Goal: Task Accomplishment & Management: Manage account settings

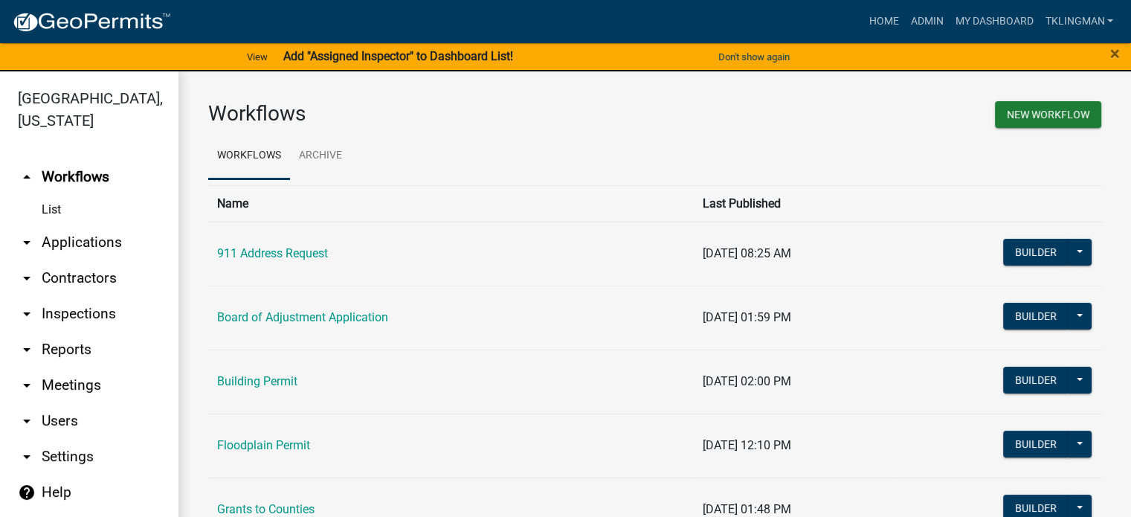
scroll to position [302, 0]
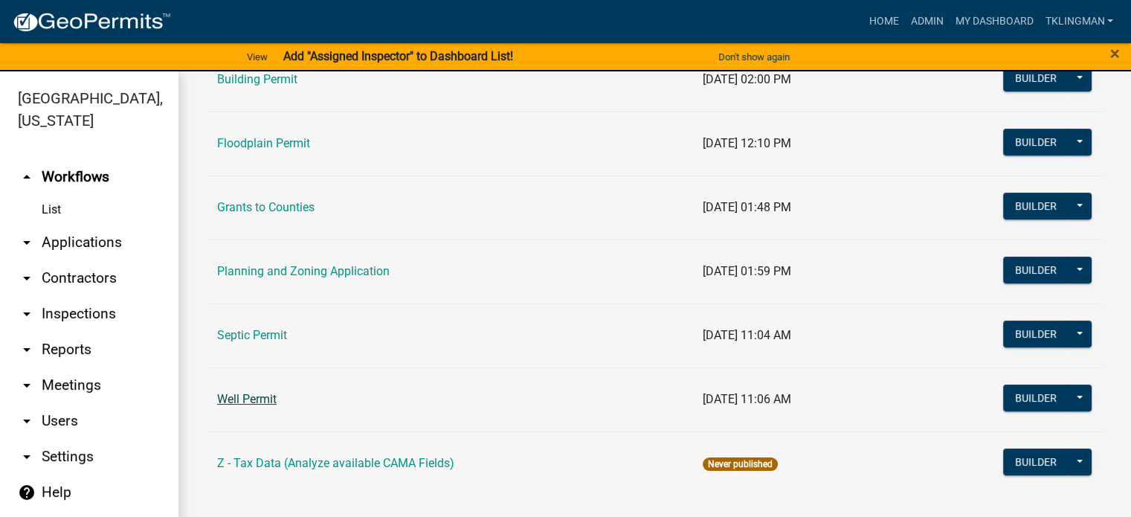
click at [271, 395] on link "Well Permit" at bounding box center [246, 399] width 59 height 14
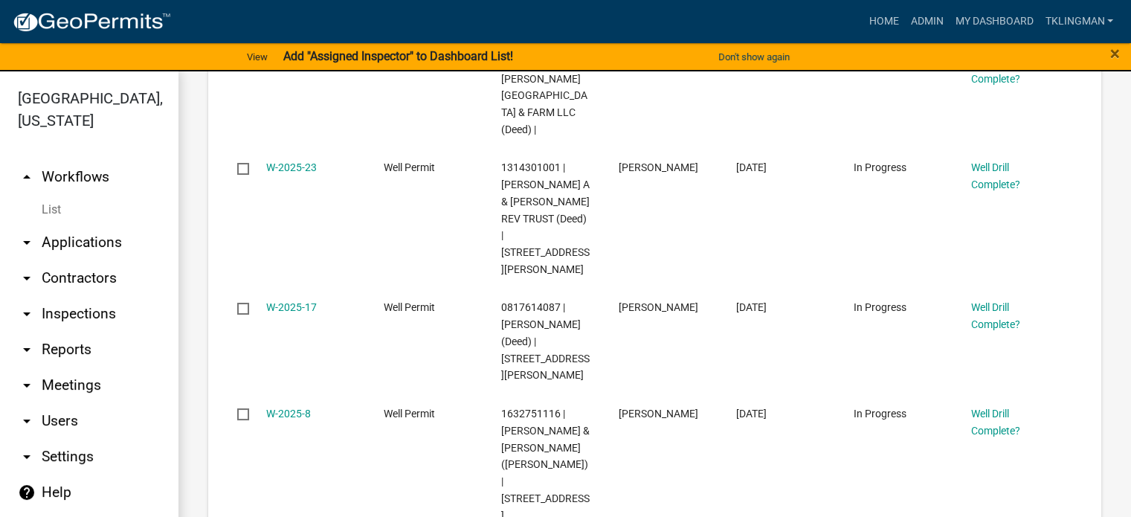
scroll to position [1338, 0]
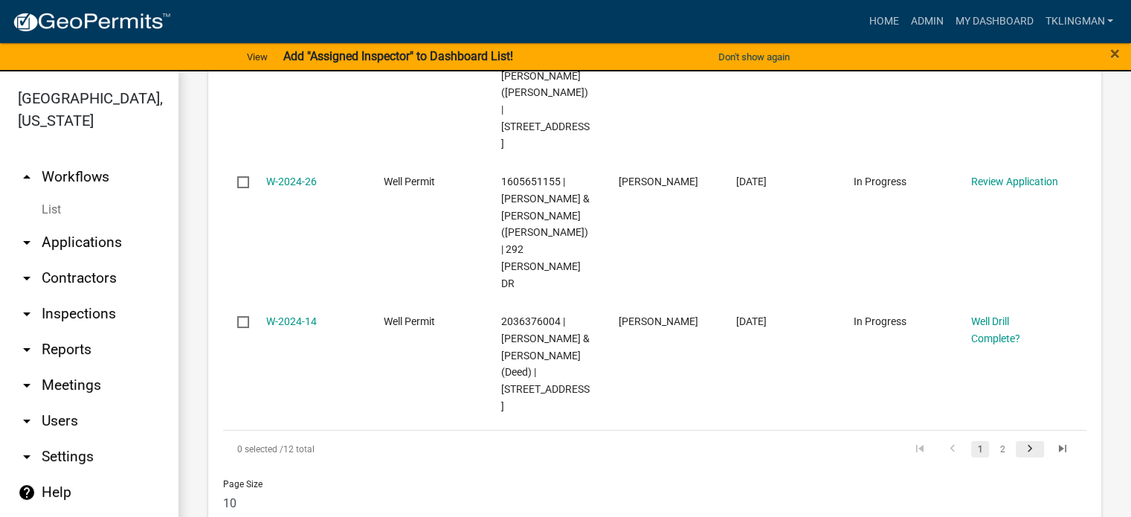
click at [1030, 441] on link "go to next page" at bounding box center [1030, 449] width 28 height 16
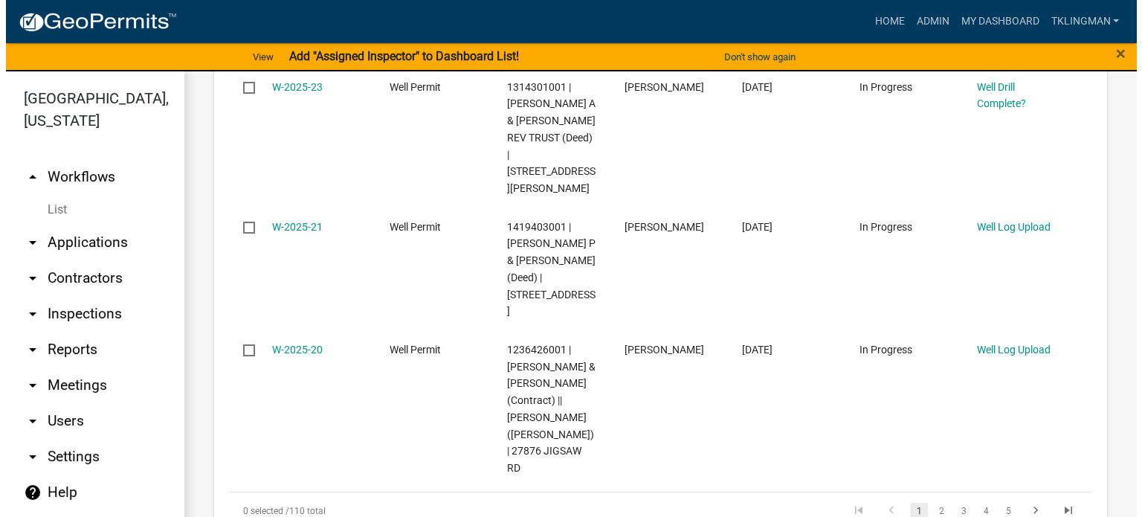
scroll to position [1717, 0]
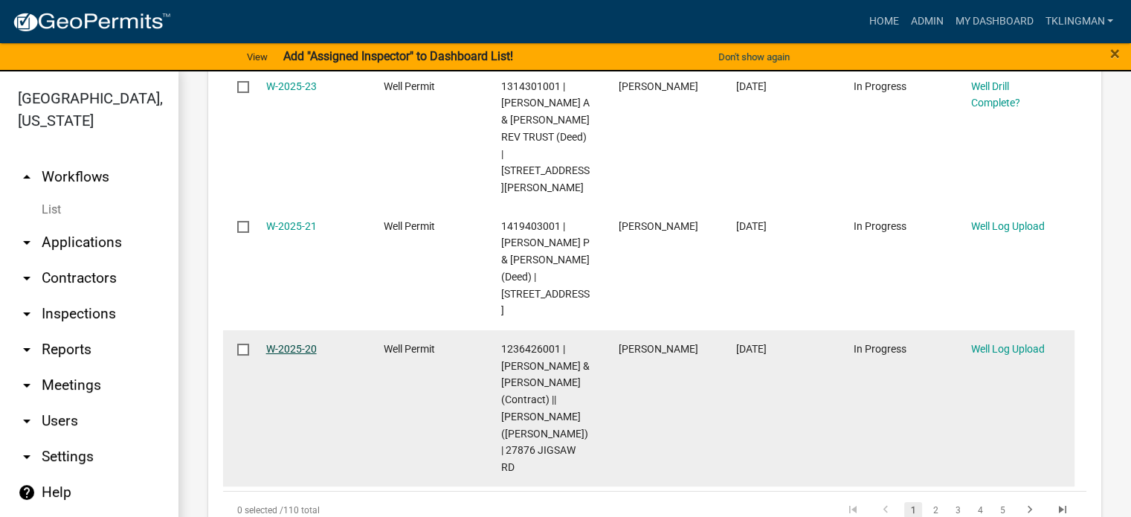
click at [285, 343] on link "W-2025-20" at bounding box center [291, 349] width 51 height 12
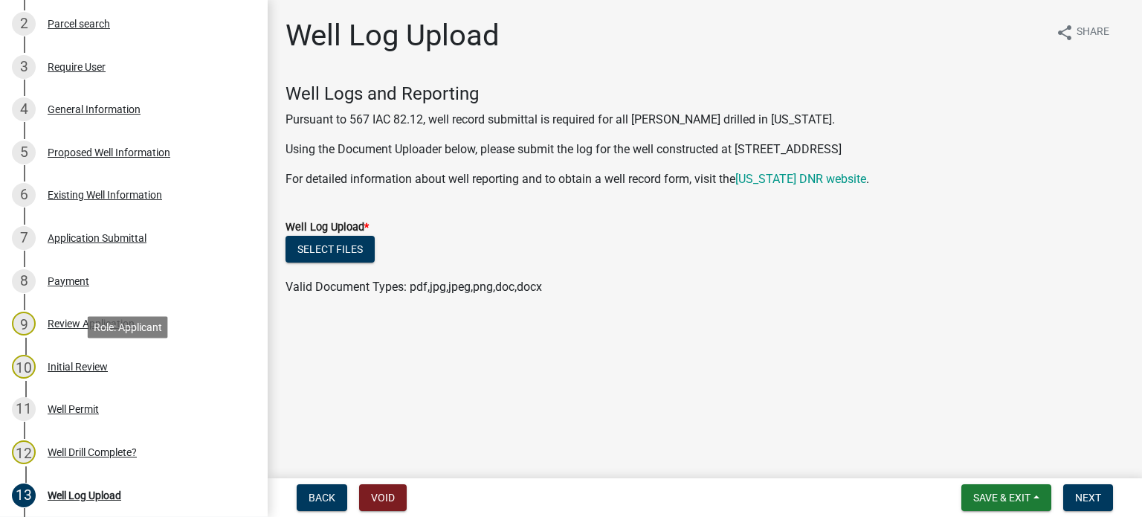
scroll to position [372, 0]
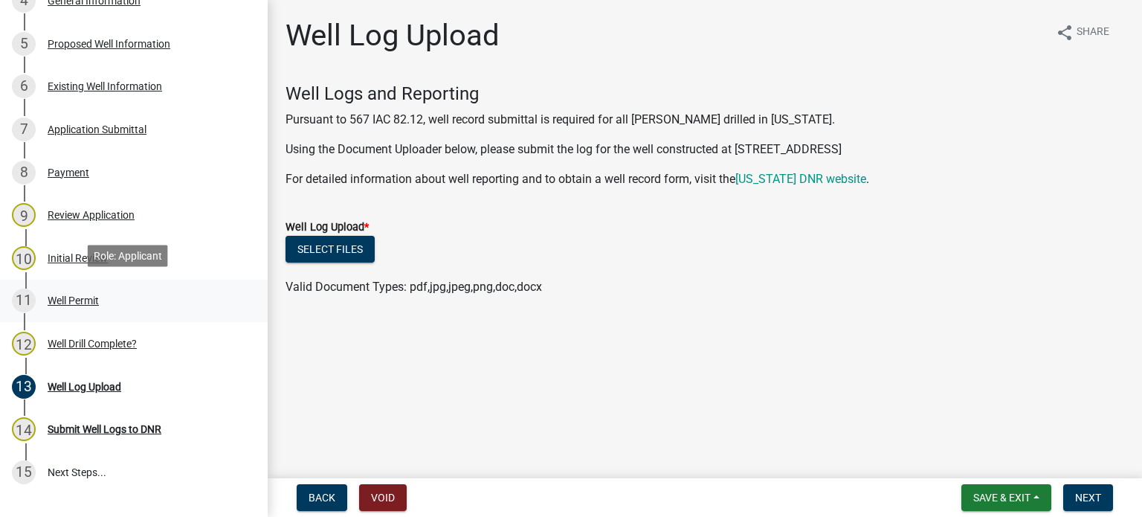
click at [80, 300] on div "Well Permit" at bounding box center [73, 300] width 51 height 10
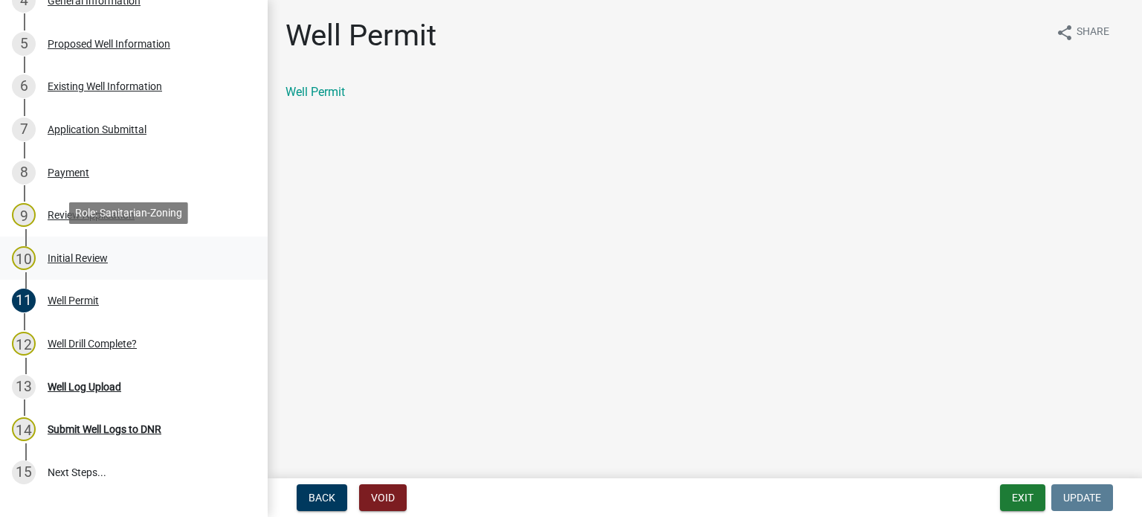
click at [73, 261] on div "10 Initial Review" at bounding box center [128, 258] width 232 height 24
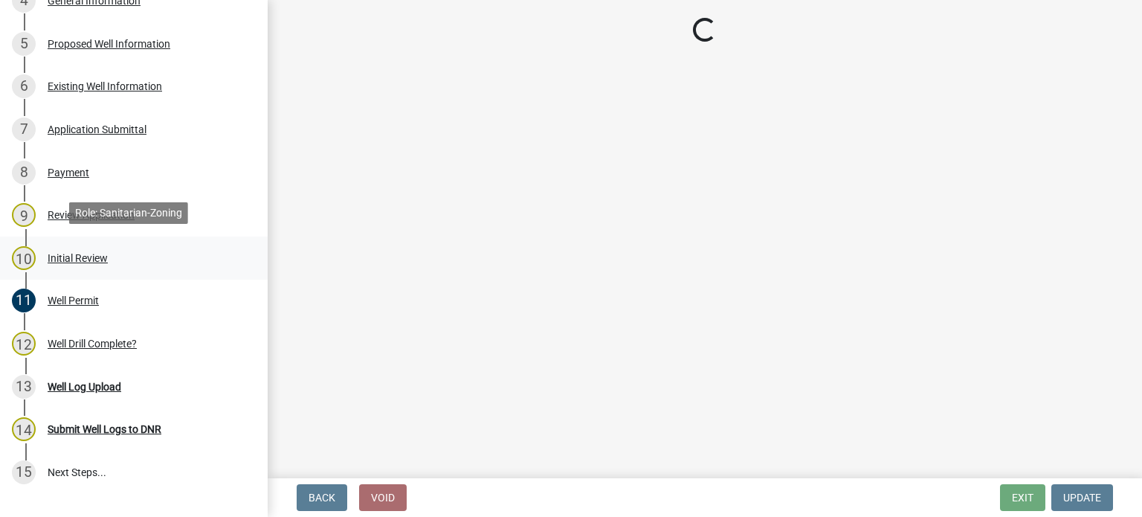
select select "f1d0e1b8-b818-4402-b9ad-74fd73191869"
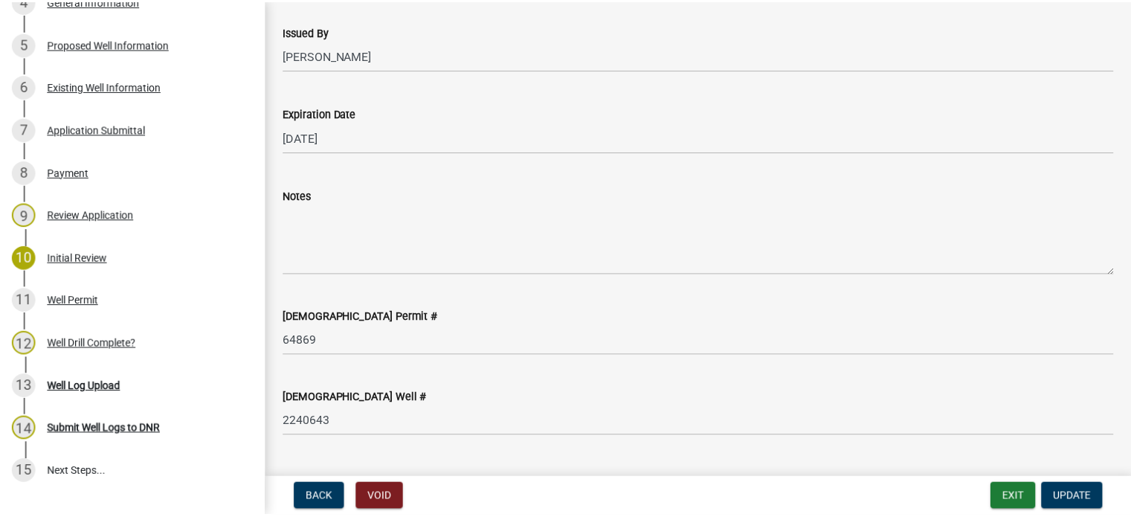
scroll to position [297, 0]
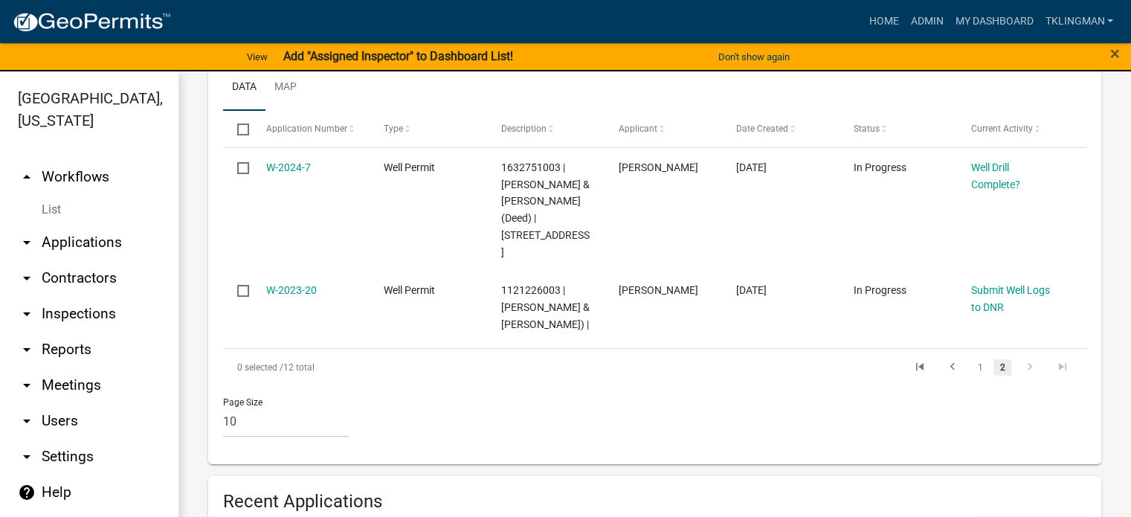
scroll to position [372, 0]
click at [971, 367] on link "1" at bounding box center [980, 365] width 18 height 16
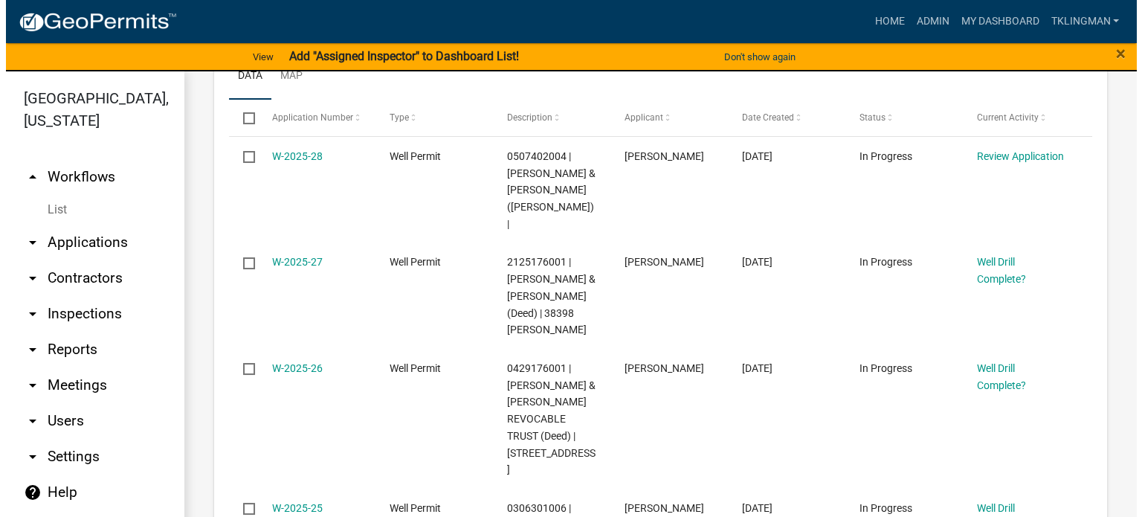
scroll to position [372, 0]
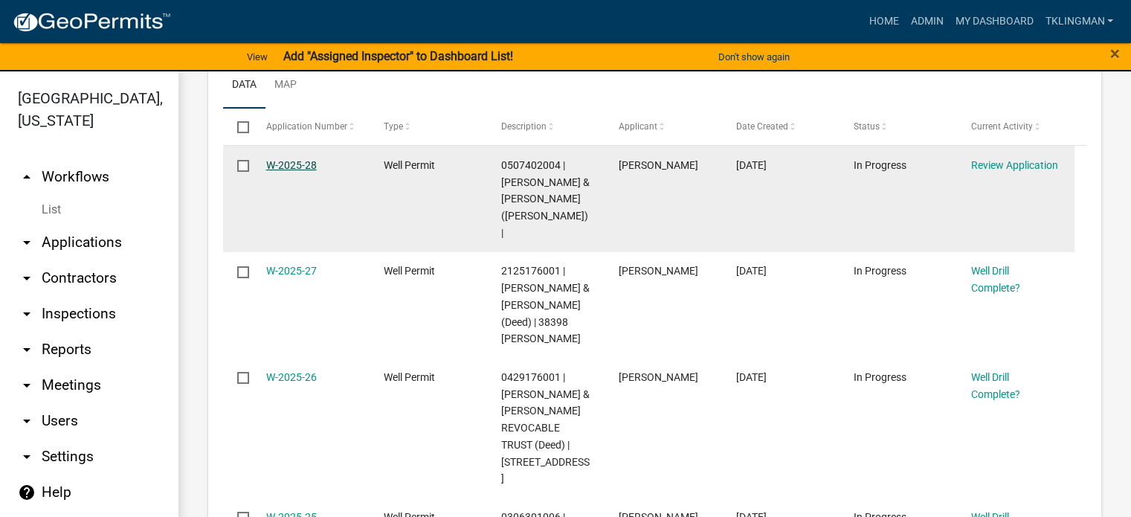
click at [300, 161] on link "W-2025-28" at bounding box center [291, 165] width 51 height 12
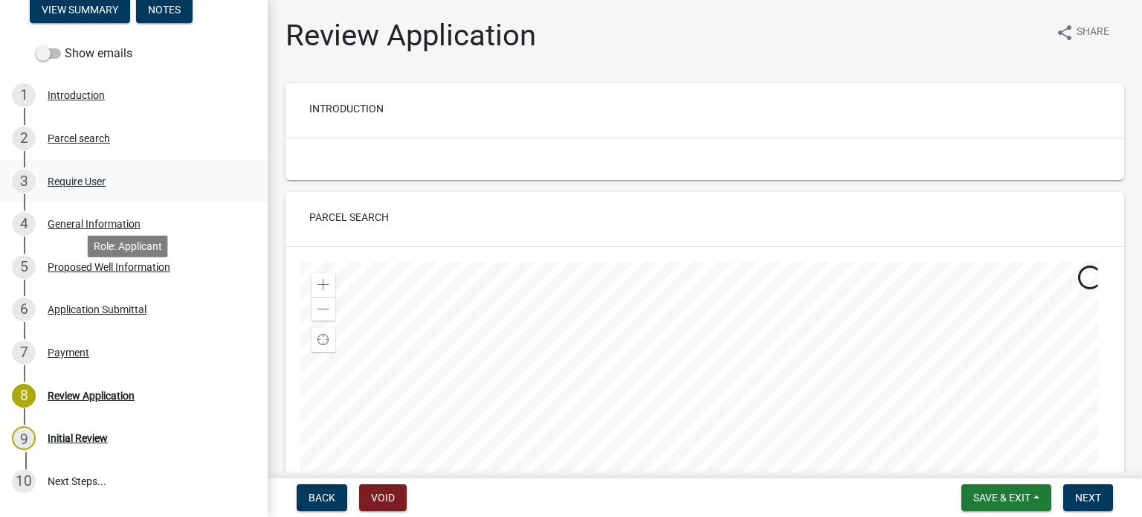
scroll to position [223, 0]
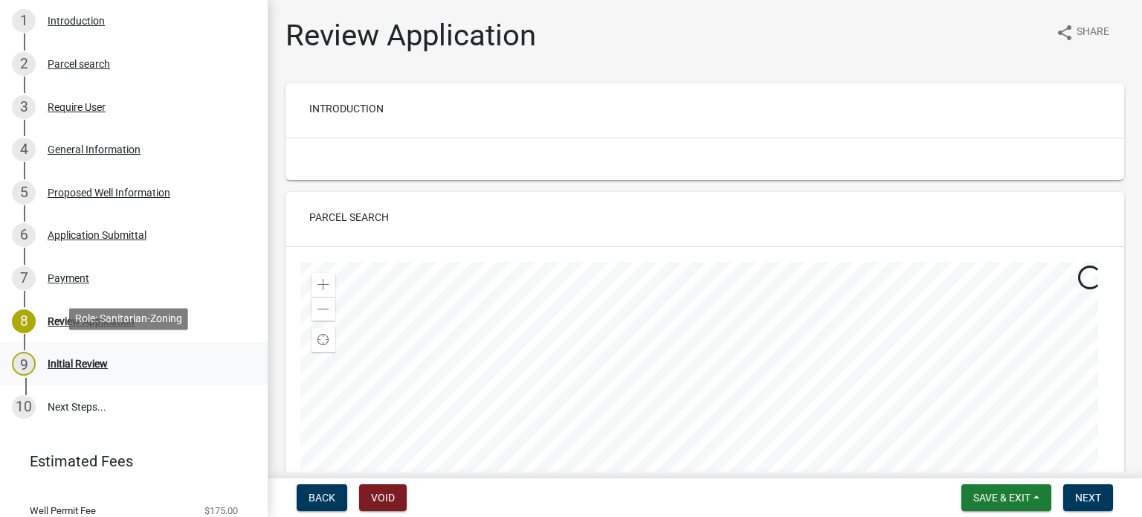
click at [62, 359] on div "Initial Review" at bounding box center [78, 363] width 60 height 10
click at [86, 364] on div "Initial Review" at bounding box center [78, 363] width 60 height 10
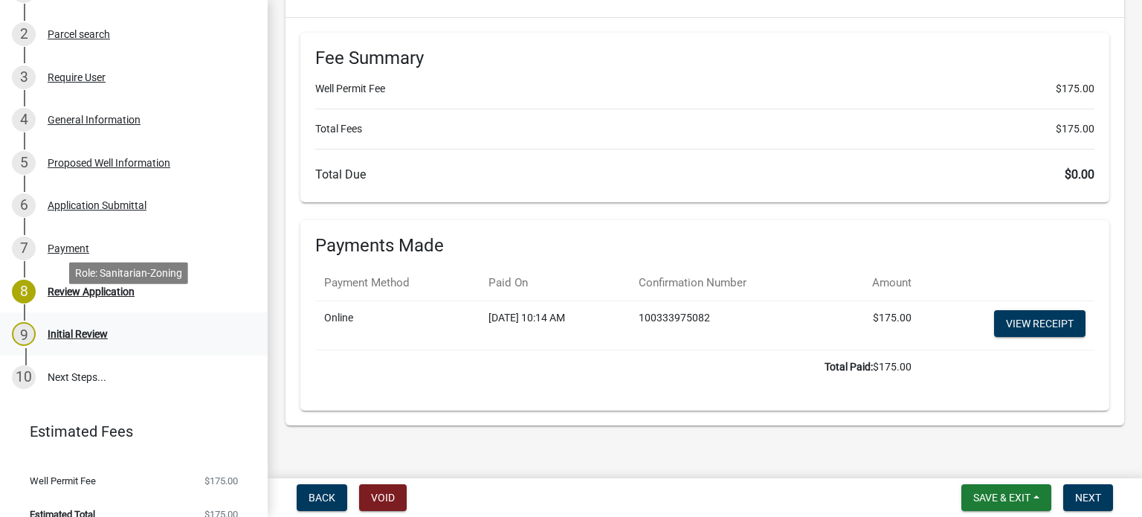
scroll to position [268, 0]
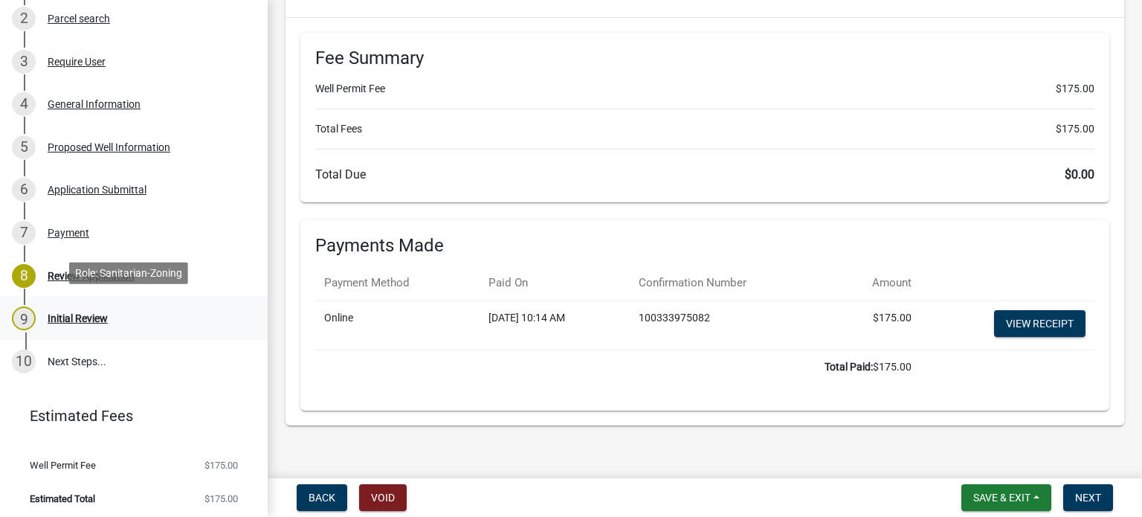
click at [74, 313] on div "Initial Review" at bounding box center [78, 318] width 60 height 10
click at [1104, 502] on button "Next" at bounding box center [1088, 497] width 50 height 27
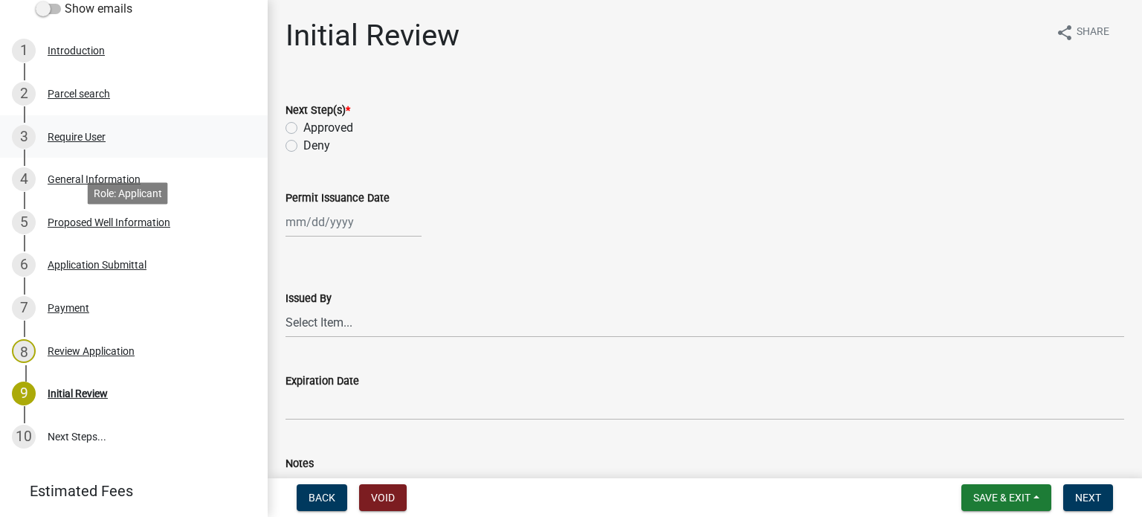
scroll to position [0, 0]
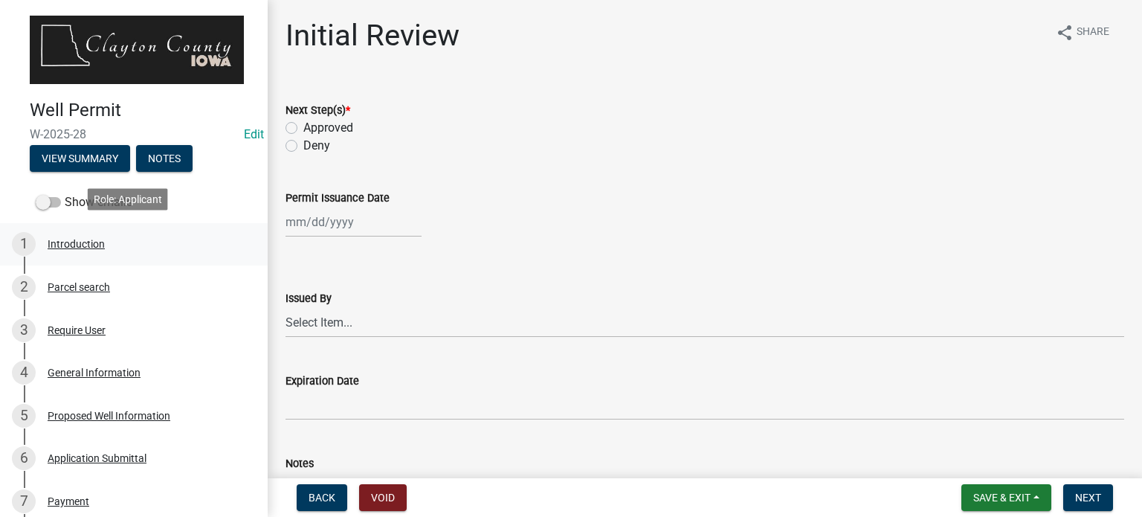
click at [88, 240] on div "Introduction" at bounding box center [76, 244] width 57 height 10
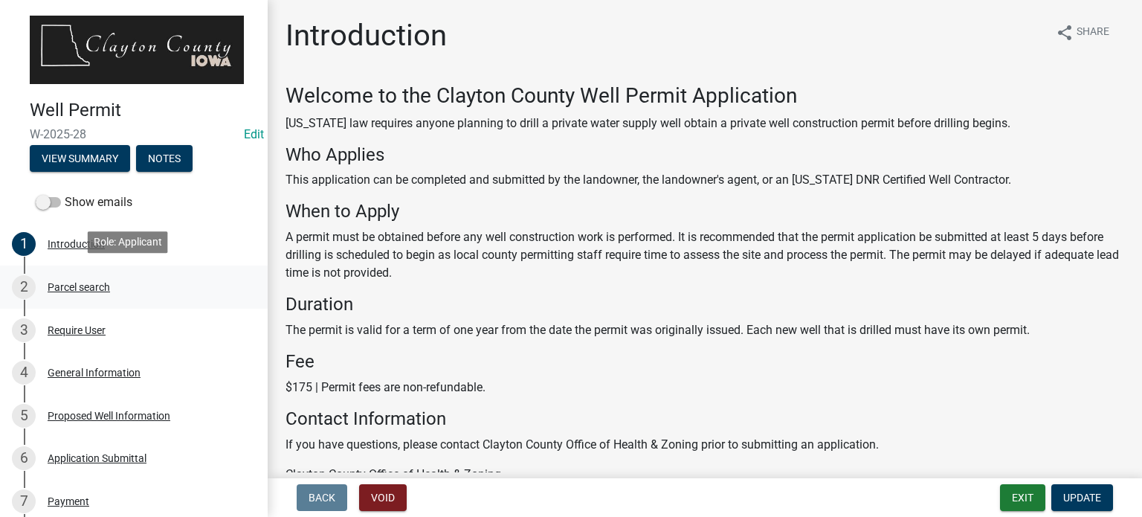
click at [86, 282] on div "Parcel search" at bounding box center [79, 287] width 62 height 10
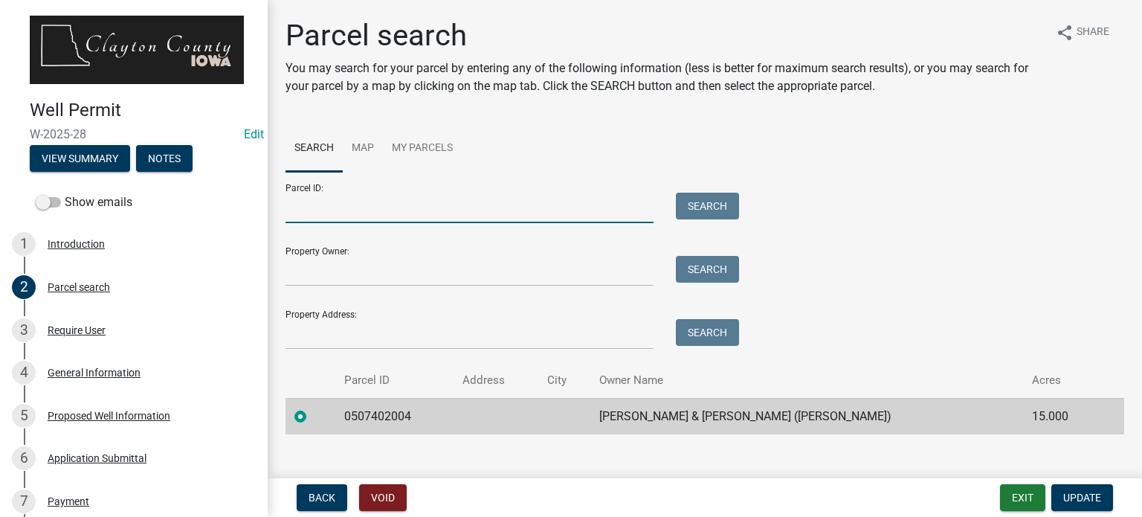
click at [366, 207] on input "Parcel ID:" at bounding box center [469, 208] width 368 height 30
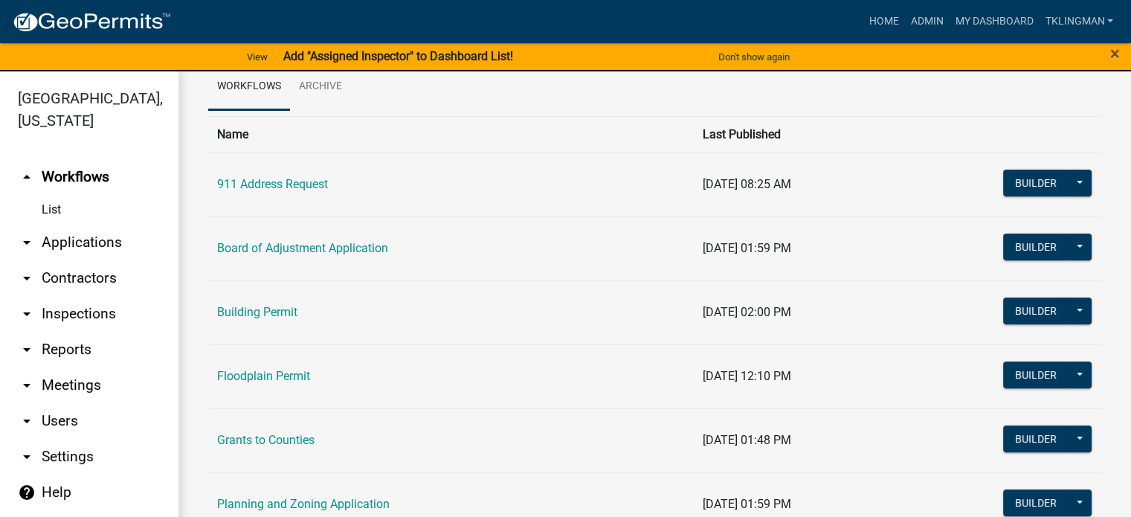
scroll to position [297, 0]
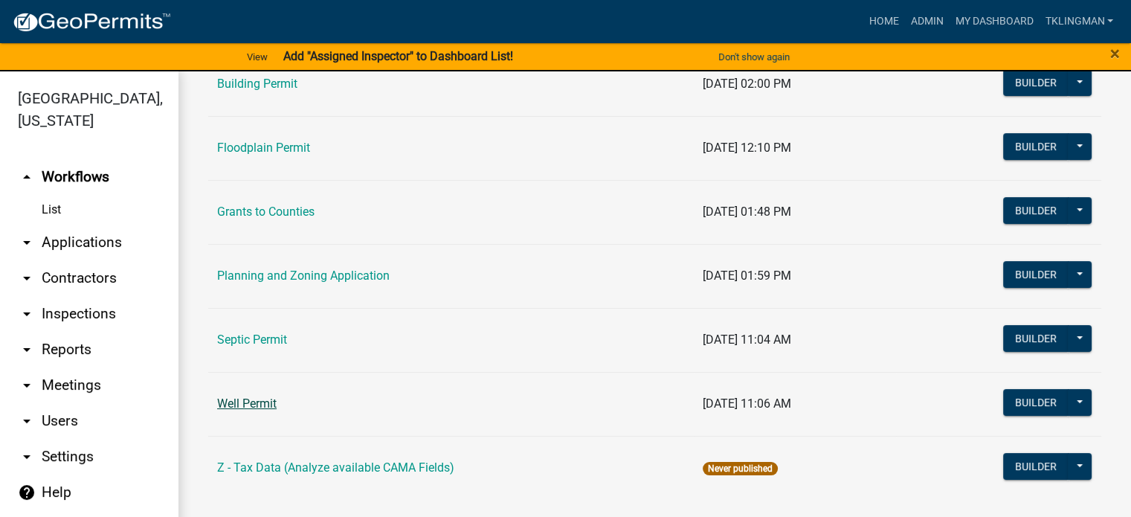
click at [245, 398] on link "Well Permit" at bounding box center [246, 403] width 59 height 14
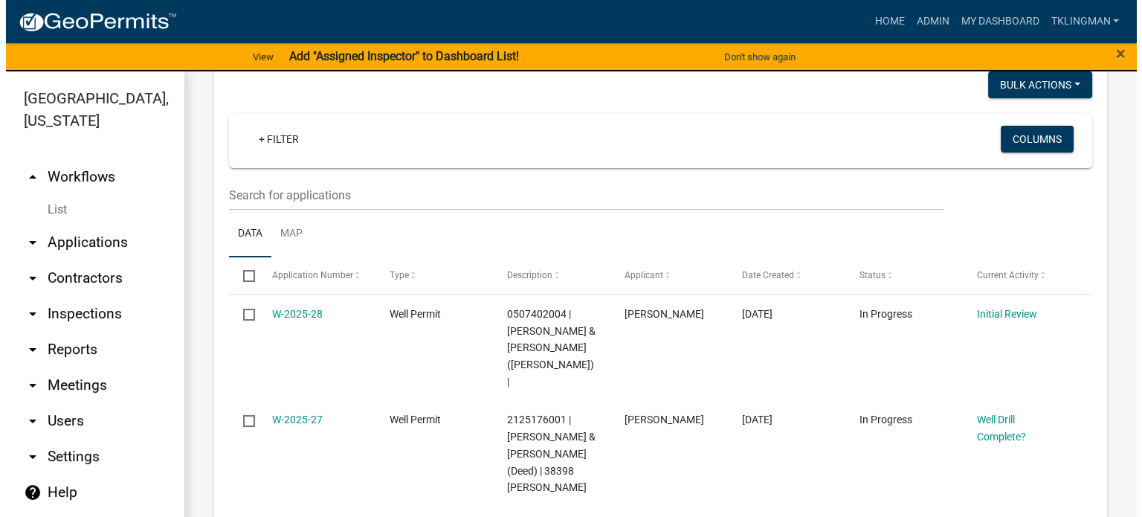
scroll to position [297, 0]
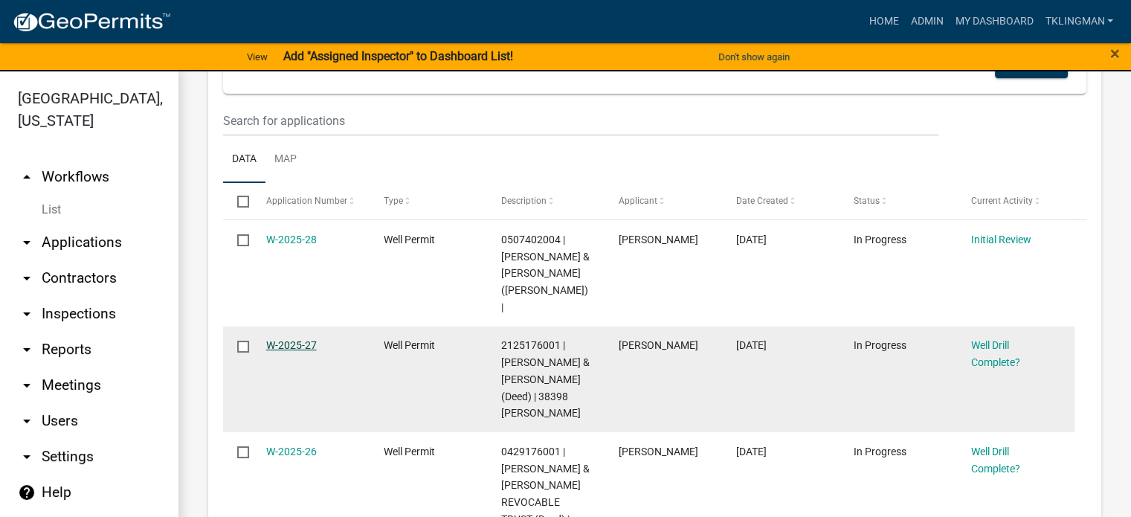
click at [296, 339] on link "W-2025-27" at bounding box center [291, 345] width 51 height 12
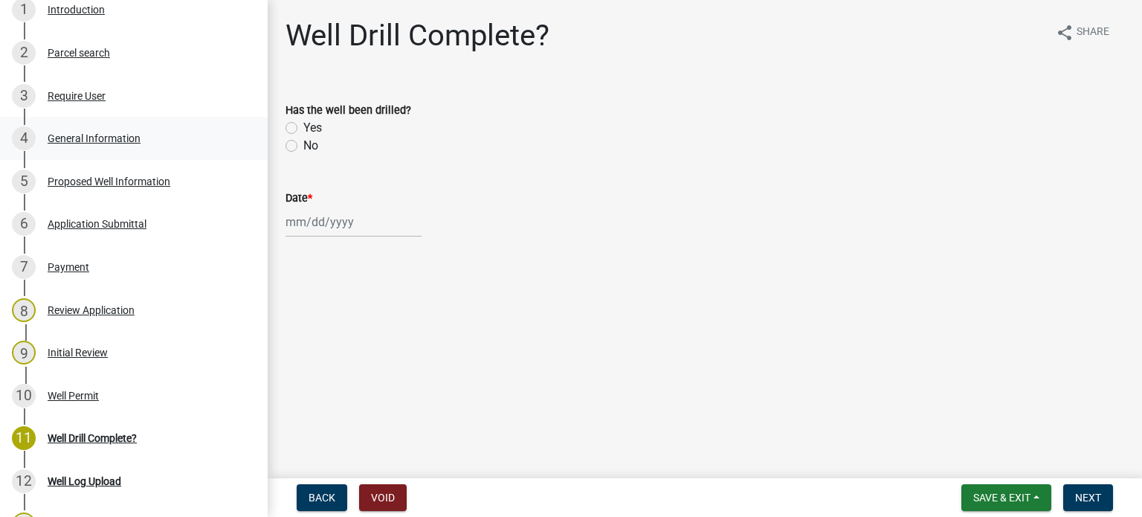
scroll to position [297, 0]
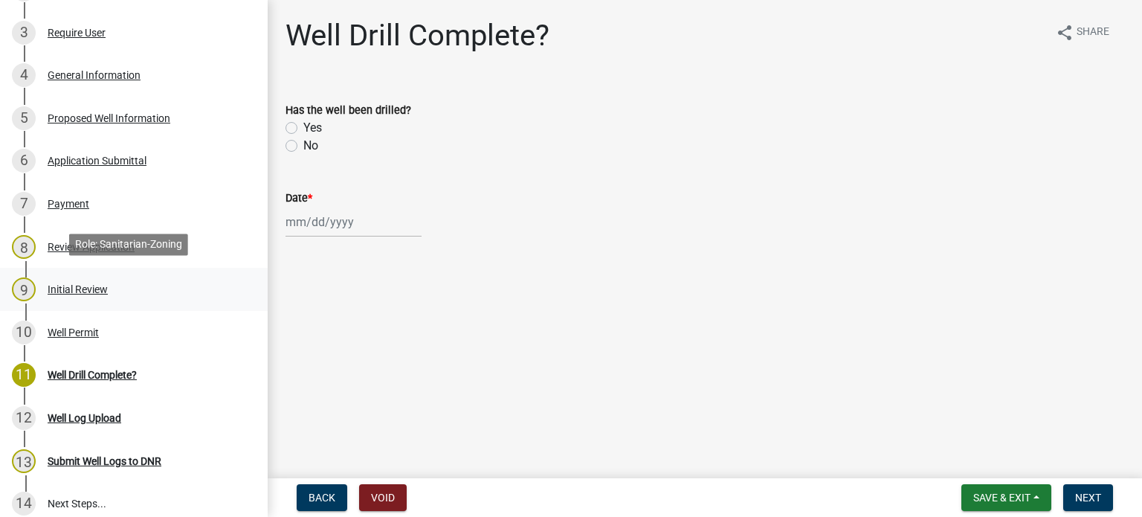
click at [74, 292] on div "9 Initial Review" at bounding box center [128, 289] width 232 height 24
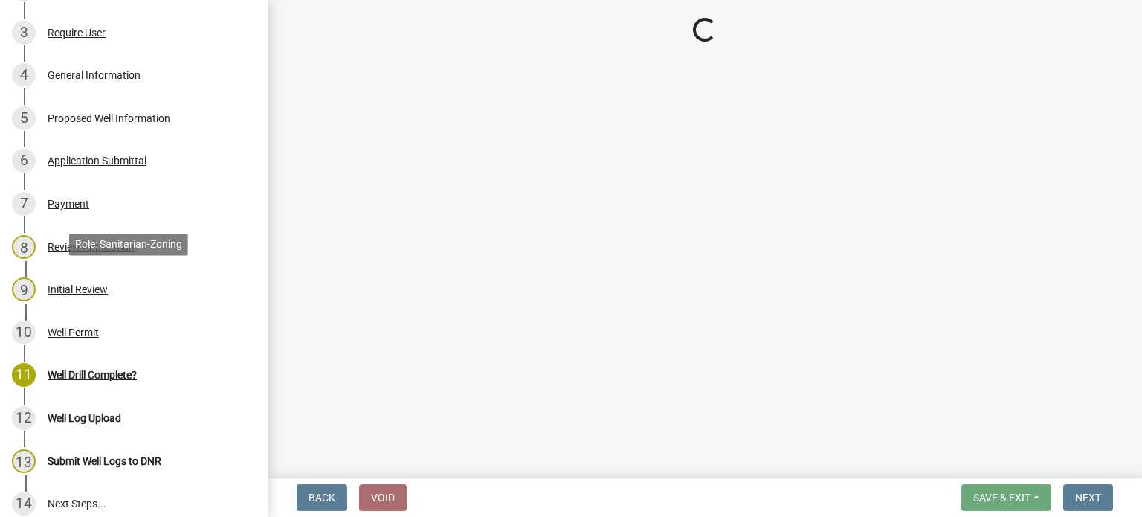
select select "41ff415c-e69d-4efe-9870-abb05f229412"
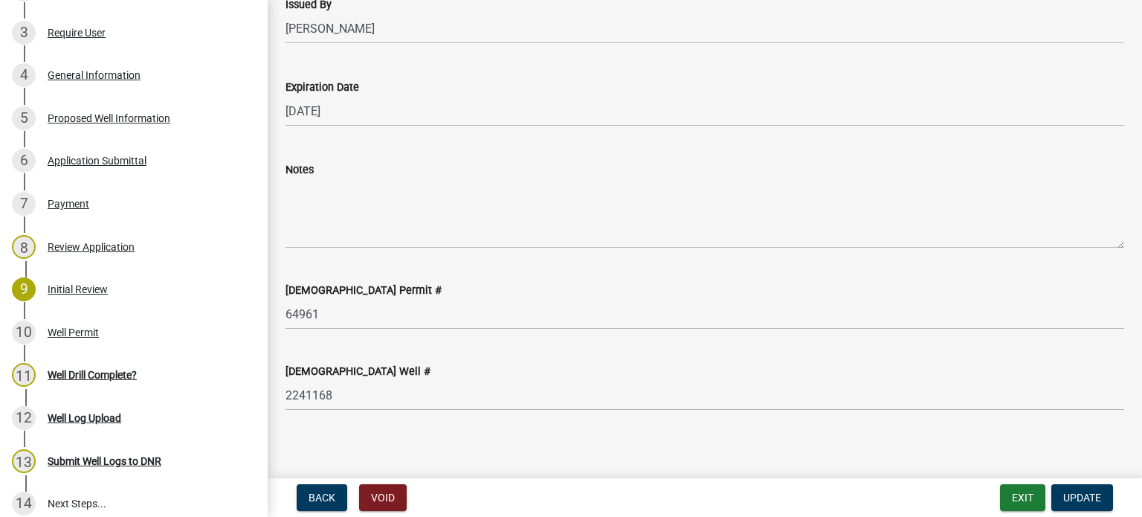
scroll to position [301, 0]
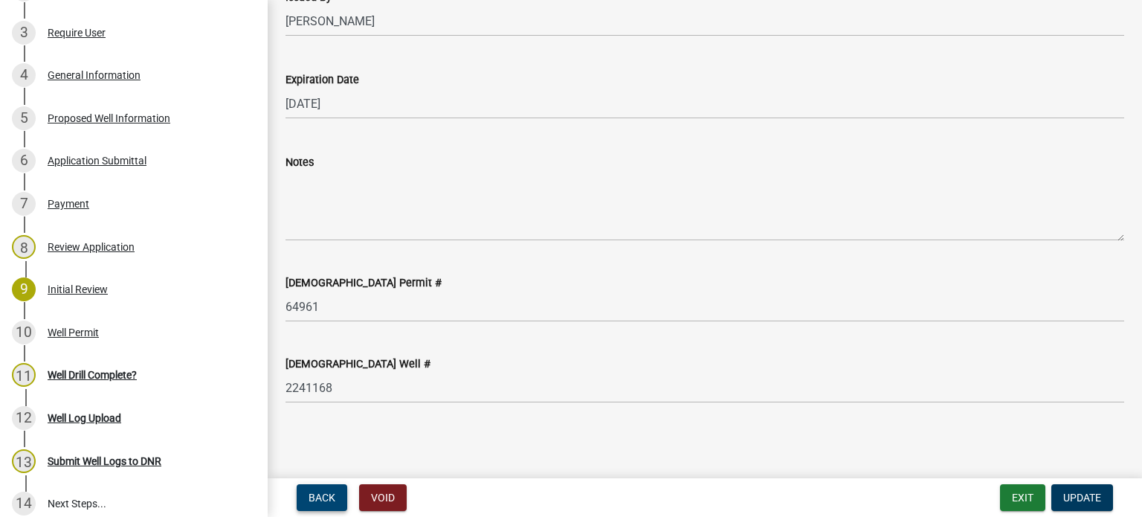
click at [315, 499] on span "Back" at bounding box center [322, 497] width 27 height 12
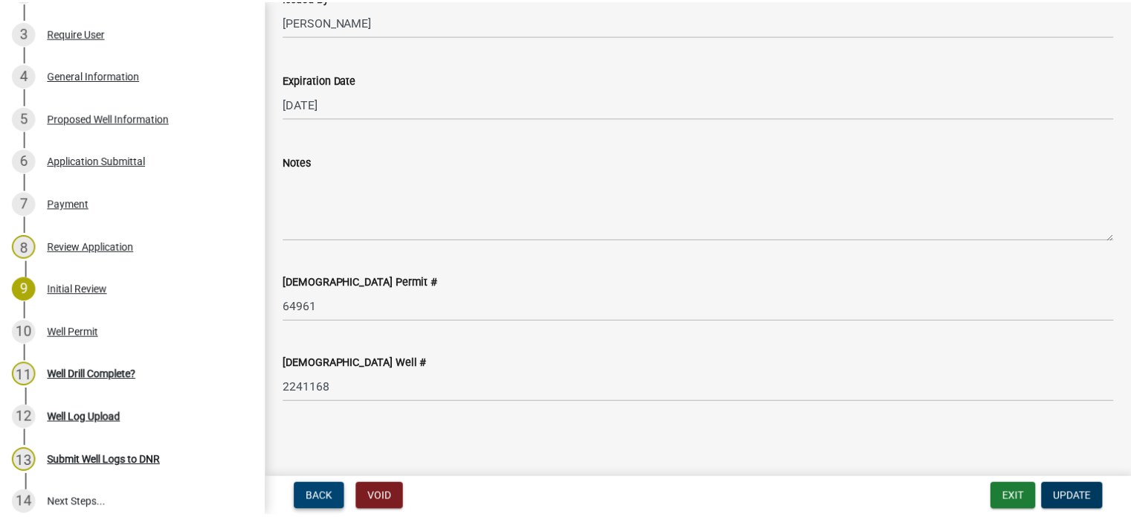
scroll to position [0, 0]
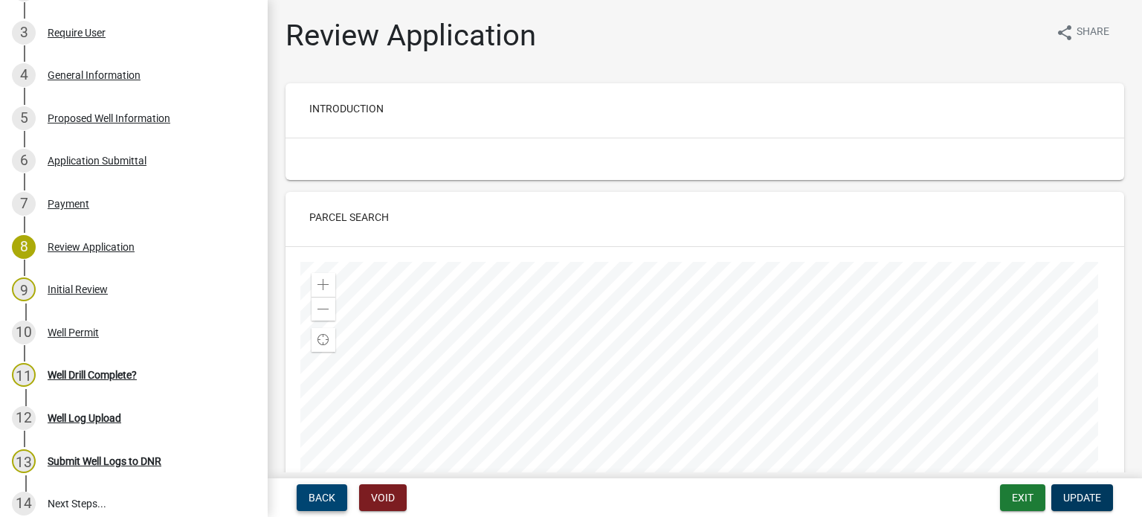
click at [315, 499] on span "Back" at bounding box center [322, 497] width 27 height 12
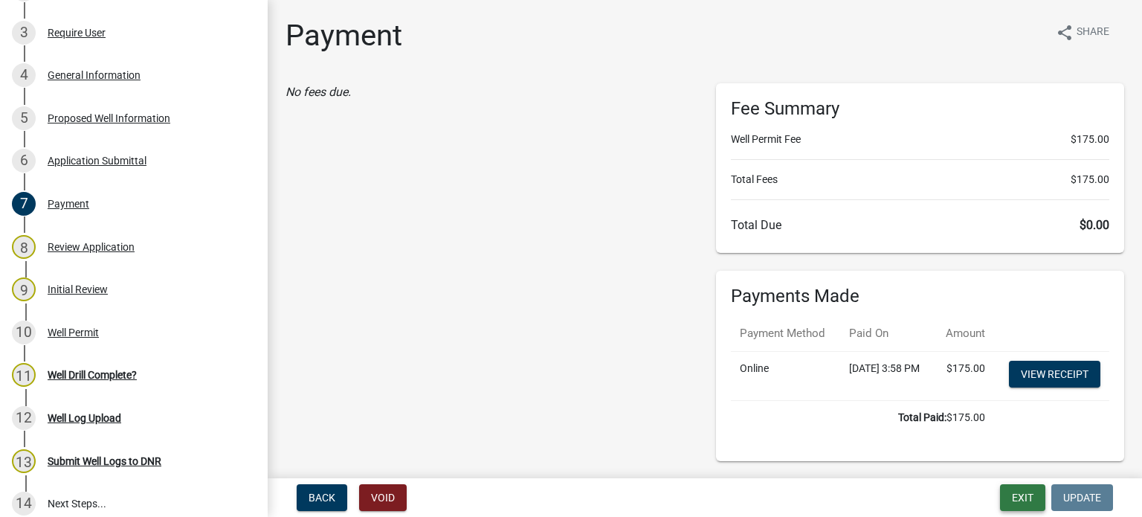
click at [1019, 498] on button "Exit" at bounding box center [1022, 497] width 45 height 27
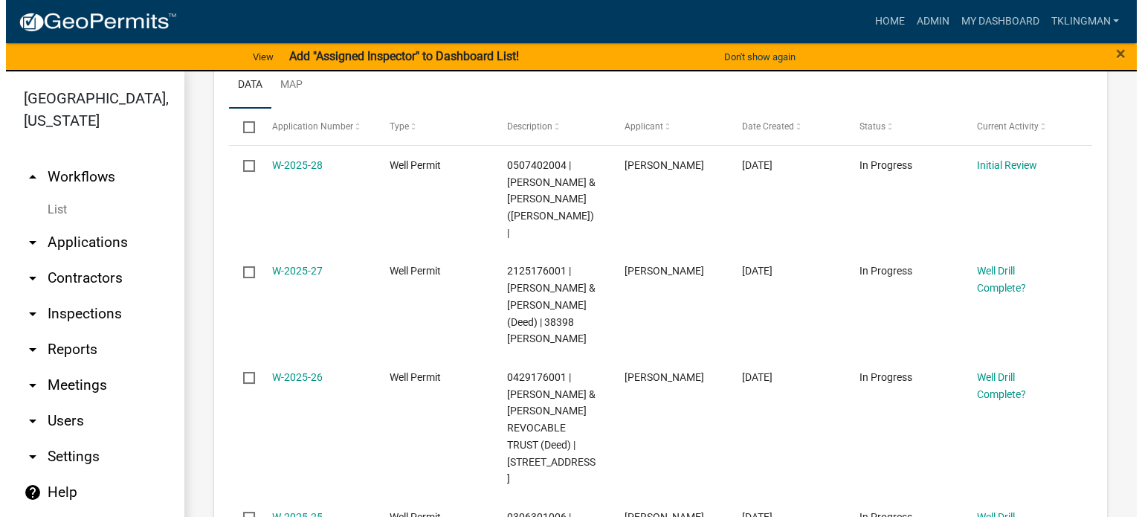
scroll to position [446, 0]
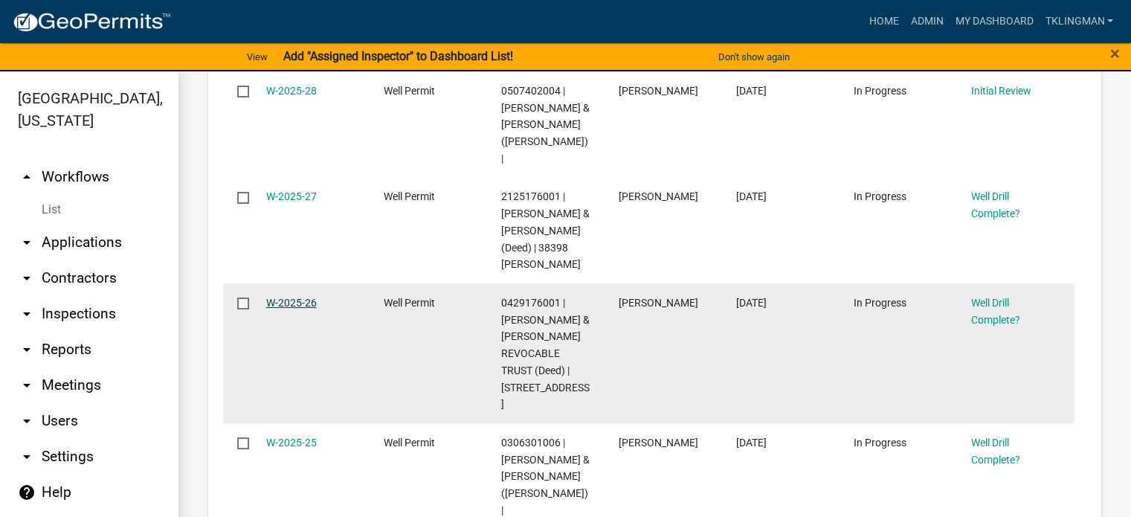
click at [288, 297] on link "W-2025-26" at bounding box center [291, 303] width 51 height 12
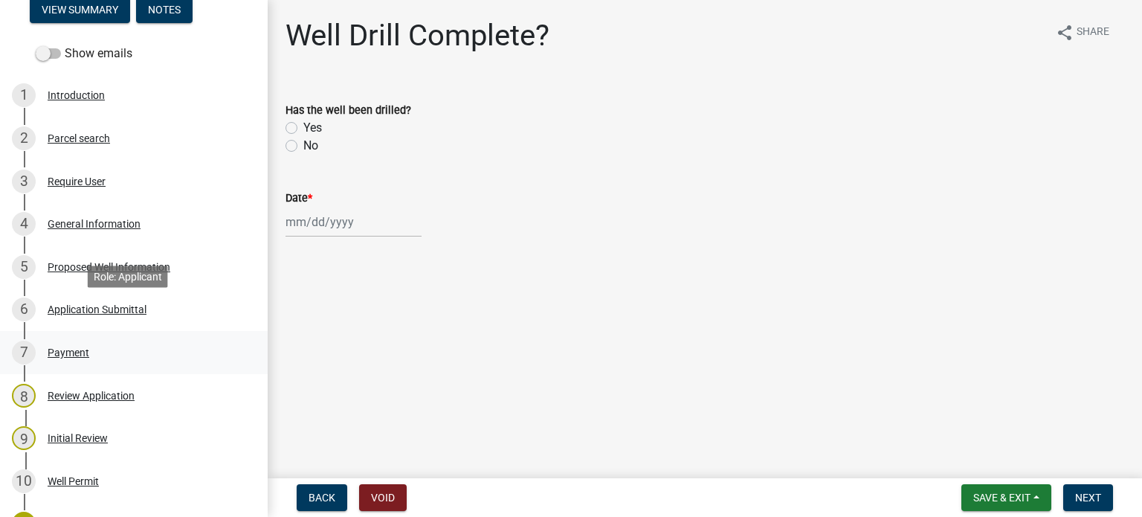
scroll to position [297, 0]
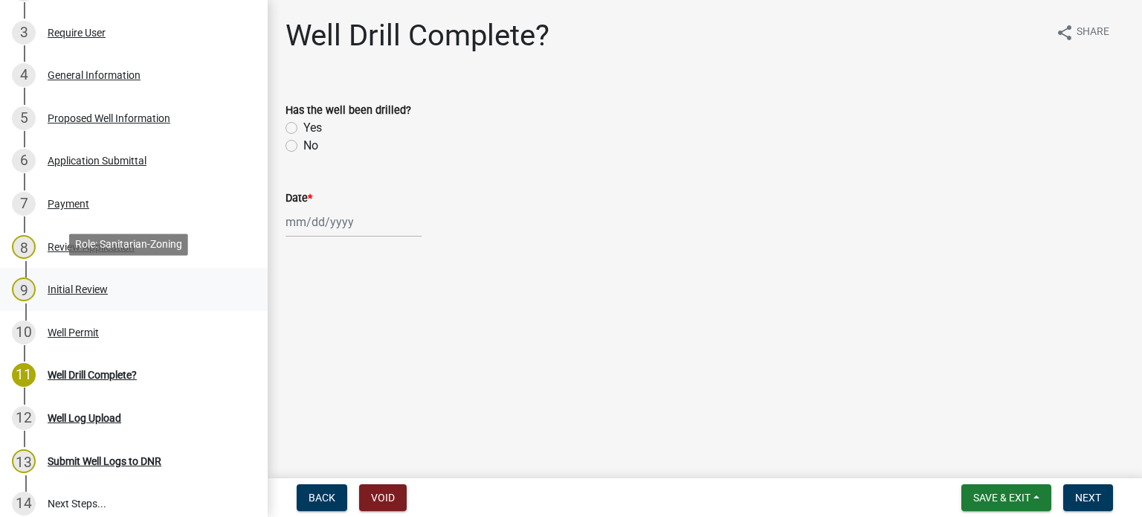
click at [74, 288] on div "Initial Review" at bounding box center [78, 289] width 60 height 10
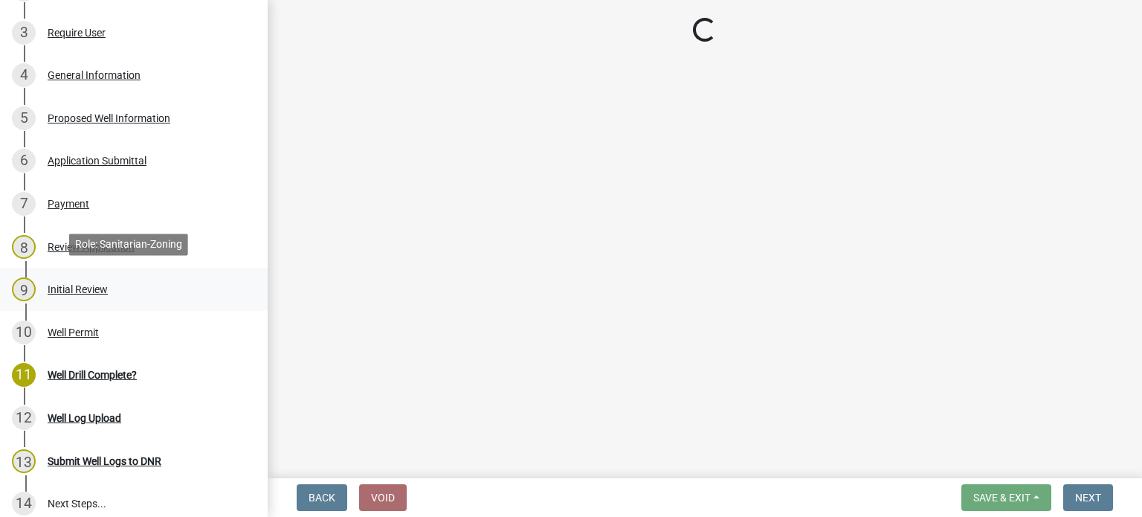
select select "41ff415c-e69d-4efe-9870-abb05f229412"
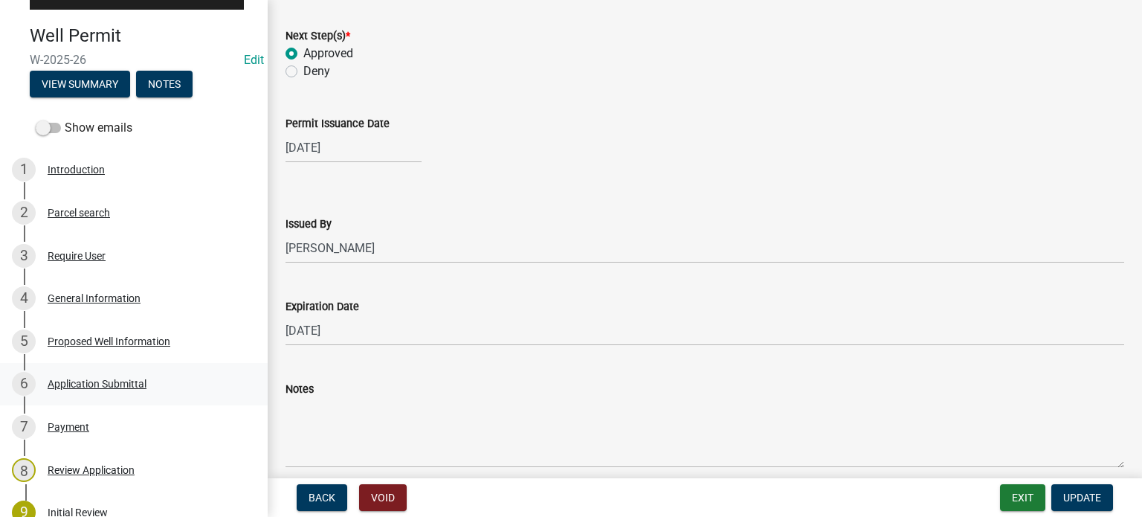
scroll to position [0, 0]
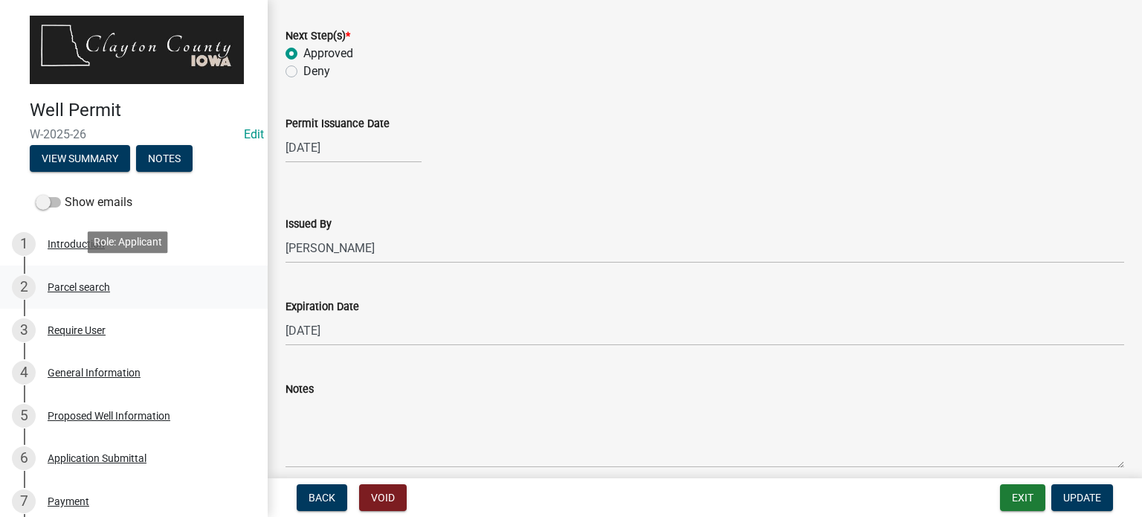
click at [74, 283] on div "Parcel search" at bounding box center [79, 287] width 62 height 10
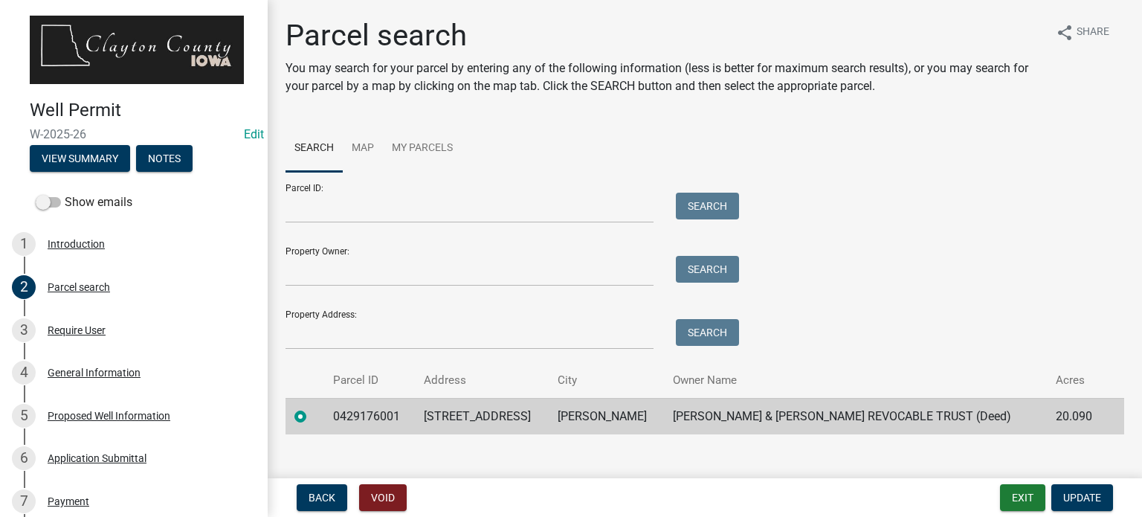
scroll to position [19, 0]
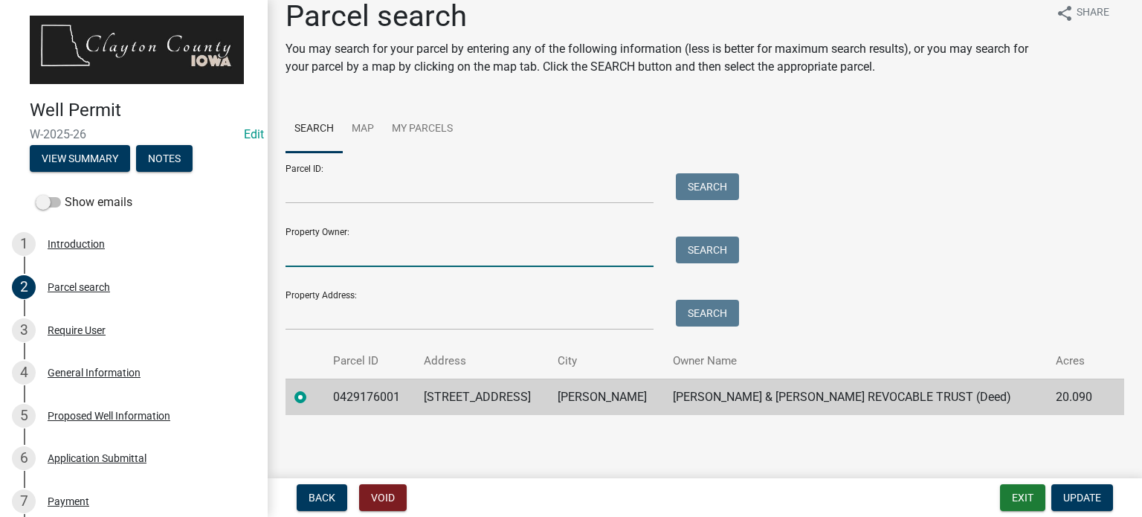
click at [457, 250] on input "Property Owner:" at bounding box center [469, 251] width 368 height 30
click at [317, 502] on span "Back" at bounding box center [322, 497] width 27 height 12
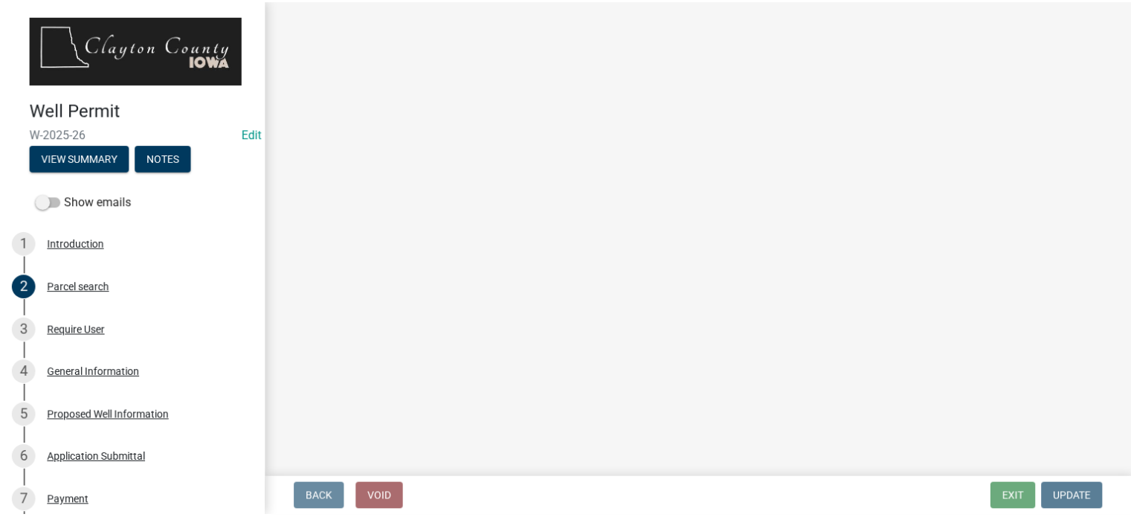
scroll to position [0, 0]
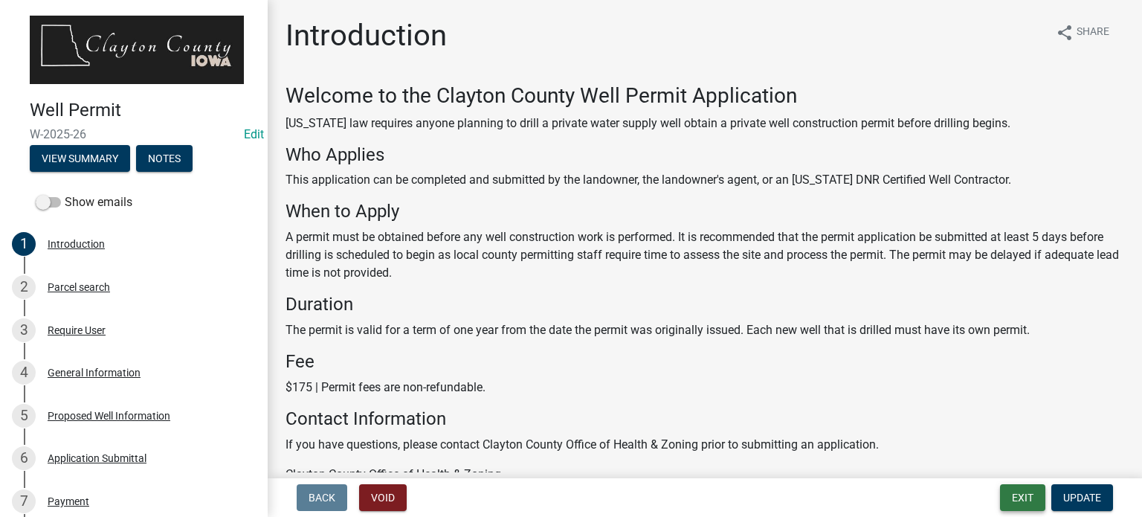
click at [1027, 501] on button "Exit" at bounding box center [1022, 497] width 45 height 27
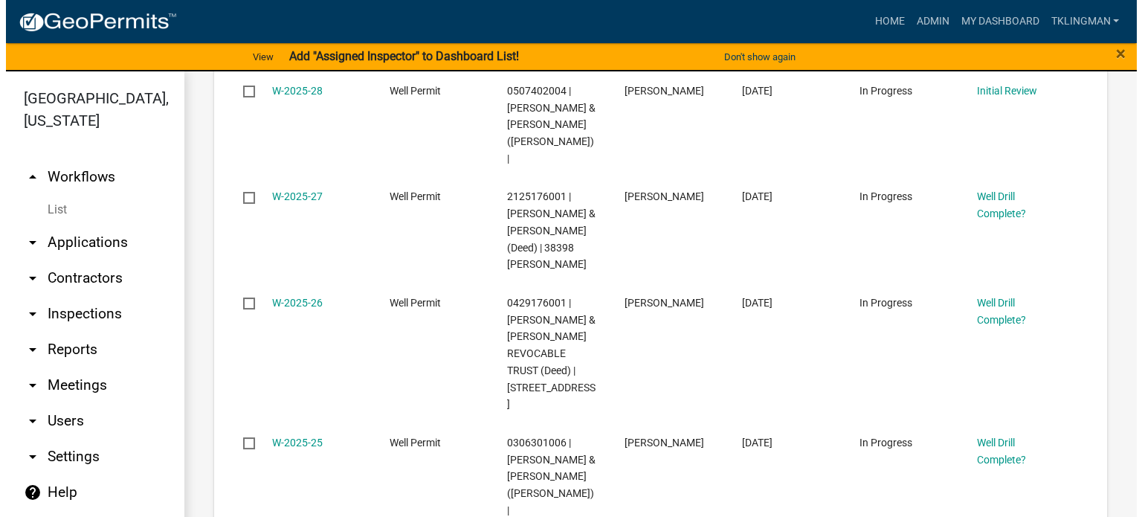
scroll to position [520, 0]
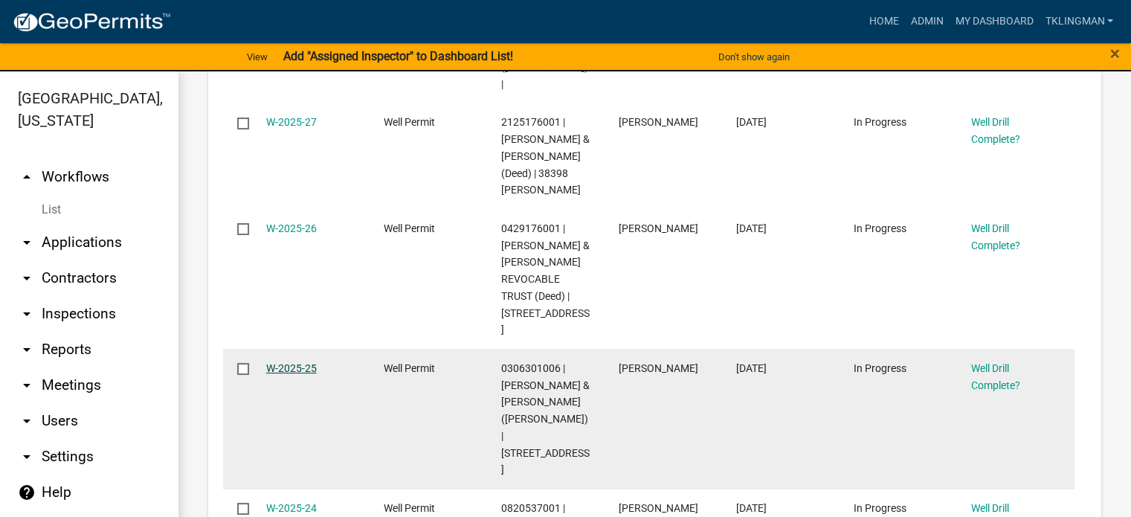
click at [280, 362] on link "W-2025-25" at bounding box center [291, 368] width 51 height 12
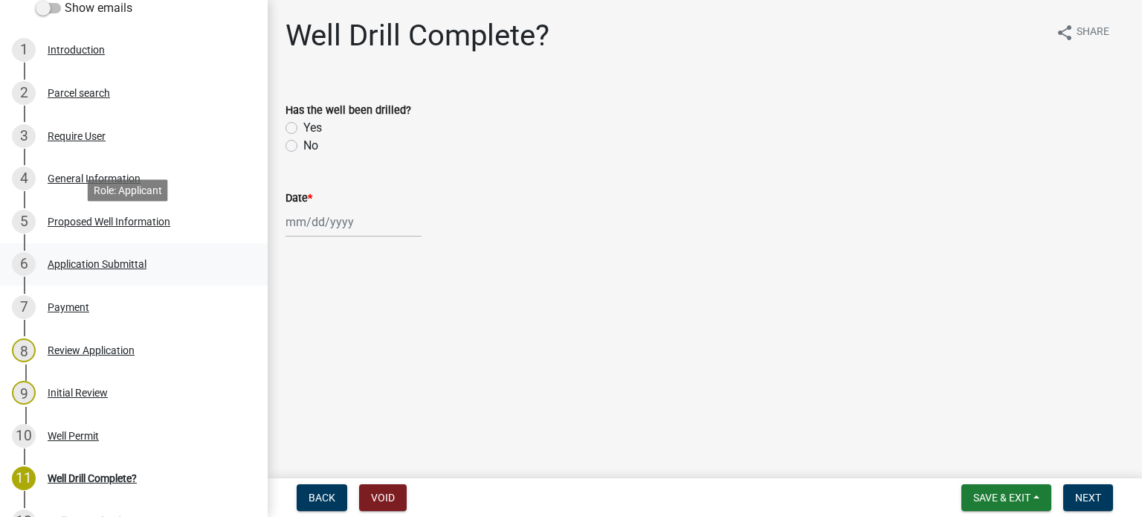
scroll to position [223, 0]
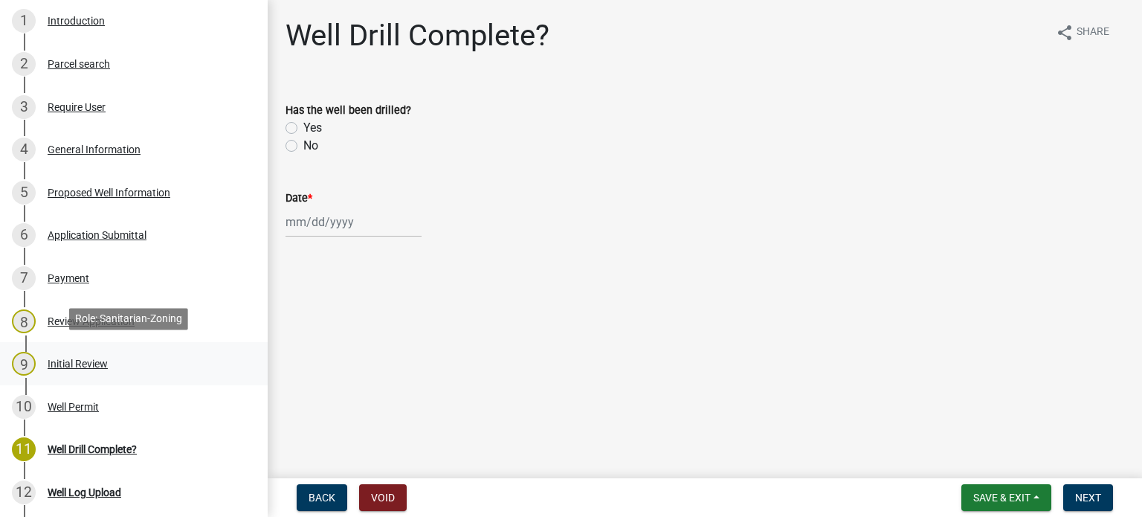
click at [88, 362] on div "Initial Review" at bounding box center [78, 363] width 60 height 10
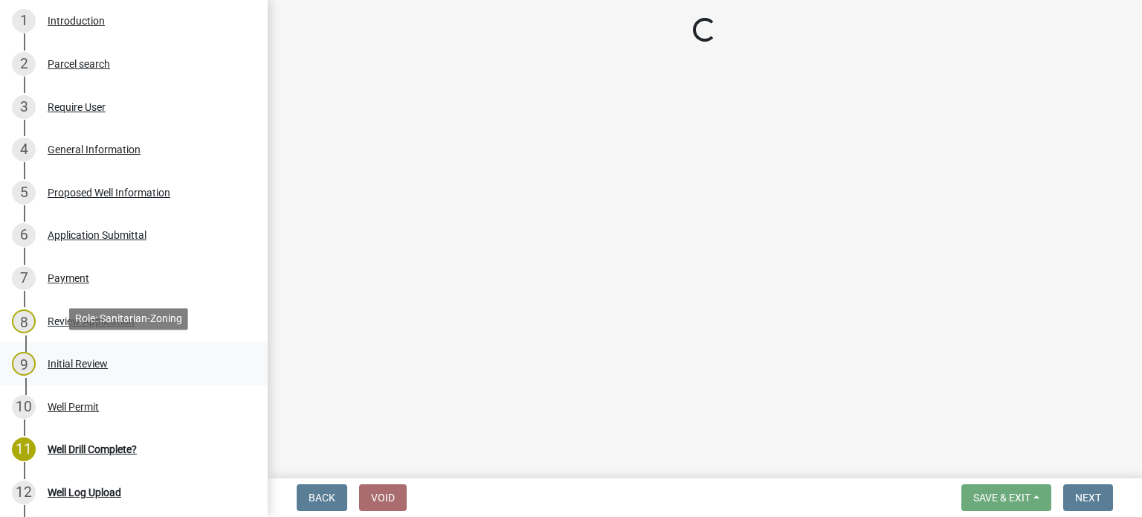
select select "41ff415c-e69d-4efe-9870-abb05f229412"
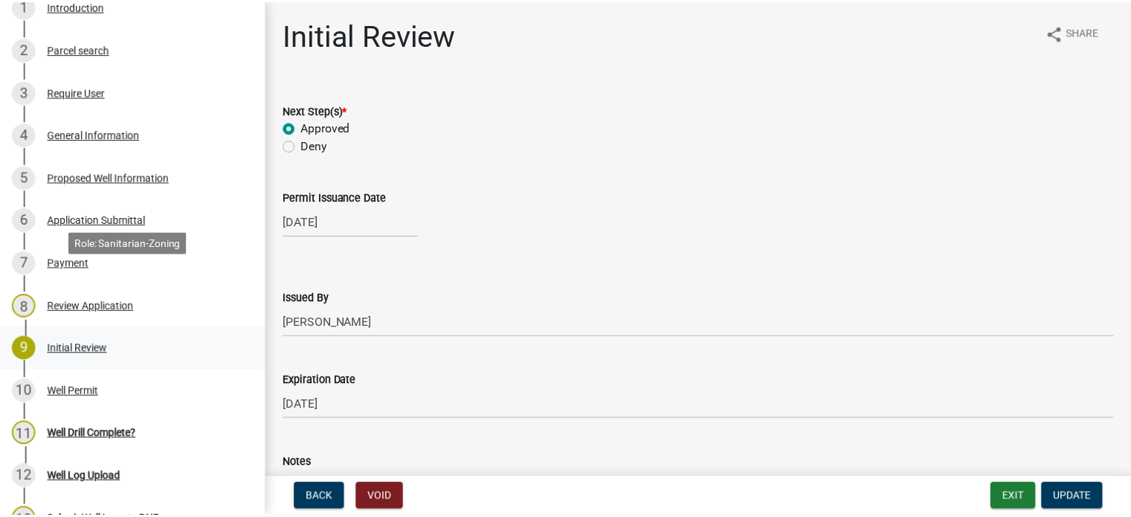
scroll to position [217, 0]
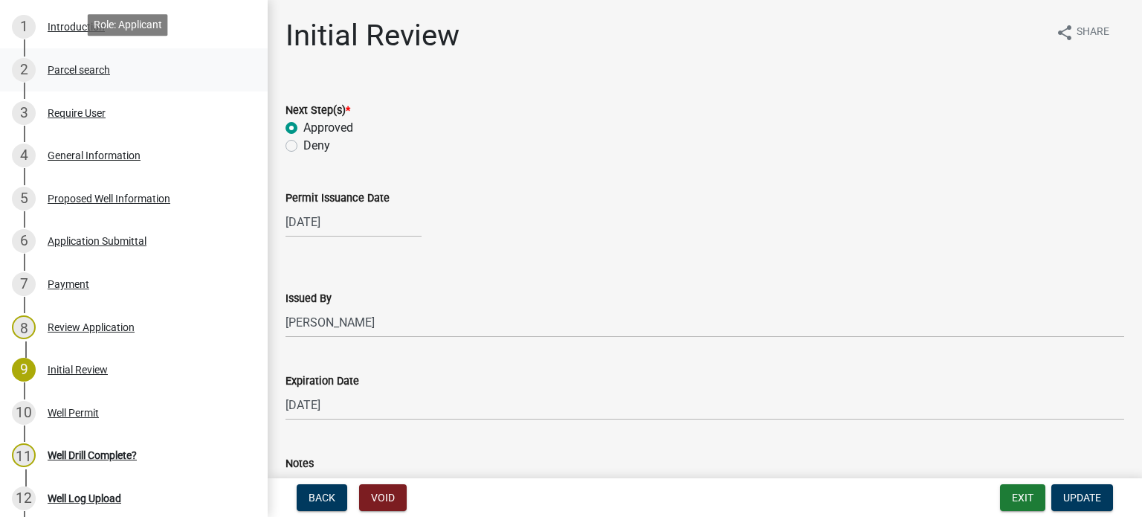
click at [91, 66] on div "Parcel search" at bounding box center [79, 70] width 62 height 10
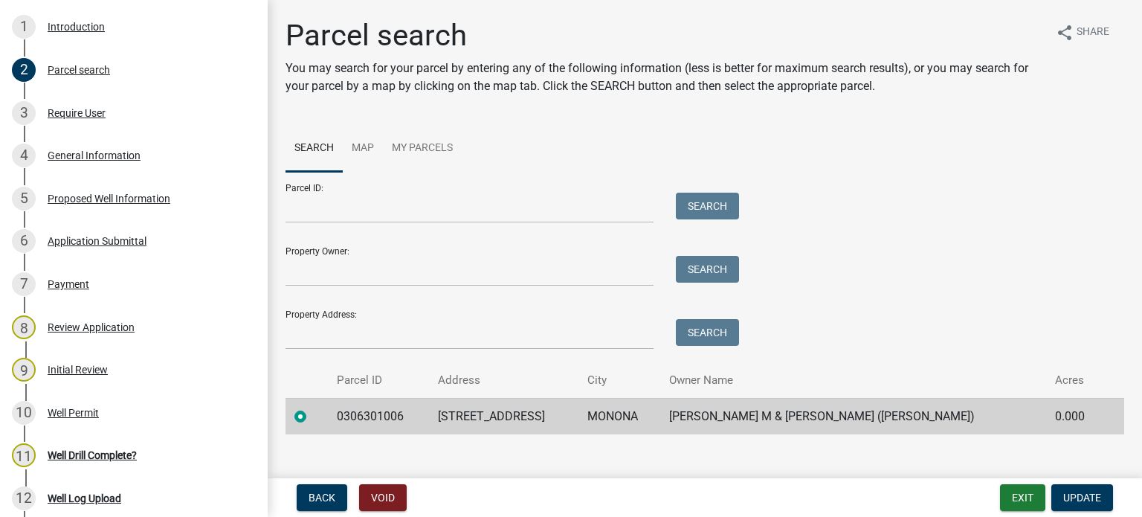
click at [505, 117] on div "Parcel search You may search for your parcel by entering any of the following i…" at bounding box center [704, 233] width 861 height 430
click at [1016, 496] on button "Exit" at bounding box center [1022, 497] width 45 height 27
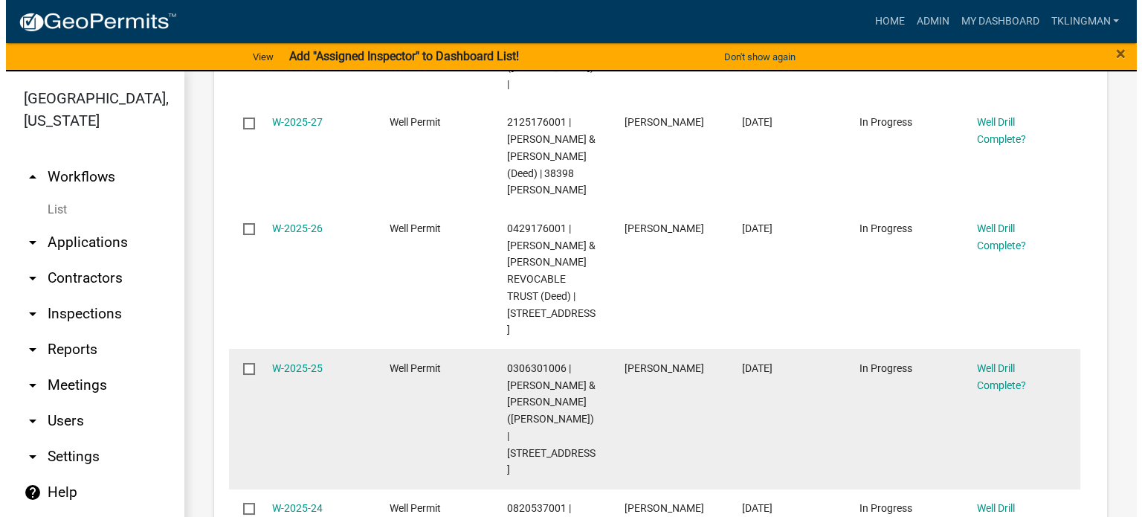
scroll to position [595, 0]
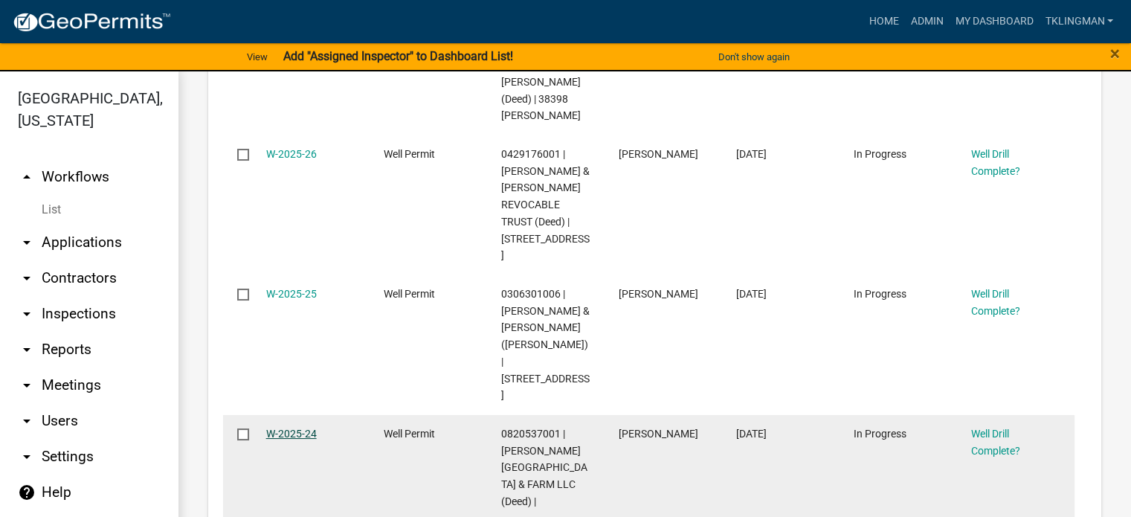
click at [280, 427] on link "W-2025-24" at bounding box center [291, 433] width 51 height 12
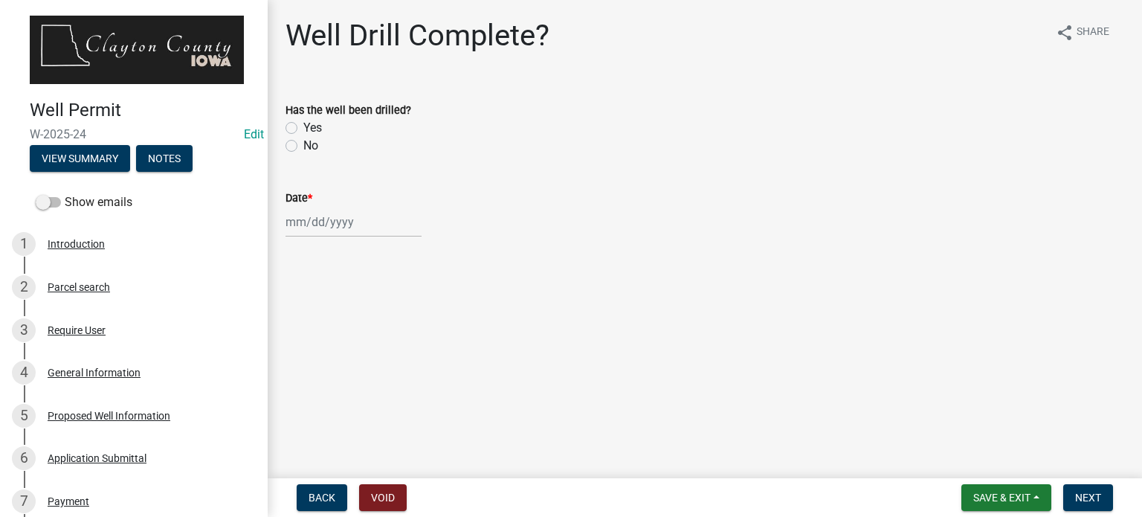
drag, startPoint x: 280, startPoint y: 379, endPoint x: 807, endPoint y: 213, distance: 551.8
click at [807, 213] on div at bounding box center [704, 222] width 839 height 30
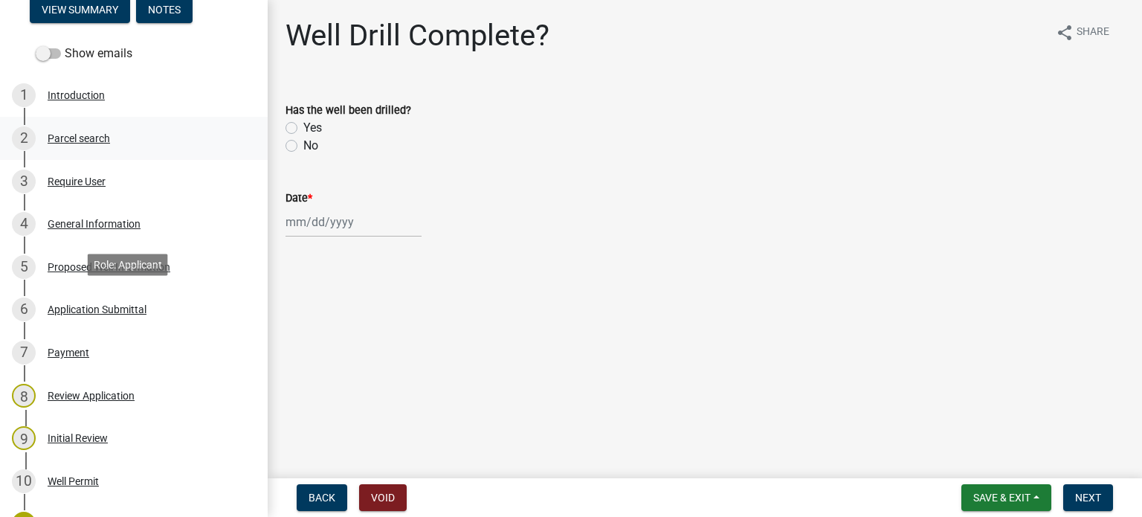
scroll to position [297, 0]
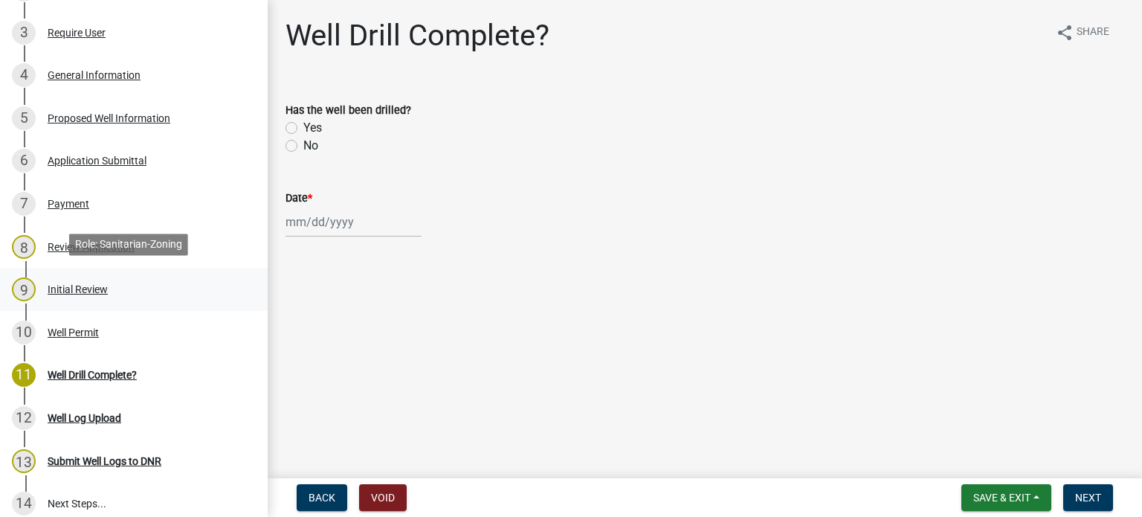
click at [56, 284] on div "Initial Review" at bounding box center [78, 289] width 60 height 10
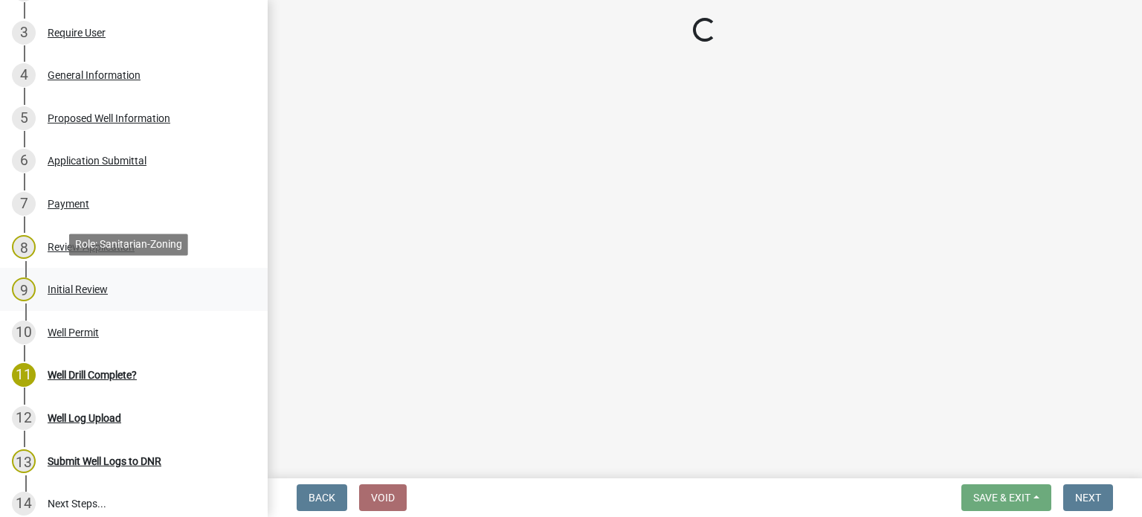
select select "f1d0e1b8-b818-4402-b9ad-74fd73191869"
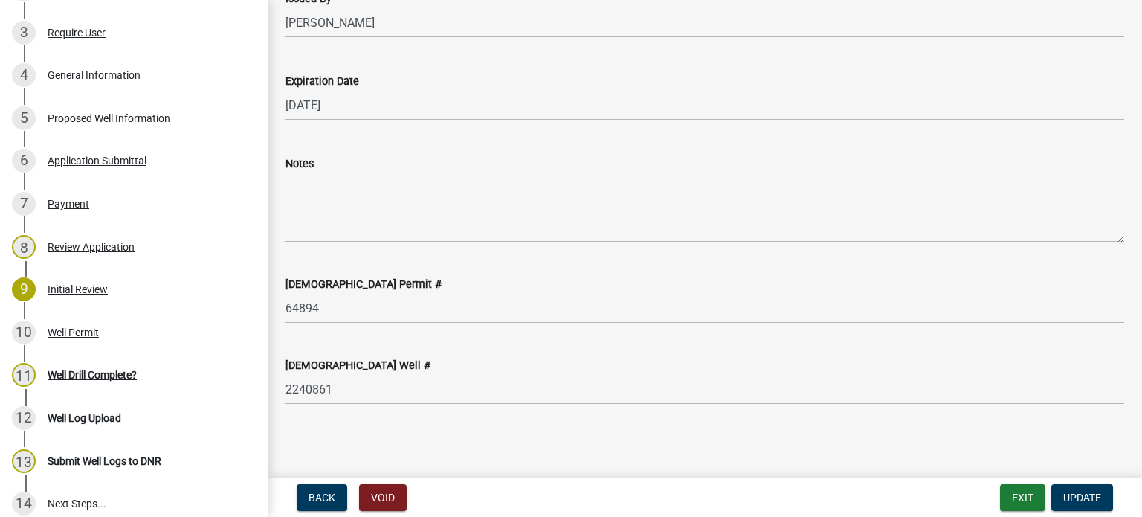
scroll to position [301, 0]
click at [309, 494] on span "Back" at bounding box center [322, 497] width 27 height 12
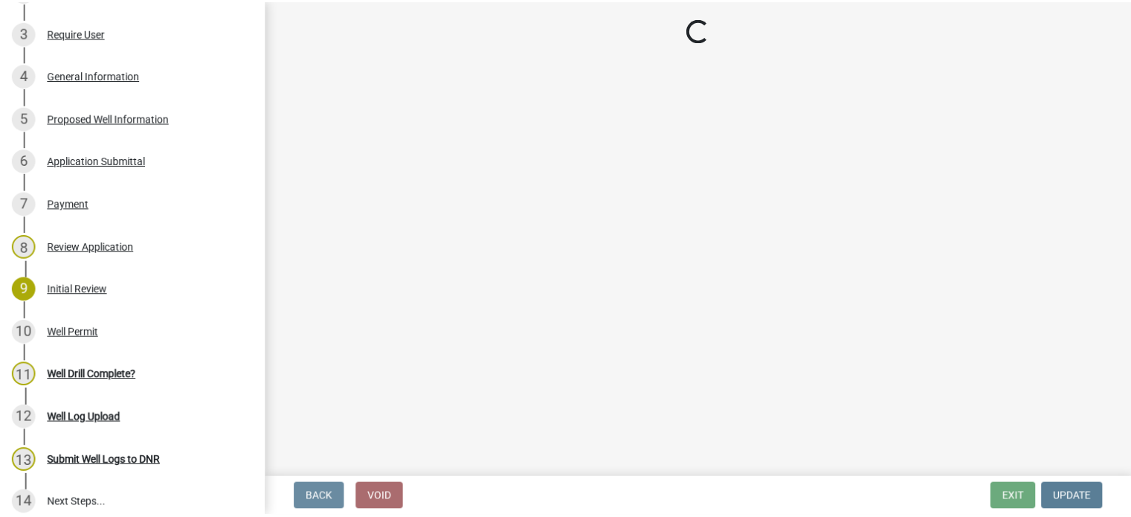
scroll to position [0, 0]
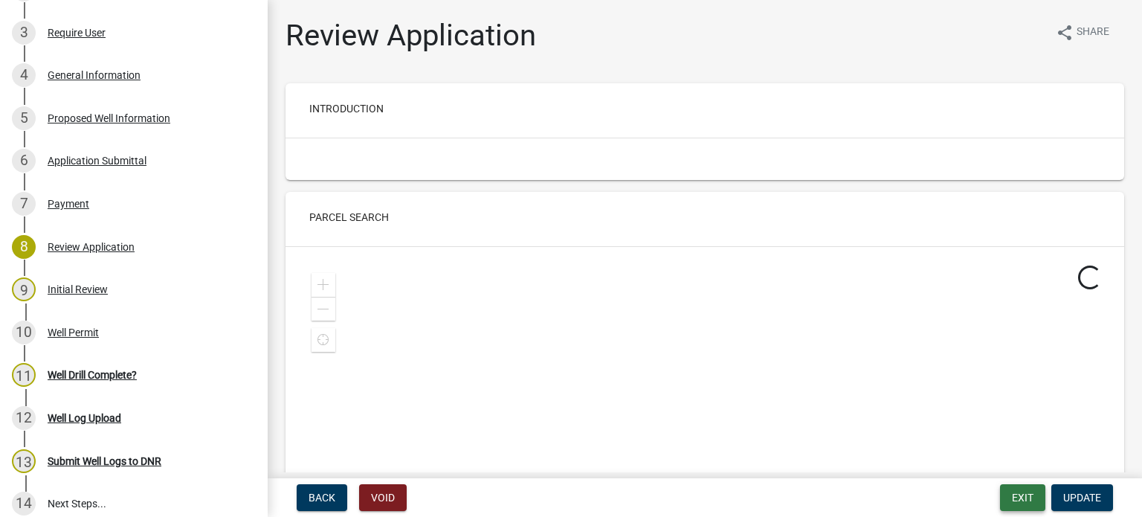
click at [1015, 493] on button "Exit" at bounding box center [1022, 497] width 45 height 27
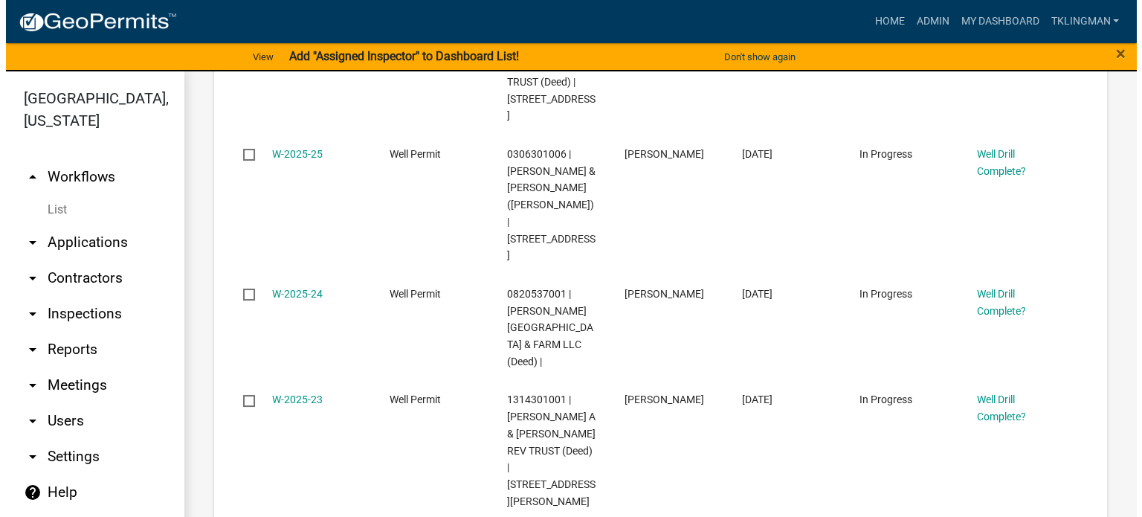
scroll to position [743, 0]
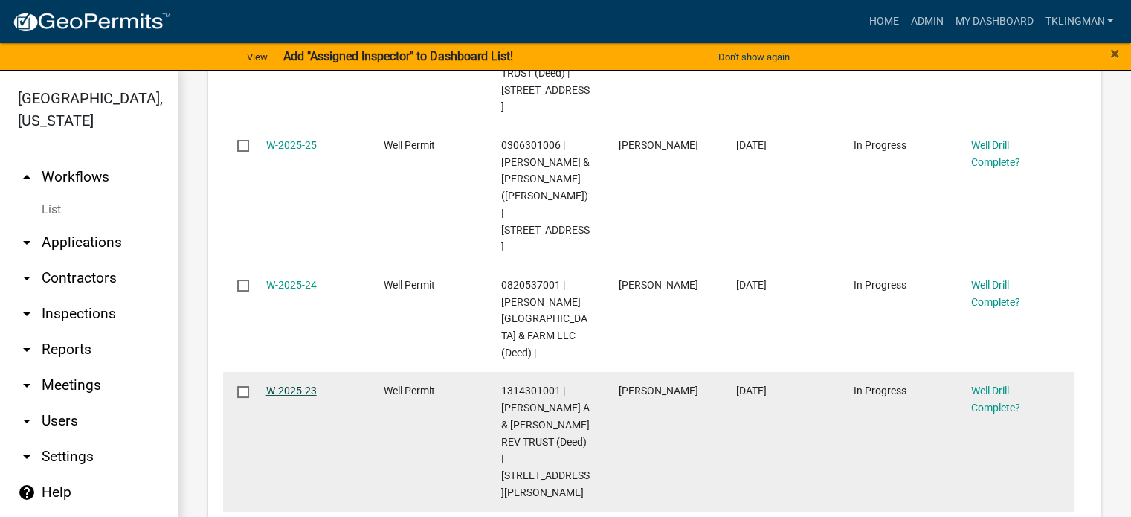
click at [300, 384] on link "W-2025-23" at bounding box center [291, 390] width 51 height 12
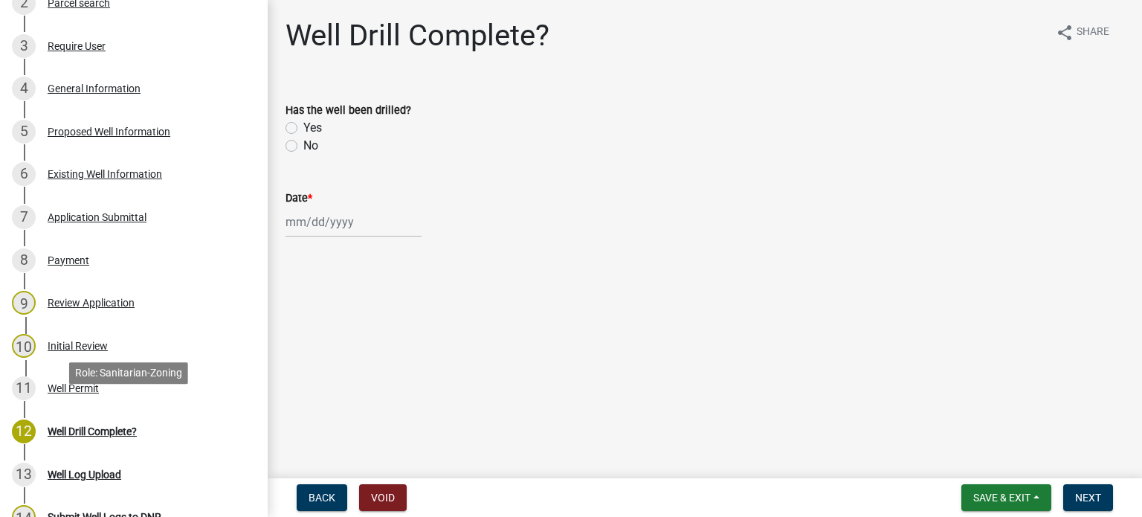
scroll to position [297, 0]
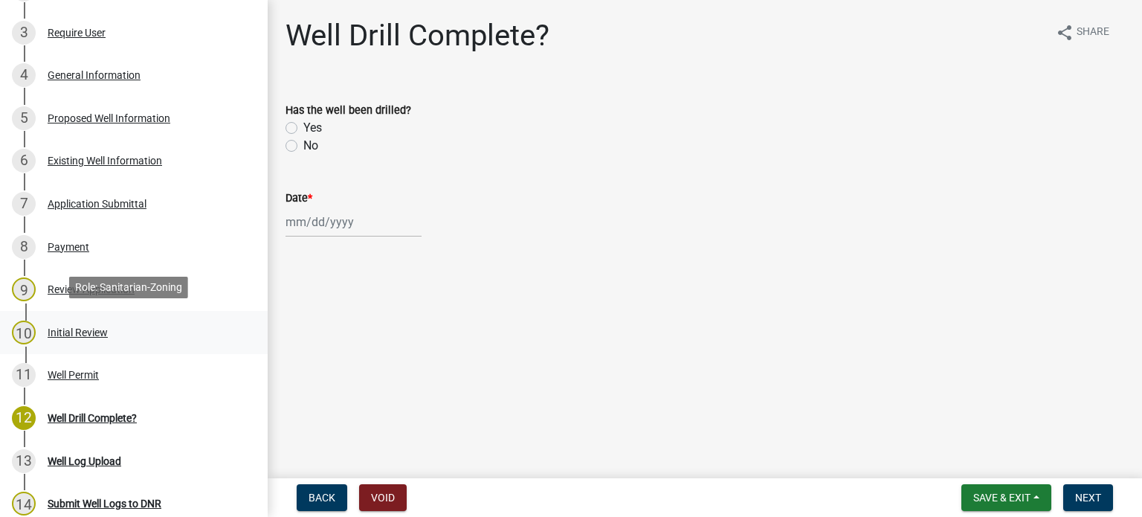
click at [85, 329] on div "Initial Review" at bounding box center [78, 332] width 60 height 10
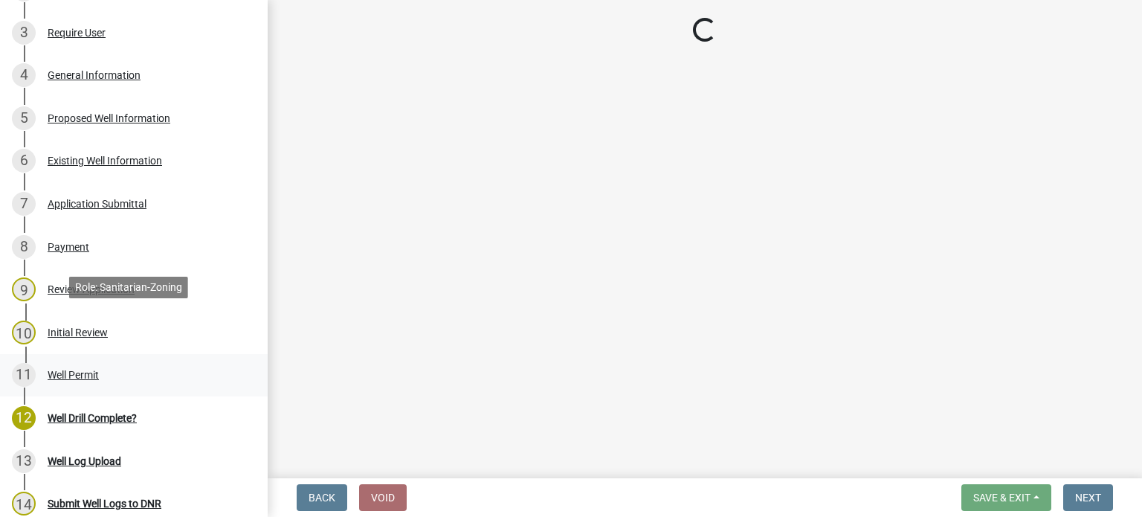
select select "f1d0e1b8-b818-4402-b9ad-74fd73191869"
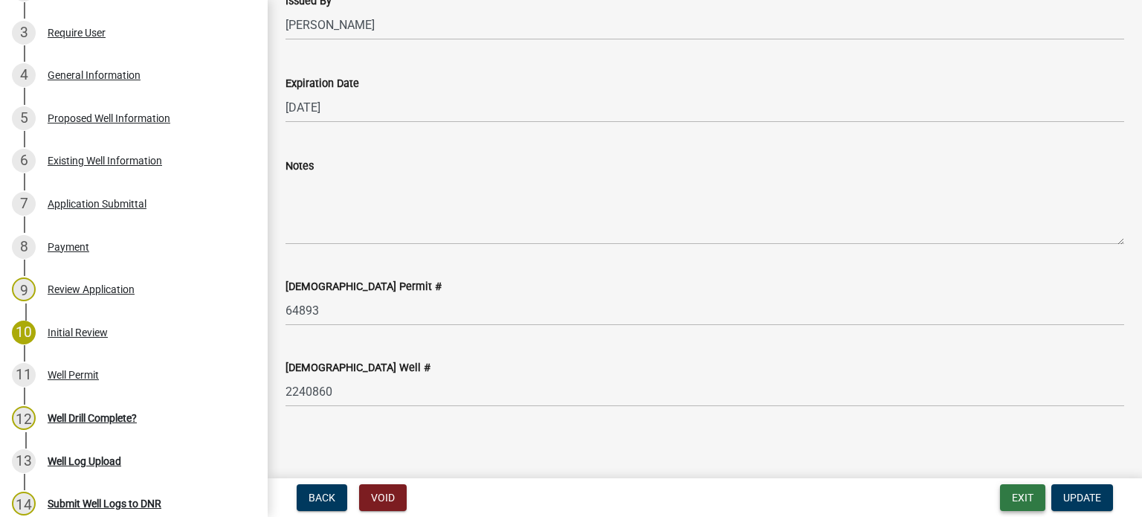
click at [1030, 490] on button "Exit" at bounding box center [1022, 497] width 45 height 27
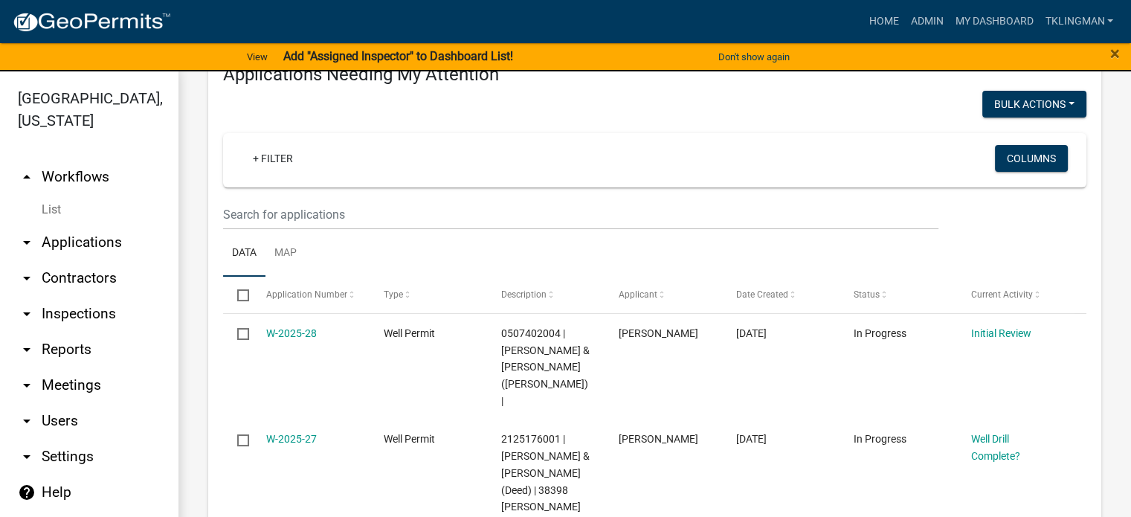
scroll to position [149, 0]
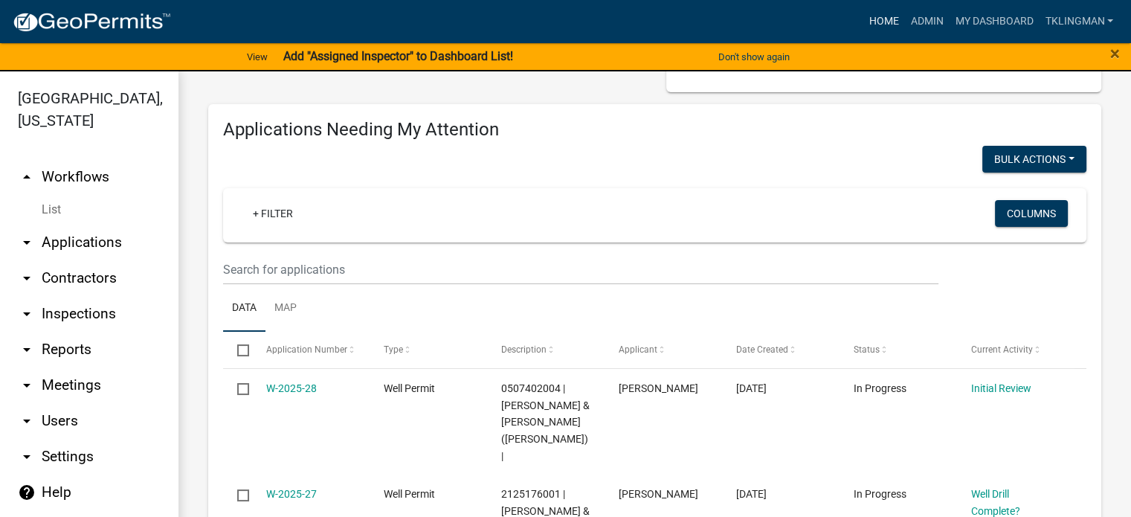
click at [895, 20] on link "Home" at bounding box center [883, 21] width 42 height 28
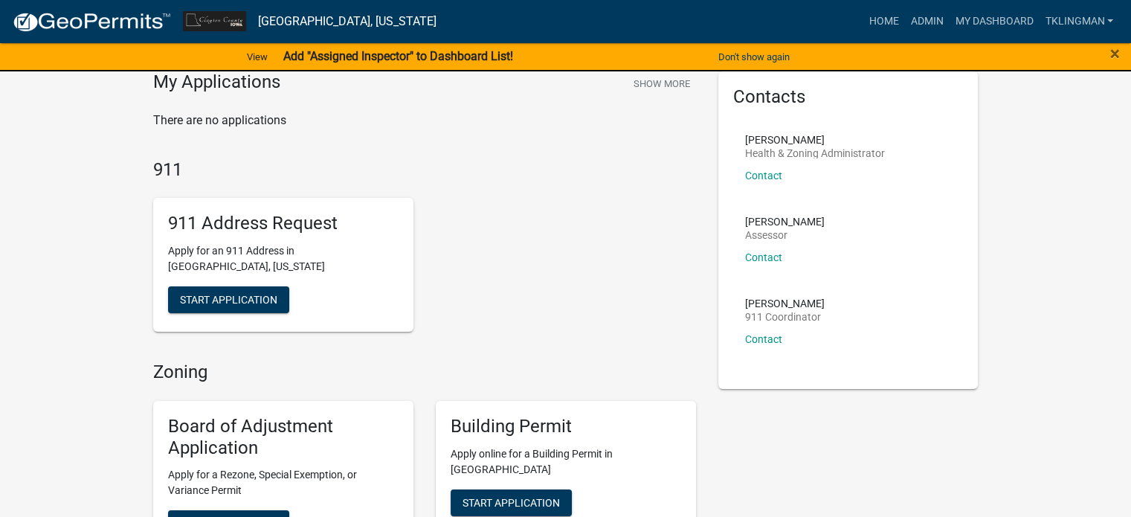
scroll to position [15, 0]
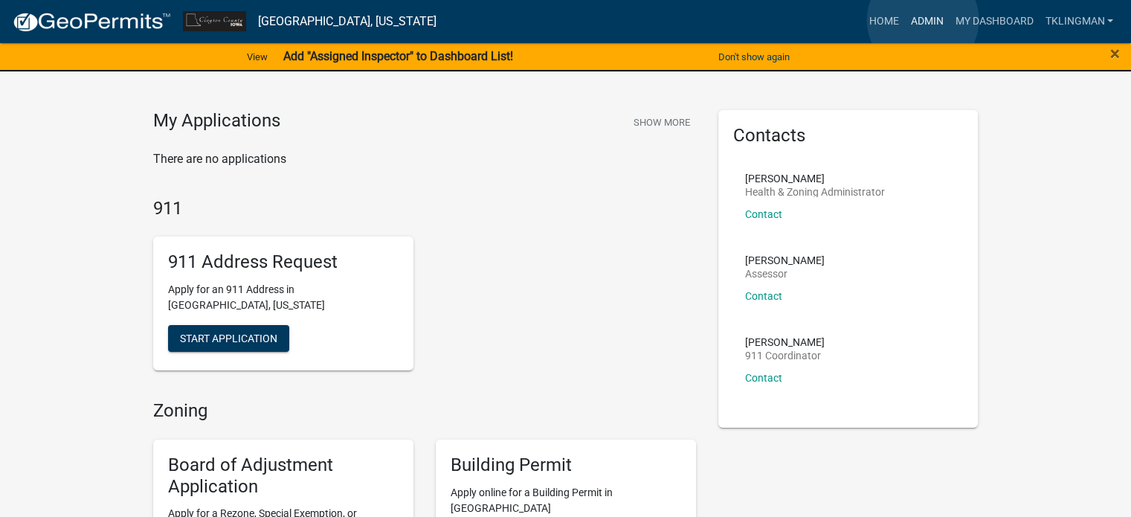
click at [923, 18] on link "Admin" at bounding box center [926, 21] width 45 height 28
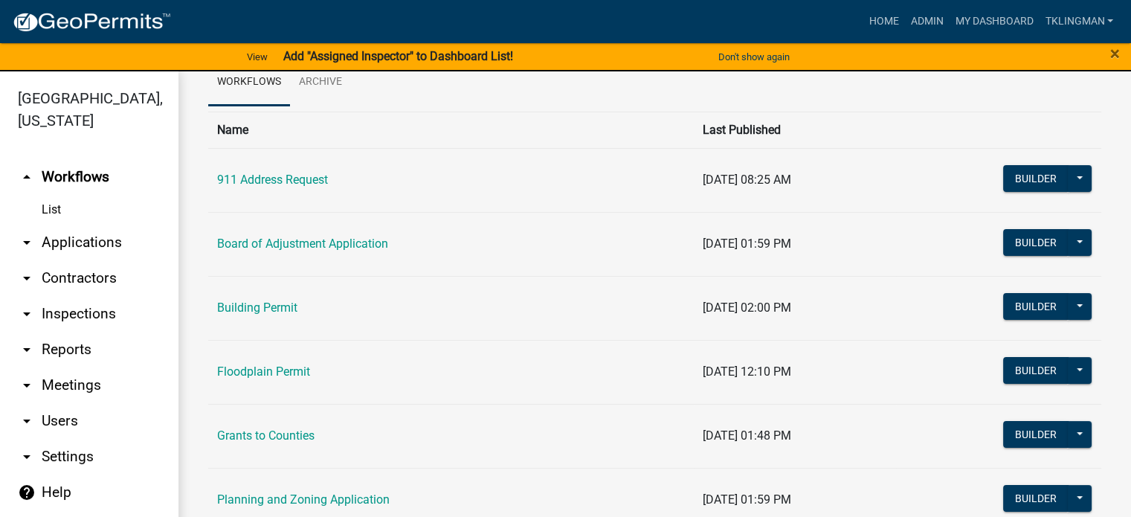
scroll to position [223, 0]
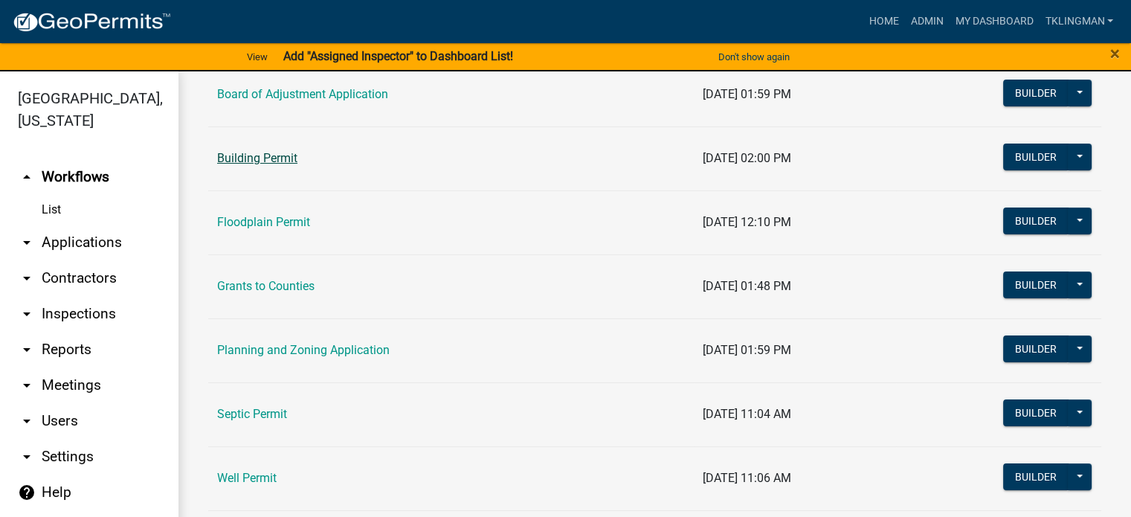
click at [262, 161] on link "Building Permit" at bounding box center [257, 158] width 80 height 14
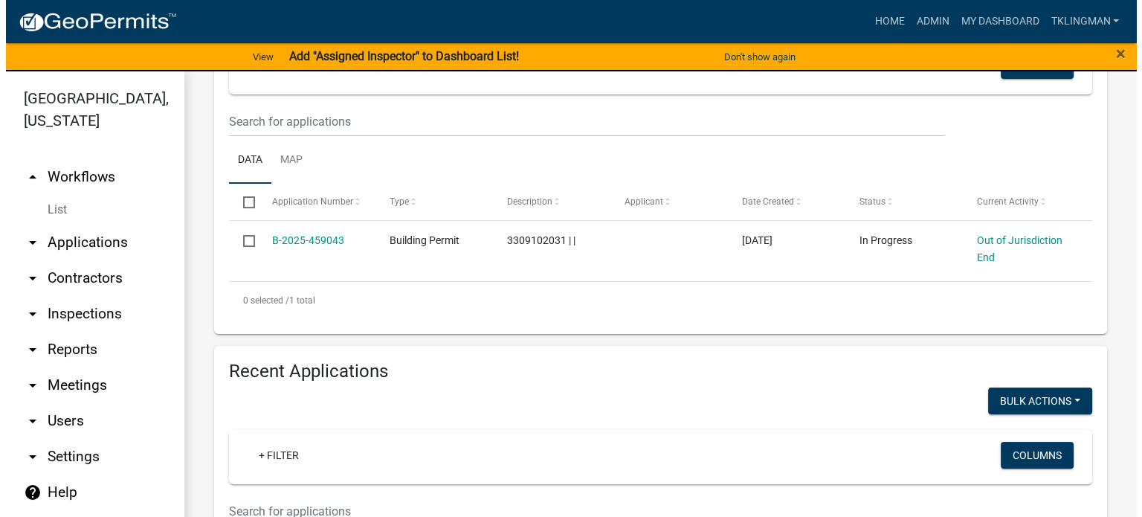
scroll to position [297, 0]
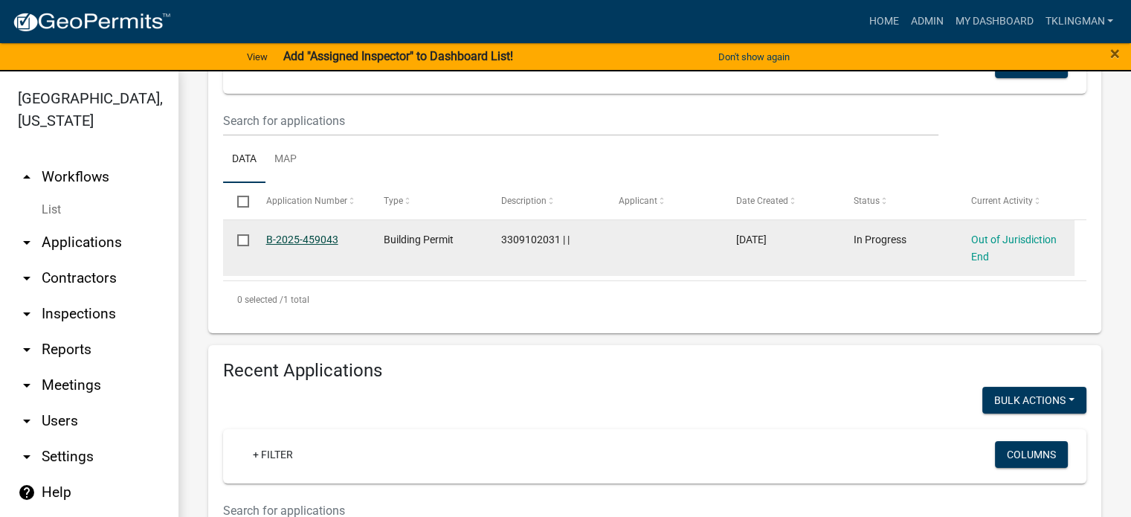
click at [313, 238] on link "B-2025-459043" at bounding box center [302, 239] width 72 height 12
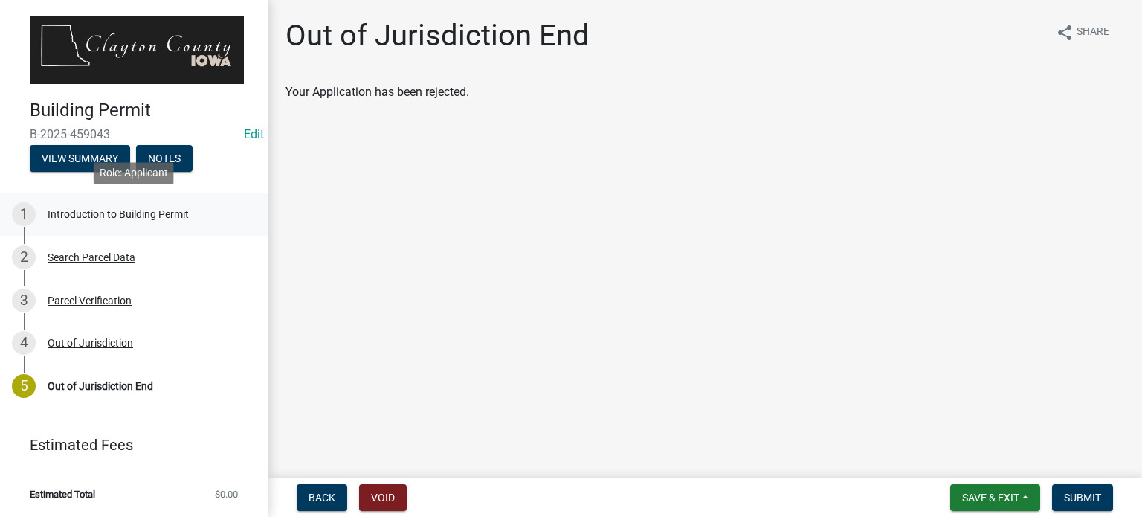
click at [118, 216] on div "Introduction to Building Permit" at bounding box center [118, 214] width 141 height 10
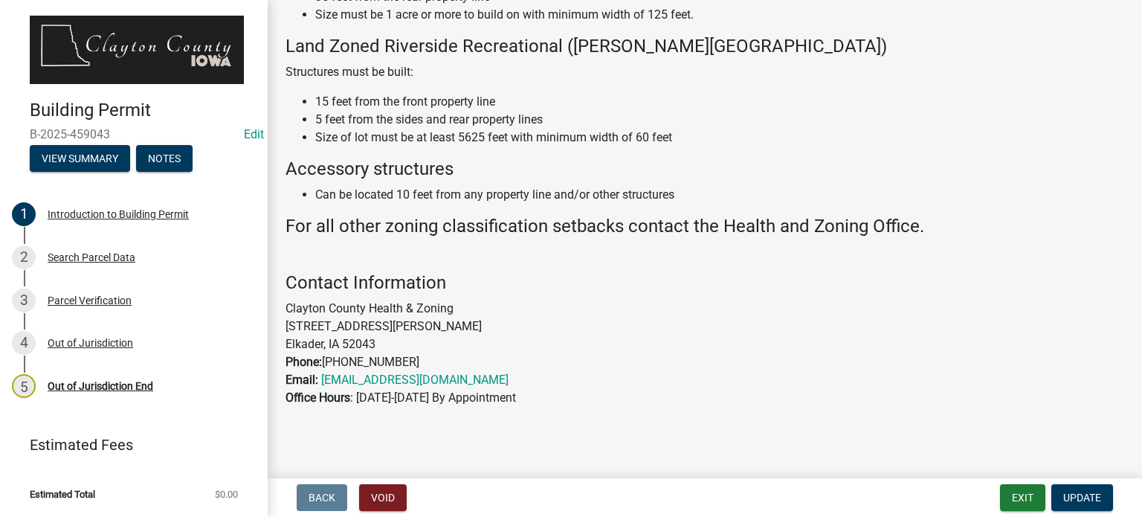
scroll to position [956, 0]
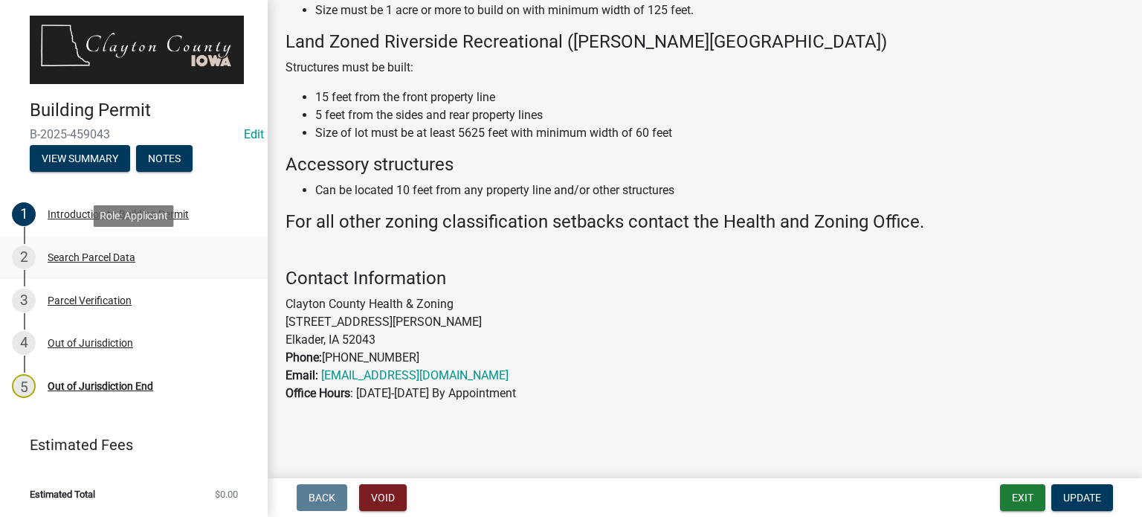
click at [77, 256] on div "Search Parcel Data" at bounding box center [92, 257] width 88 height 10
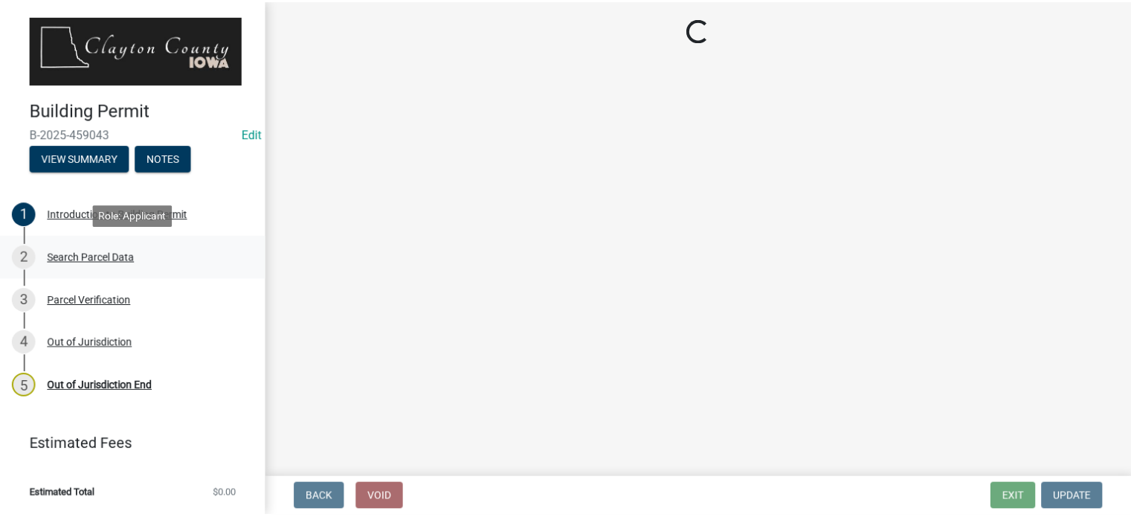
scroll to position [0, 0]
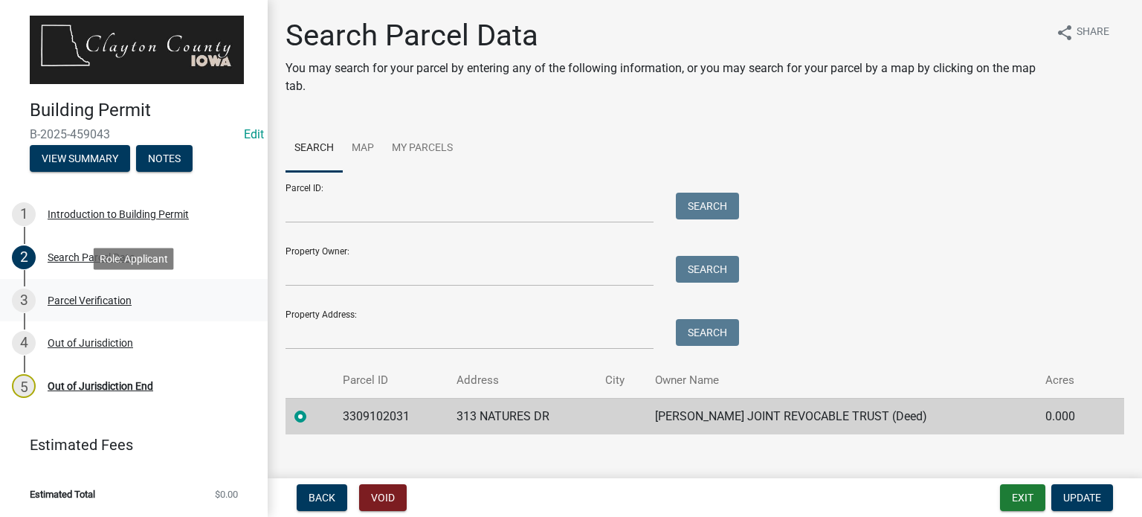
click at [98, 291] on div "3 Parcel Verification" at bounding box center [128, 300] width 232 height 24
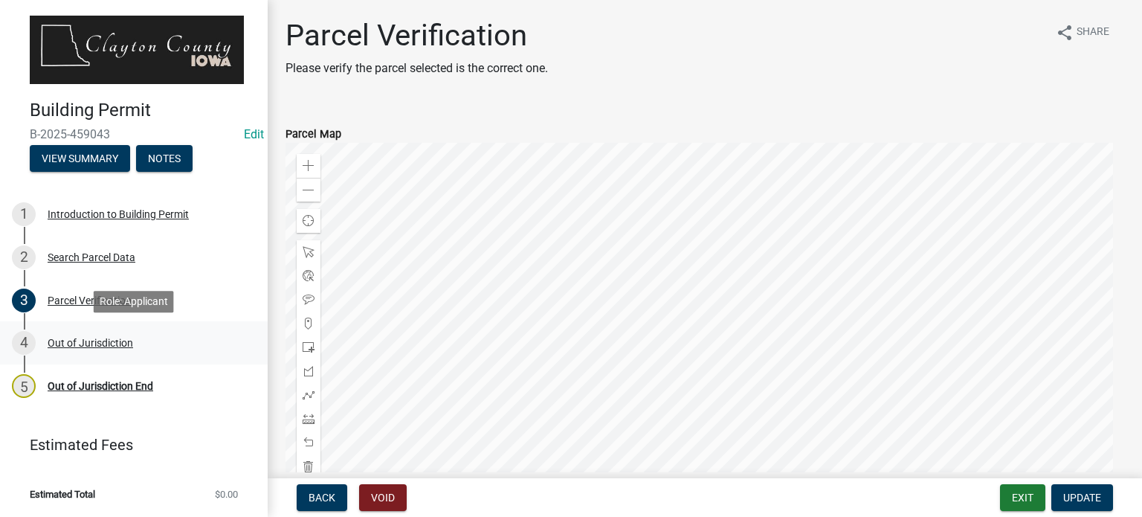
click at [115, 342] on div "Out of Jurisdiction" at bounding box center [90, 343] width 85 height 10
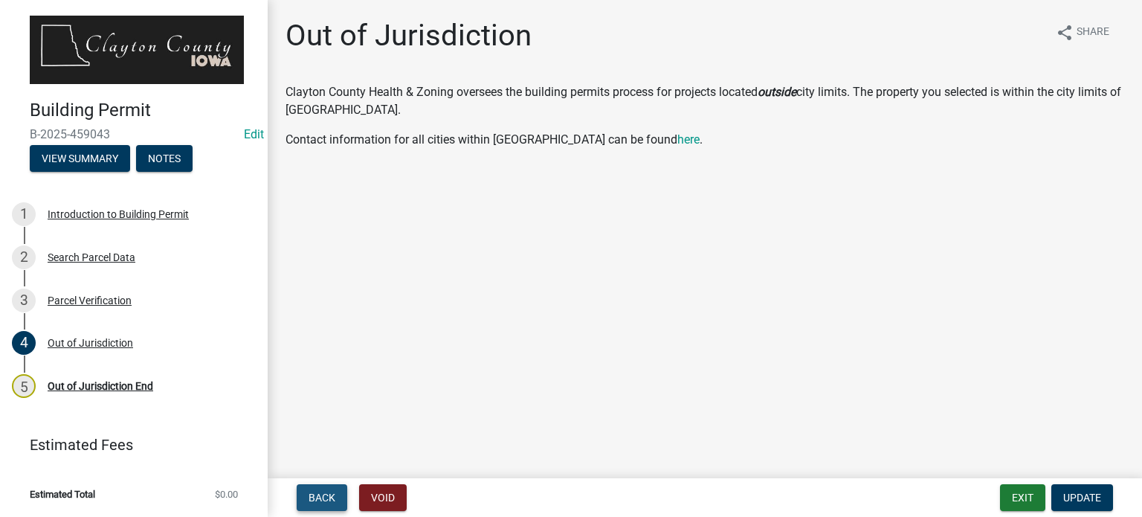
click at [326, 505] on button "Back" at bounding box center [322, 497] width 51 height 27
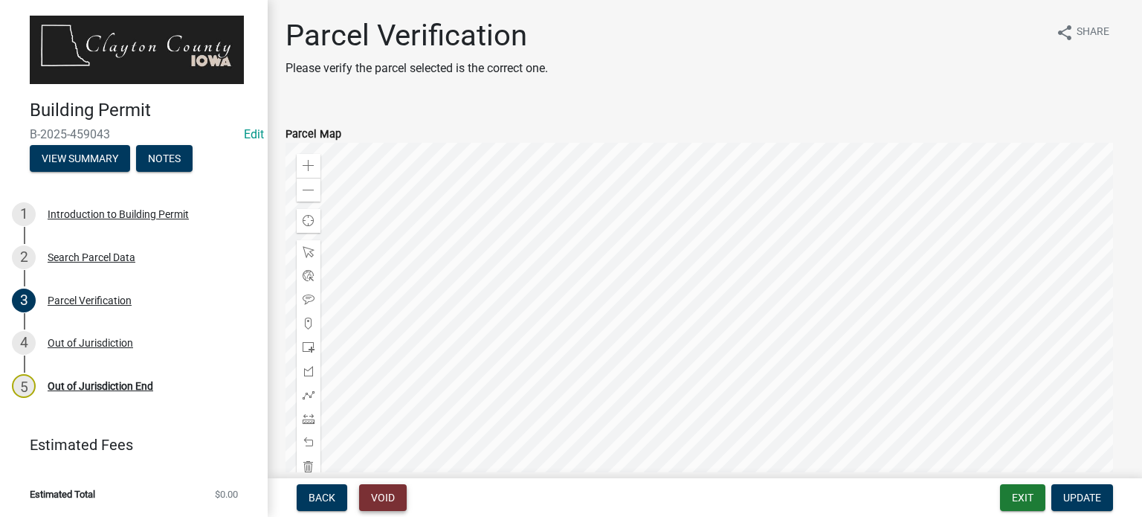
click at [396, 496] on button "Void" at bounding box center [383, 497] width 48 height 27
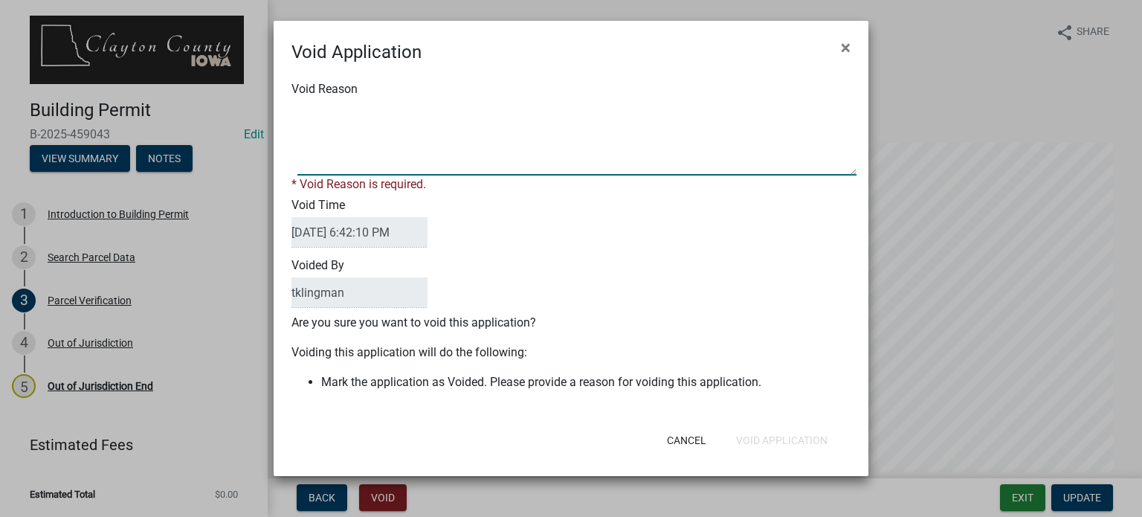
click at [416, 142] on textarea "Void Reason" at bounding box center [576, 138] width 559 height 74
type textarea "I"
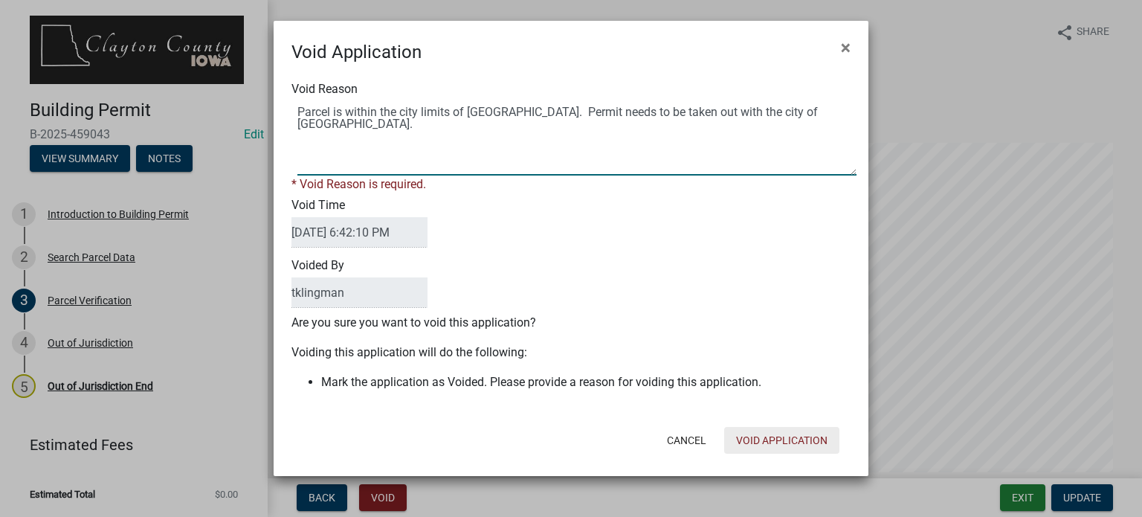
type textarea "Parcel is within the city limits of Marquette. Permit needs to be taken out wit…"
click at [764, 440] on div "Cancel Void Application" at bounding box center [668, 440] width 367 height 39
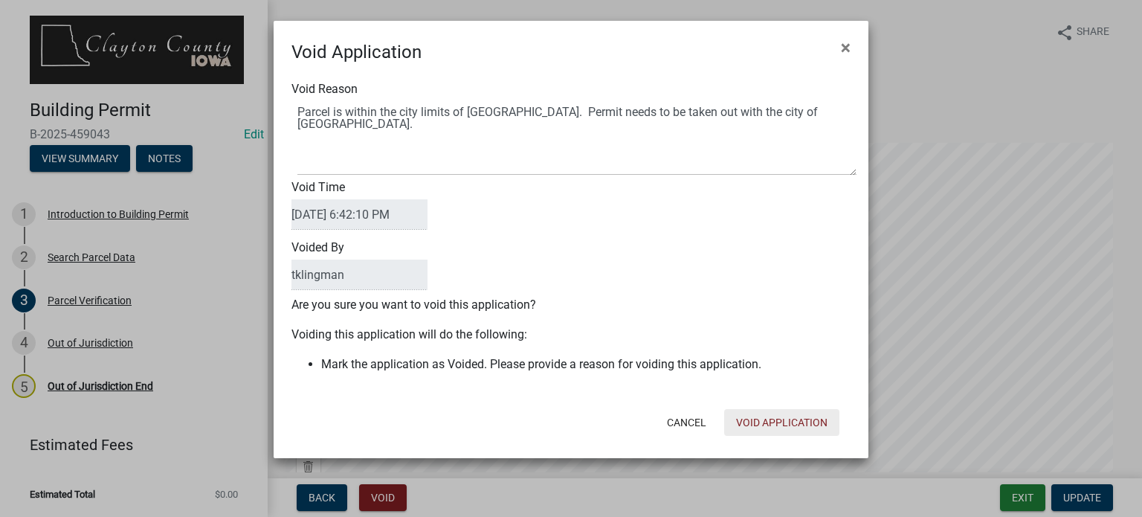
click at [773, 428] on button "Void Application" at bounding box center [781, 422] width 115 height 27
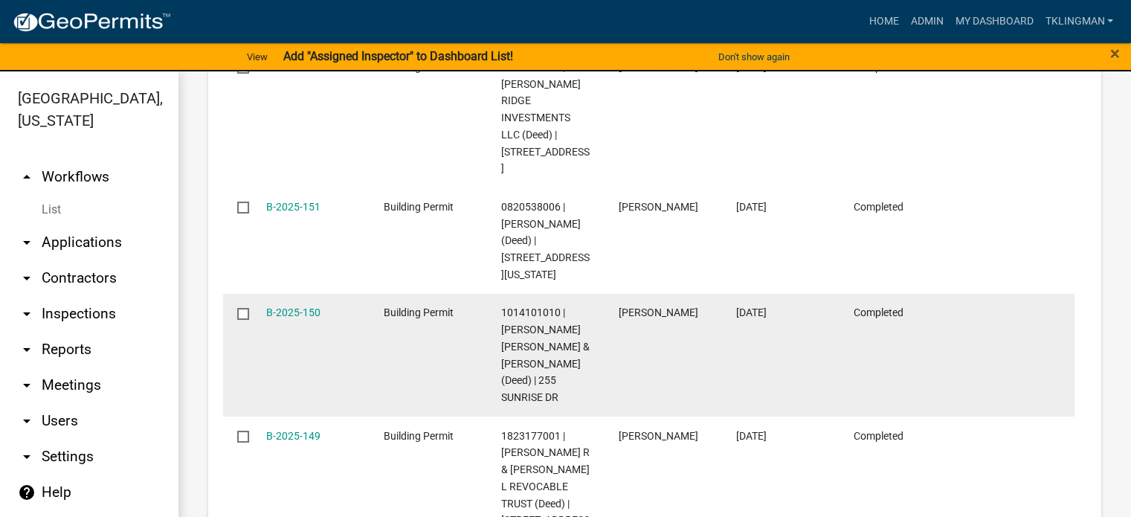
scroll to position [669, 0]
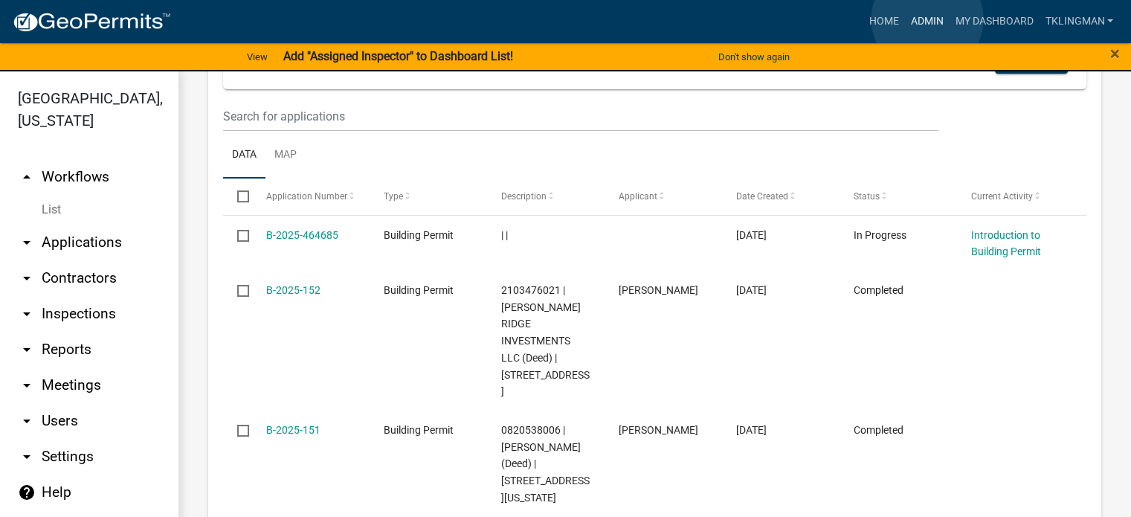
click at [927, 19] on link "Admin" at bounding box center [926, 21] width 45 height 28
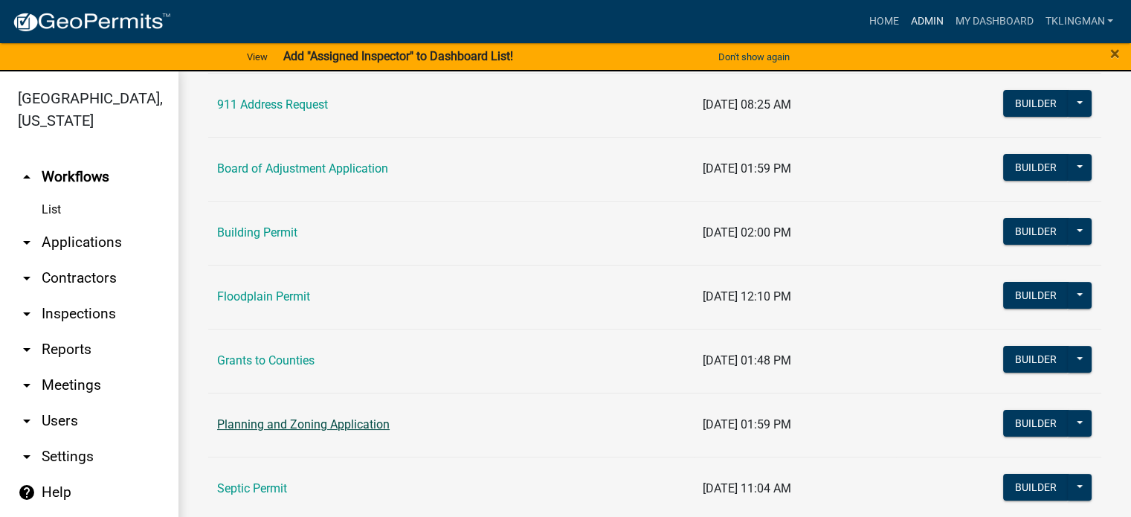
scroll to position [297, 0]
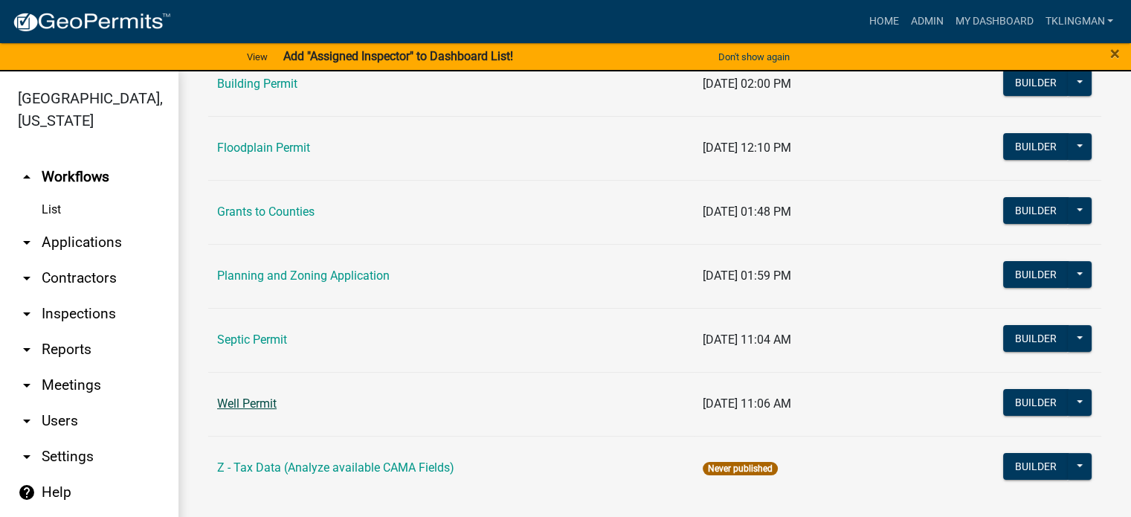
click at [236, 401] on link "Well Permit" at bounding box center [246, 403] width 59 height 14
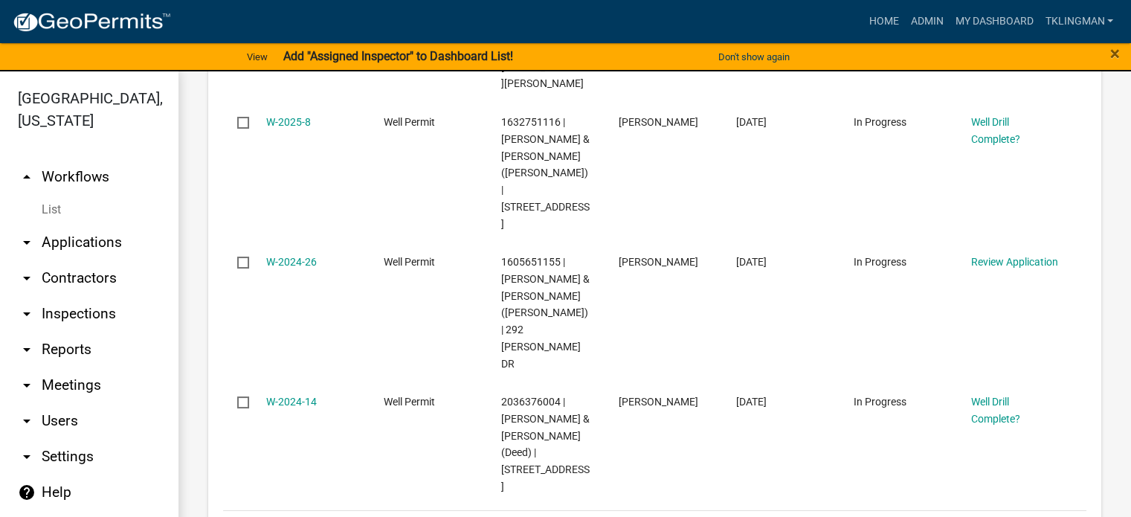
scroll to position [1264, 0]
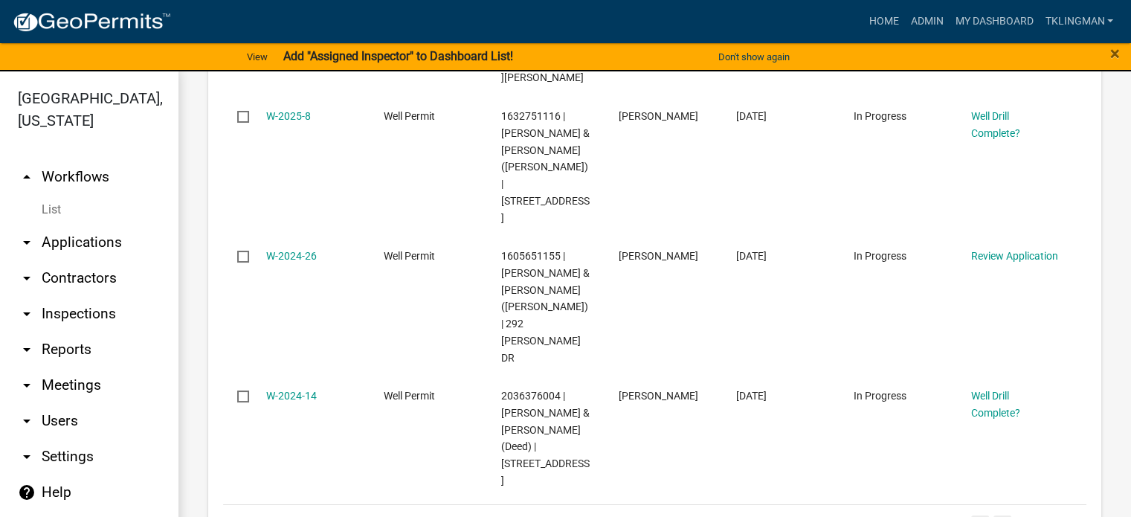
click at [993, 515] on link "2" at bounding box center [1002, 523] width 18 height 16
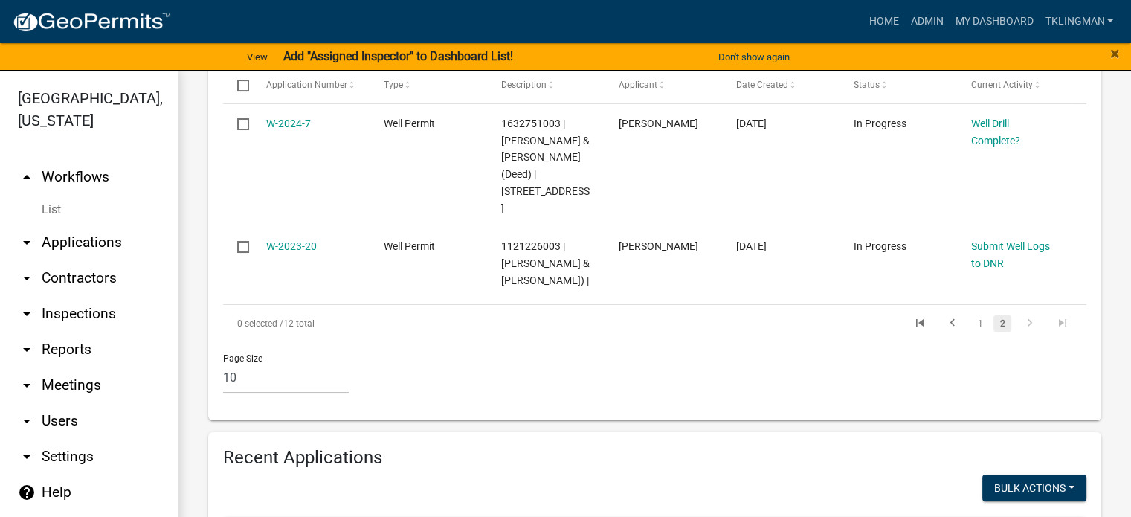
scroll to position [429, 0]
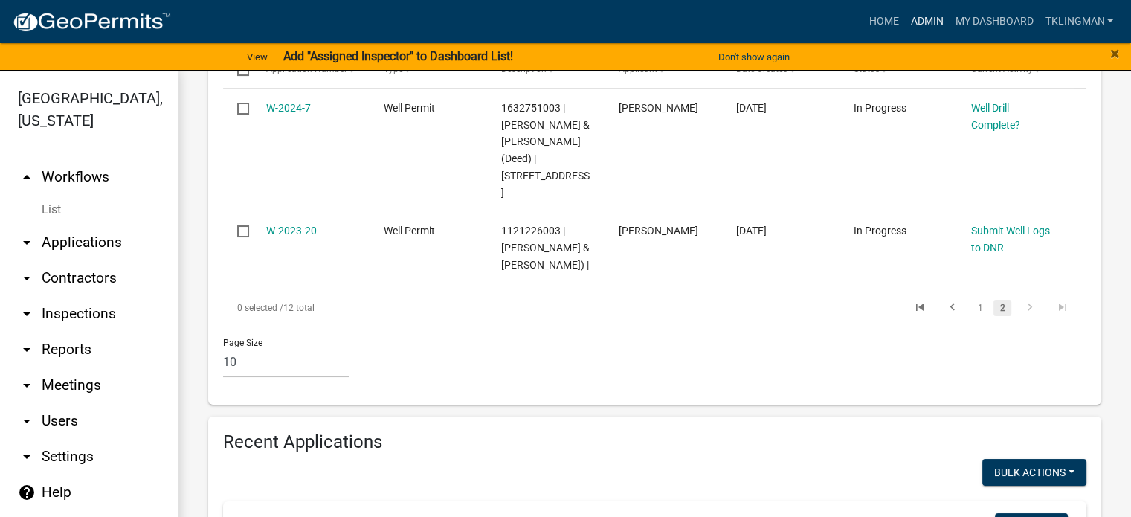
click at [926, 26] on link "Admin" at bounding box center [926, 21] width 45 height 28
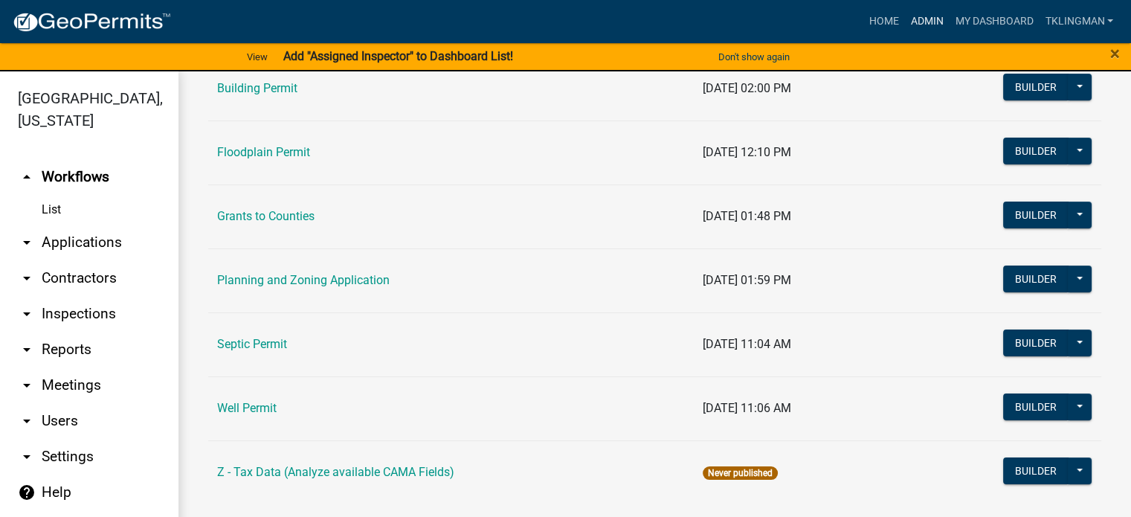
scroll to position [297, 0]
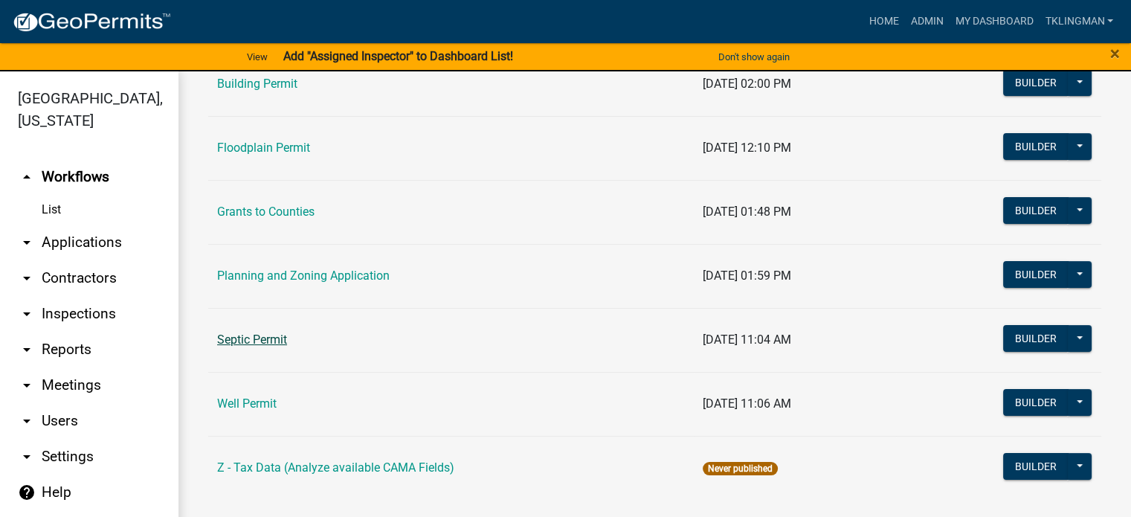
click at [247, 338] on link "Septic Permit" at bounding box center [252, 339] width 70 height 14
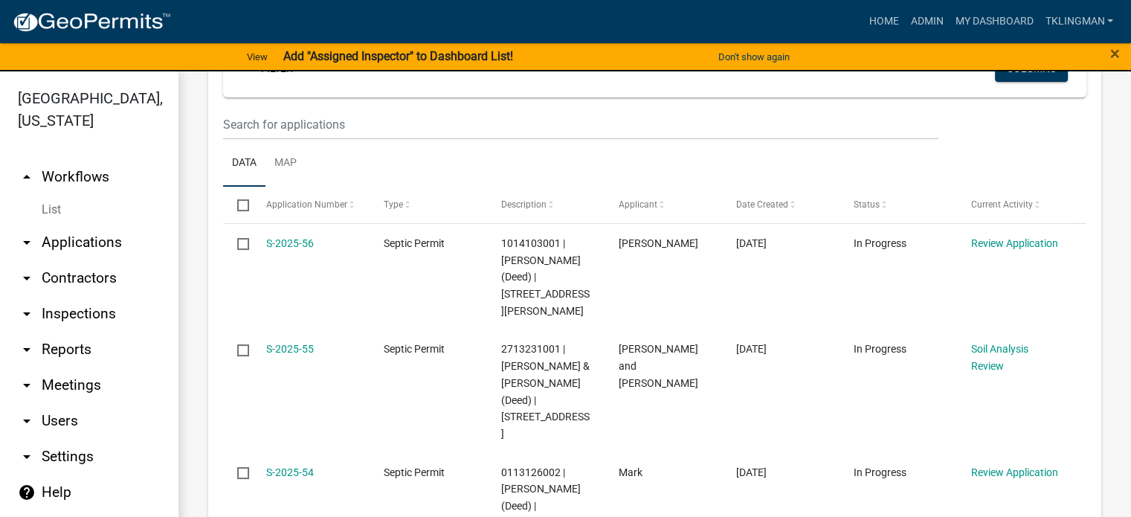
scroll to position [297, 0]
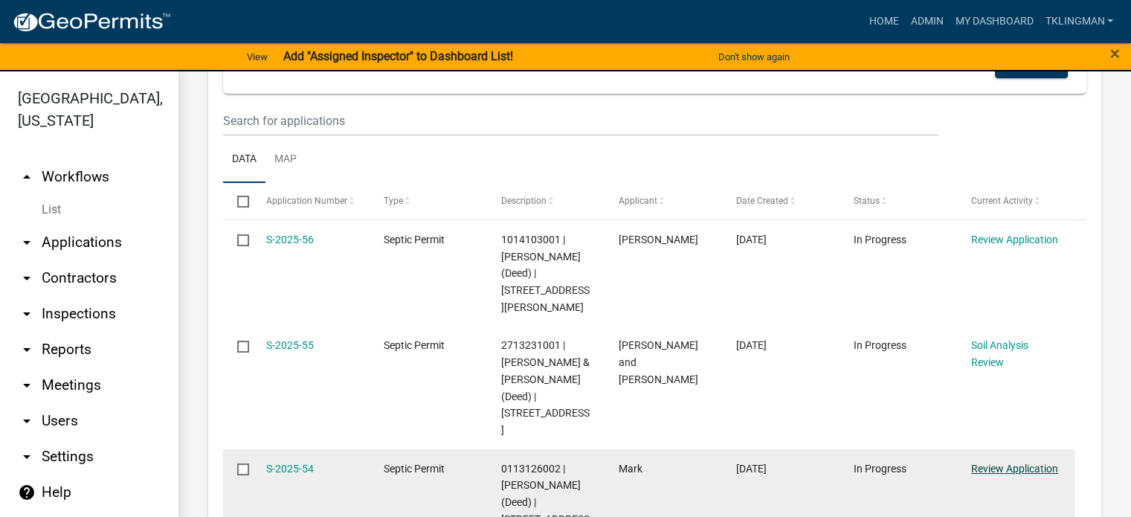
click at [1014, 462] on link "Review Application" at bounding box center [1014, 468] width 87 height 12
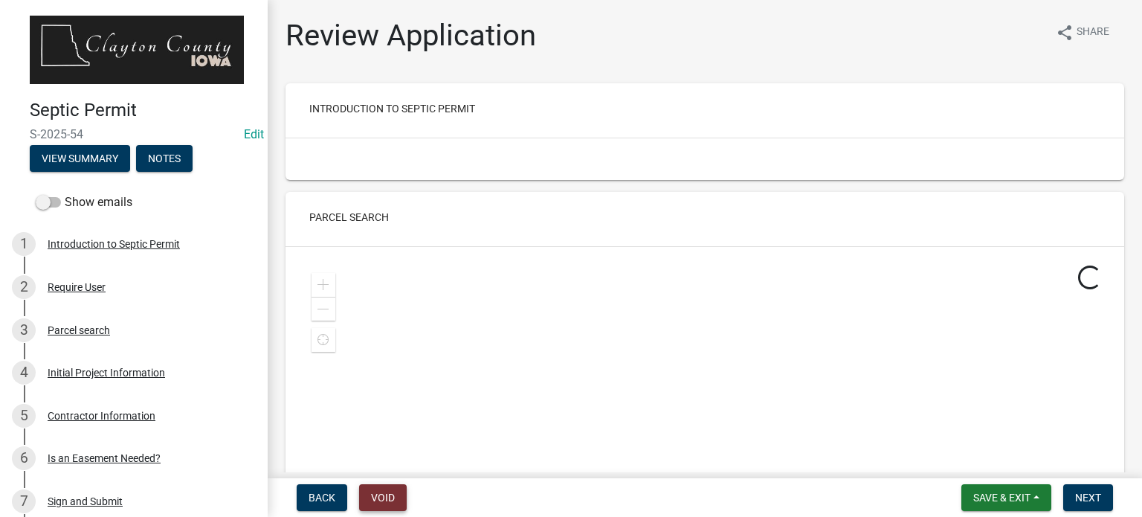
click at [384, 497] on button "Void" at bounding box center [383, 497] width 48 height 27
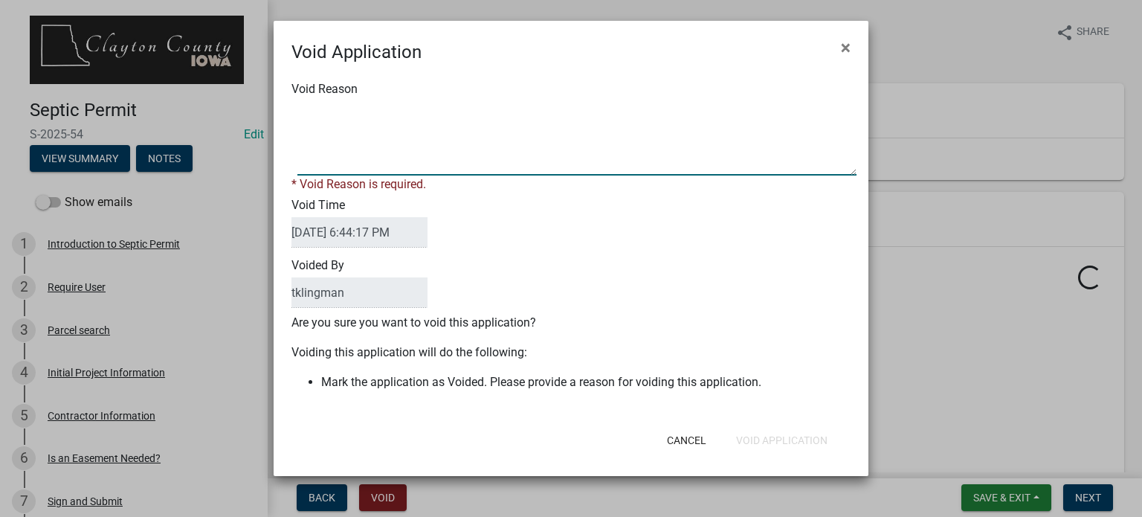
click at [368, 125] on textarea "Void Reason" at bounding box center [576, 138] width 559 height 74
type textarea "p"
type textarea "Permit taken out twice."
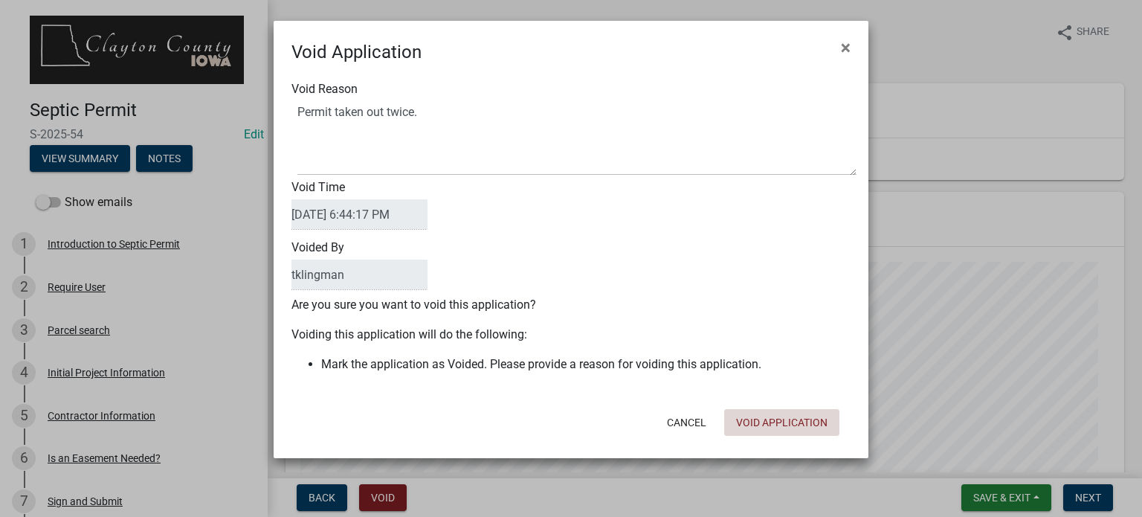
click at [814, 444] on form "Void Application × Void Reason Void Time 08/17/2025 6:44:17 PM Voided By tkling…" at bounding box center [571, 233] width 595 height 424
click at [808, 426] on button "Void Application" at bounding box center [781, 422] width 115 height 27
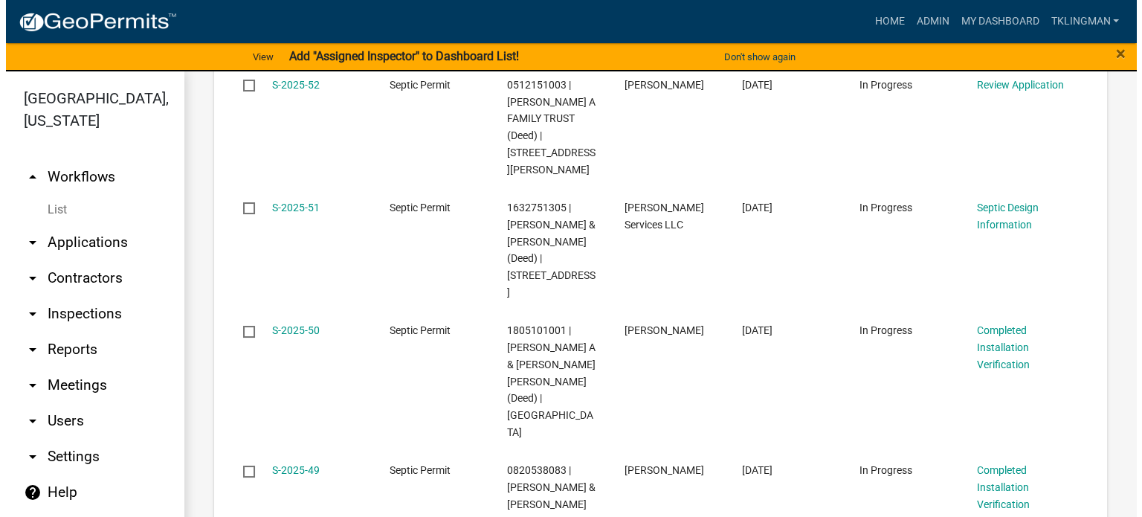
scroll to position [595, 0]
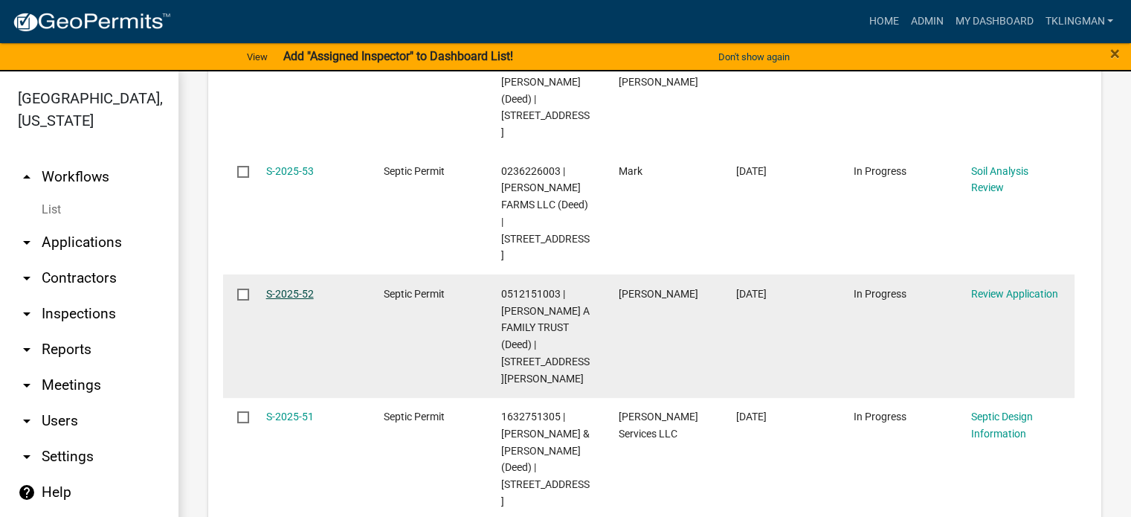
click at [284, 288] on link "S-2025-52" at bounding box center [290, 294] width 48 height 12
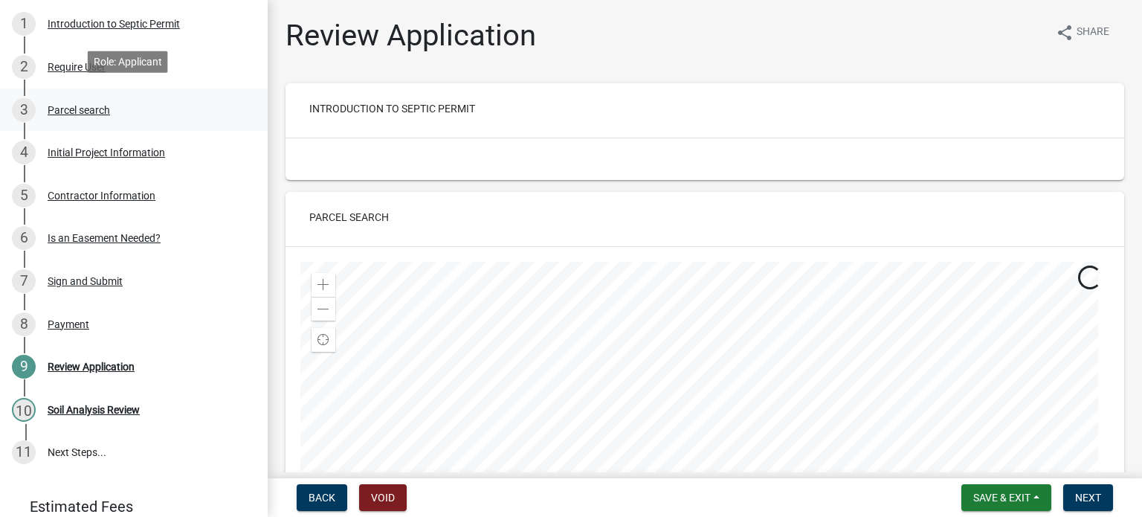
scroll to position [223, 0]
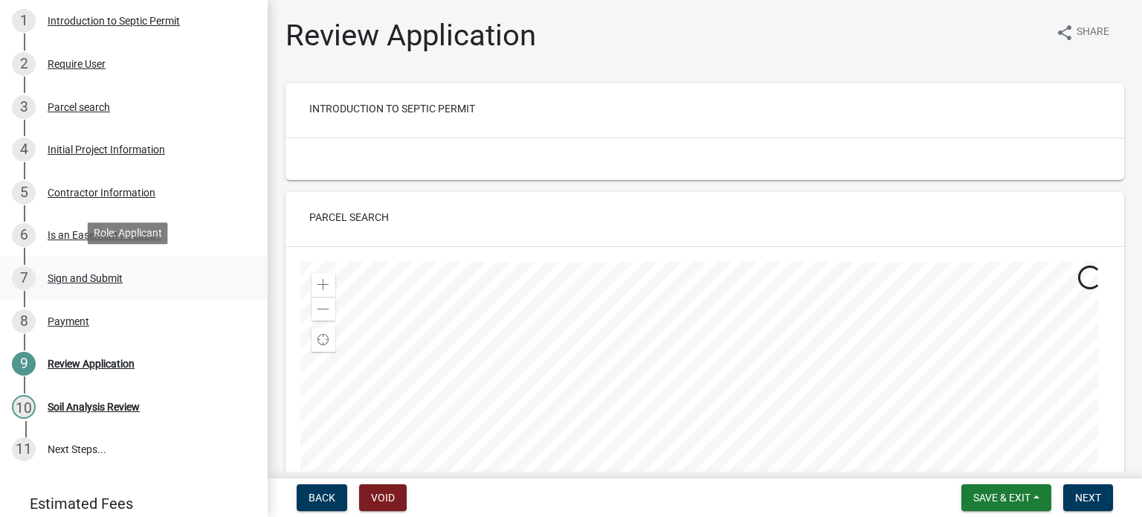
click at [95, 279] on div "Sign and Submit" at bounding box center [85, 278] width 75 height 10
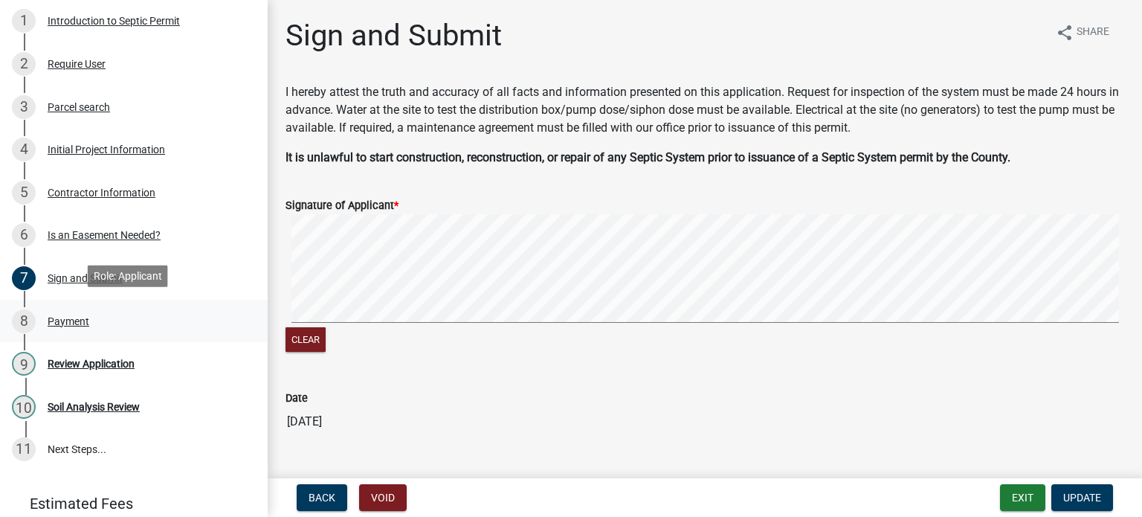
click at [55, 323] on div "Payment" at bounding box center [69, 321] width 42 height 10
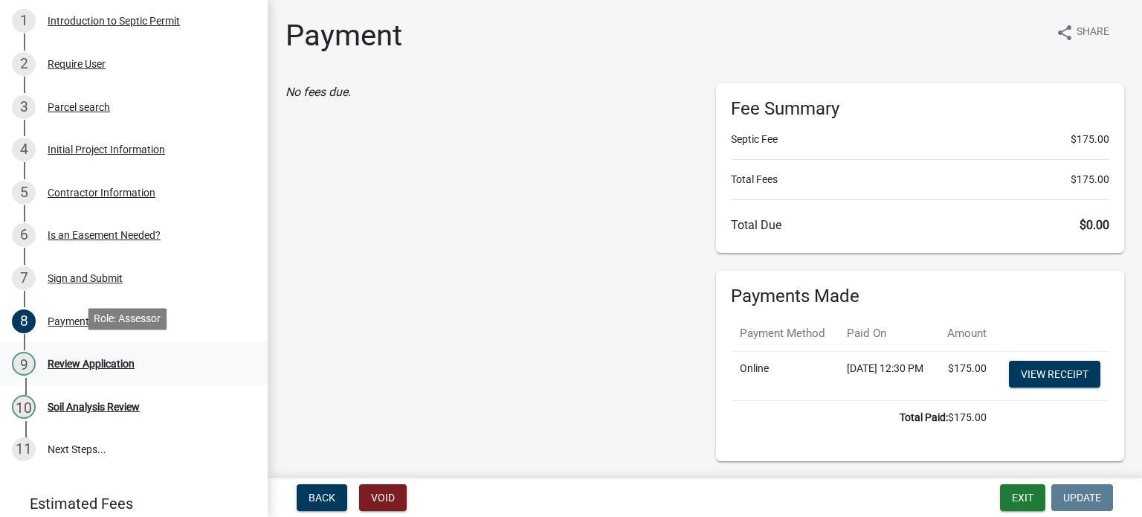
click at [68, 362] on div "Review Application" at bounding box center [91, 363] width 87 height 10
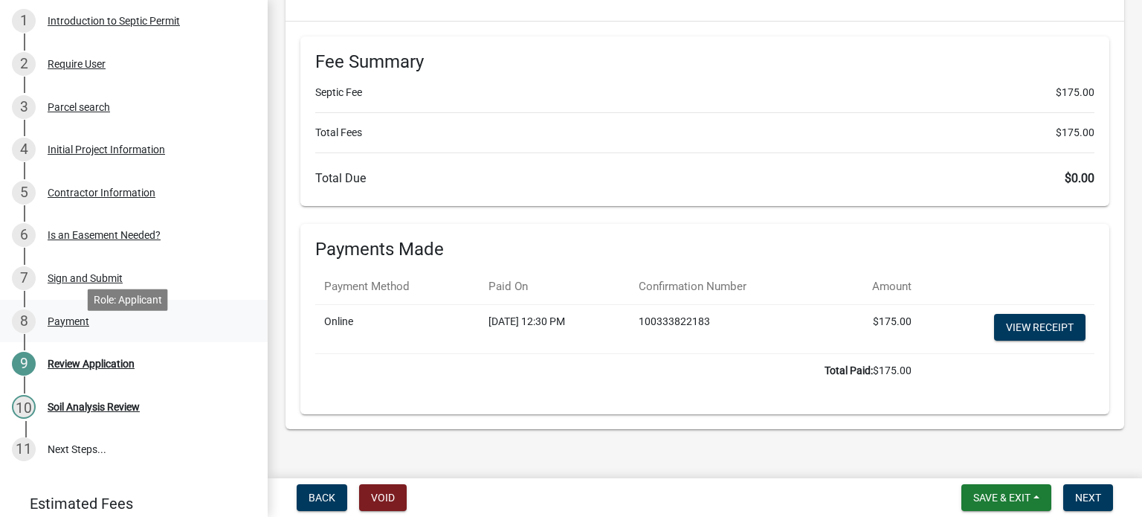
scroll to position [0, 0]
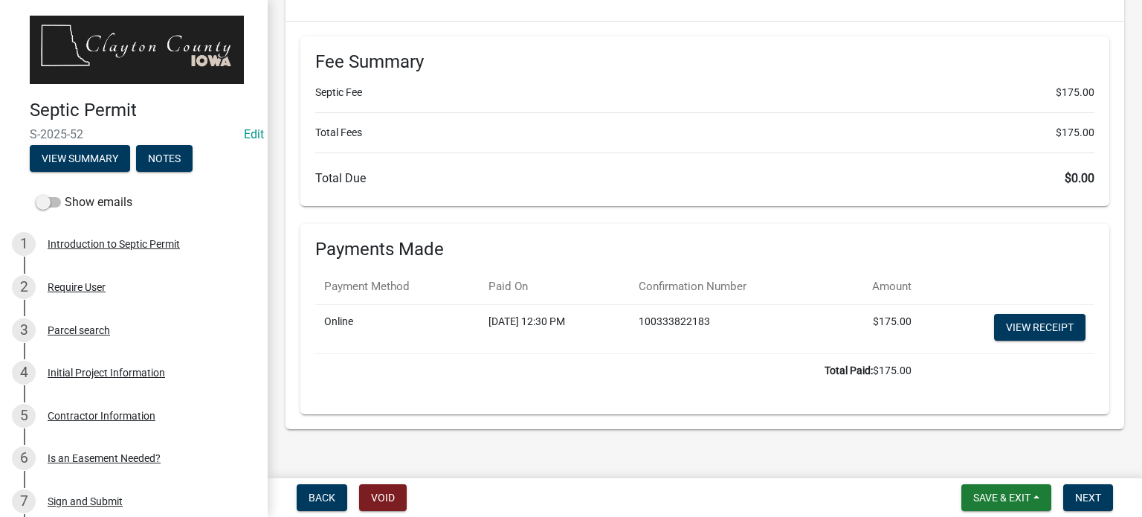
click at [129, 210] on div "Show emails" at bounding box center [134, 202] width 268 height 30
click at [993, 494] on span "Save & Exit" at bounding box center [1001, 497] width 57 height 12
click at [1011, 451] on button "Save & Exit" at bounding box center [991, 459] width 119 height 36
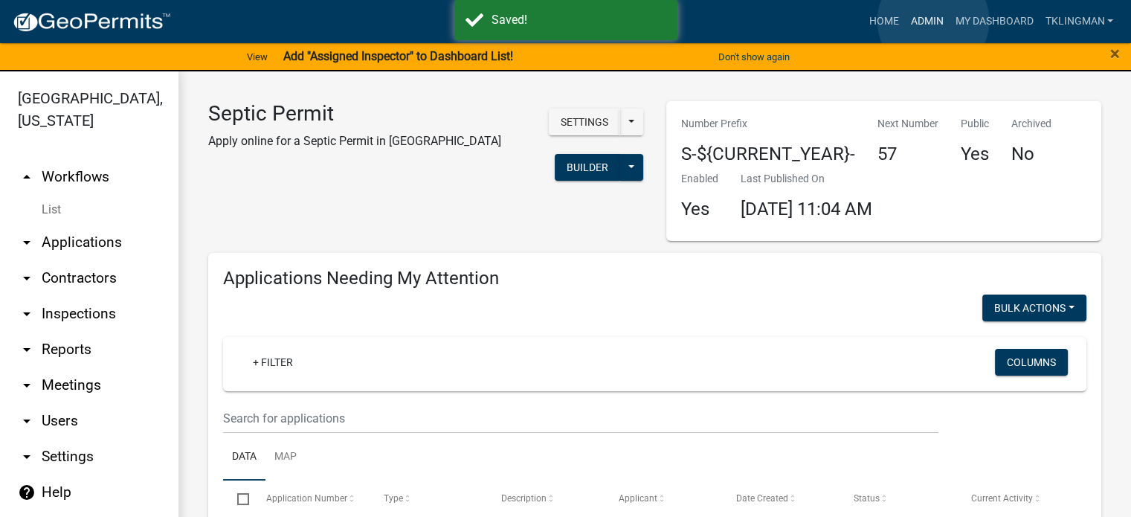
click at [932, 20] on link "Admin" at bounding box center [926, 21] width 45 height 28
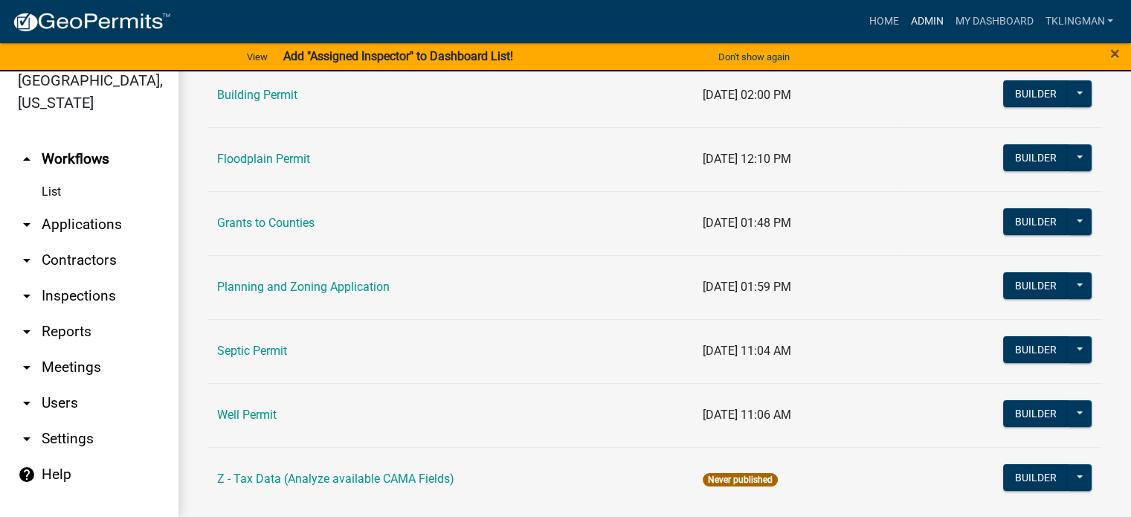
scroll to position [297, 0]
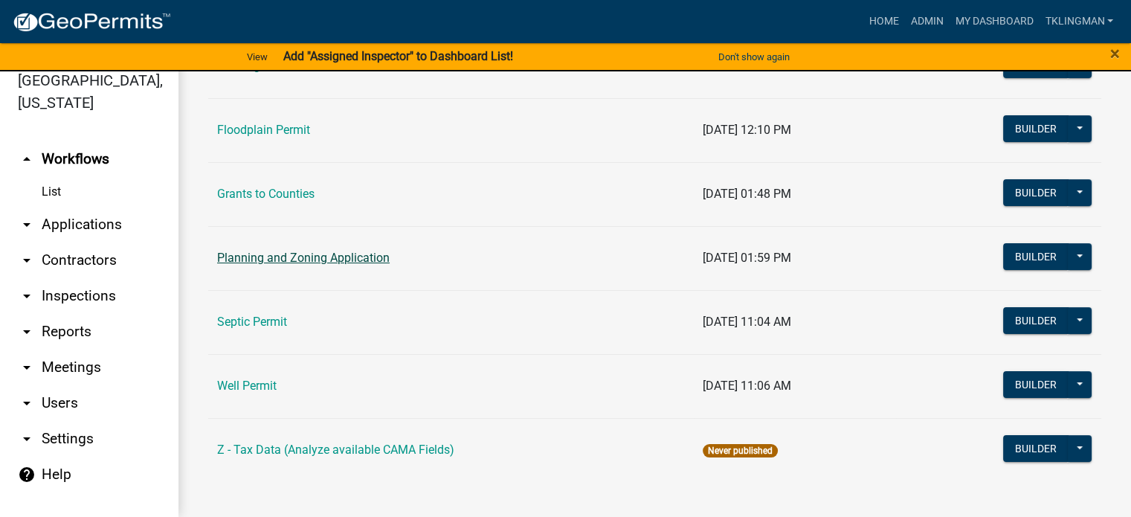
click at [296, 251] on link "Planning and Zoning Application" at bounding box center [303, 258] width 172 height 14
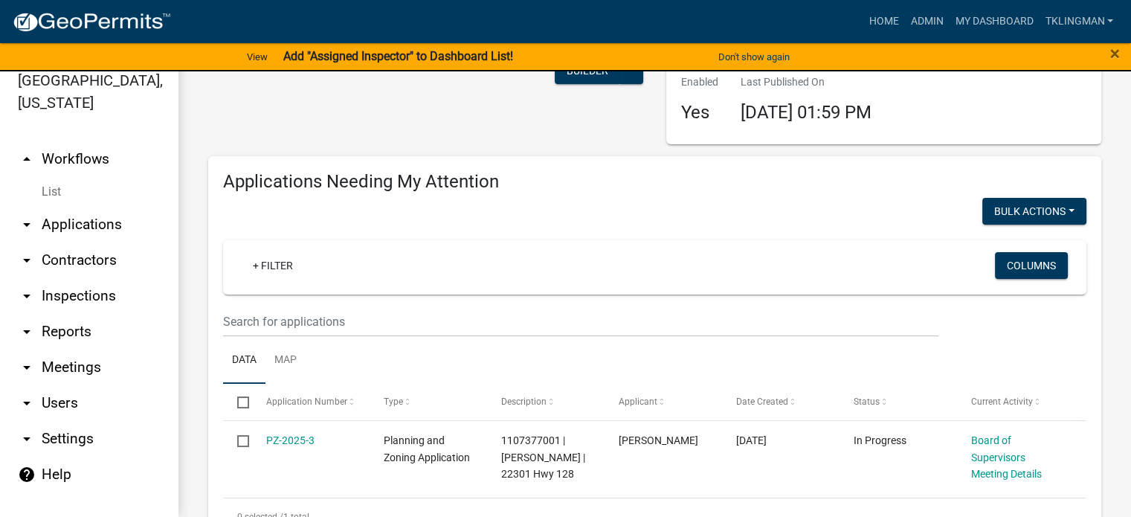
scroll to position [223, 0]
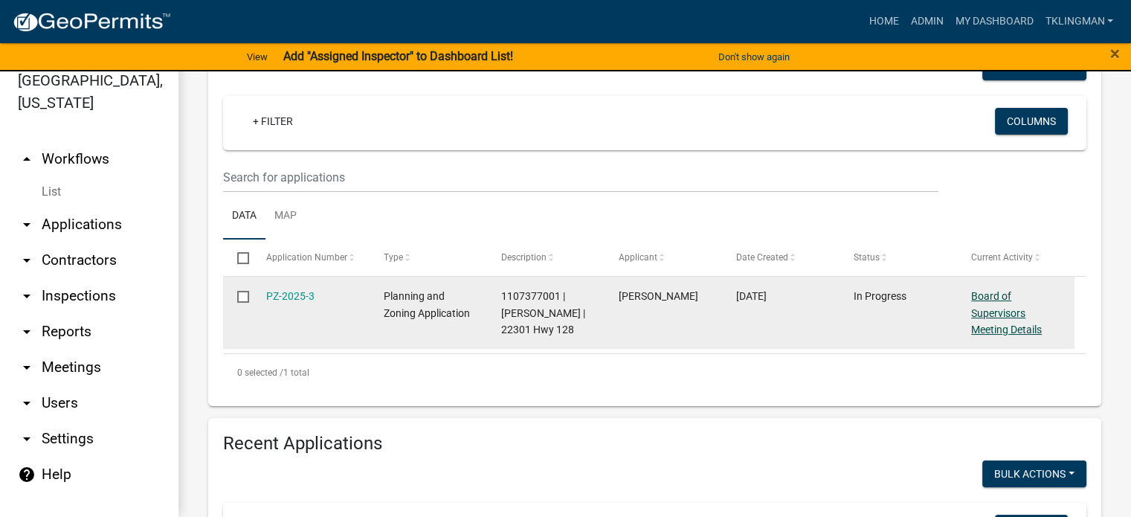
click at [999, 309] on link "Board of Supervisors Meeting Details" at bounding box center [1006, 313] width 71 height 46
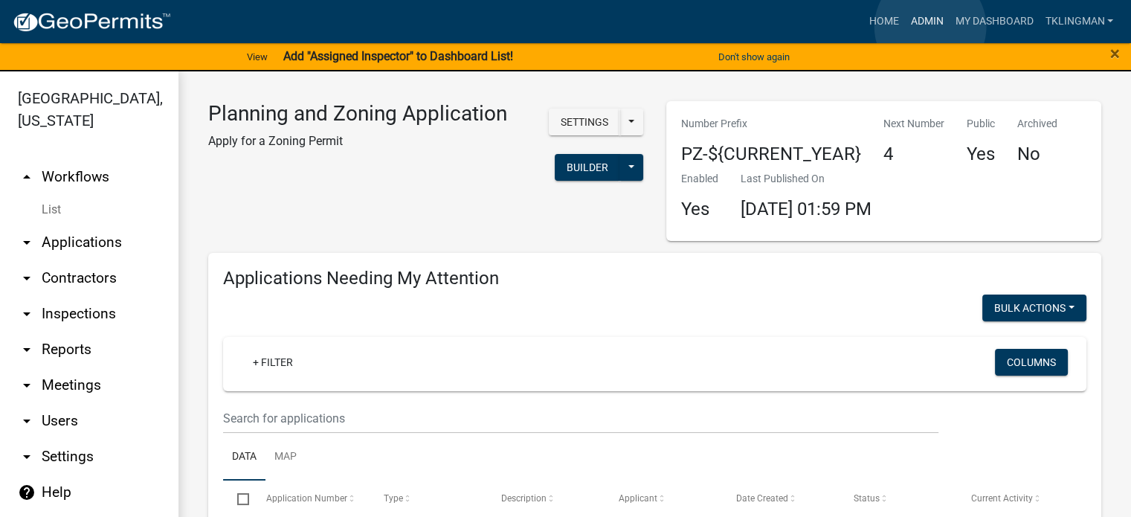
click at [930, 27] on link "Admin" at bounding box center [926, 21] width 45 height 28
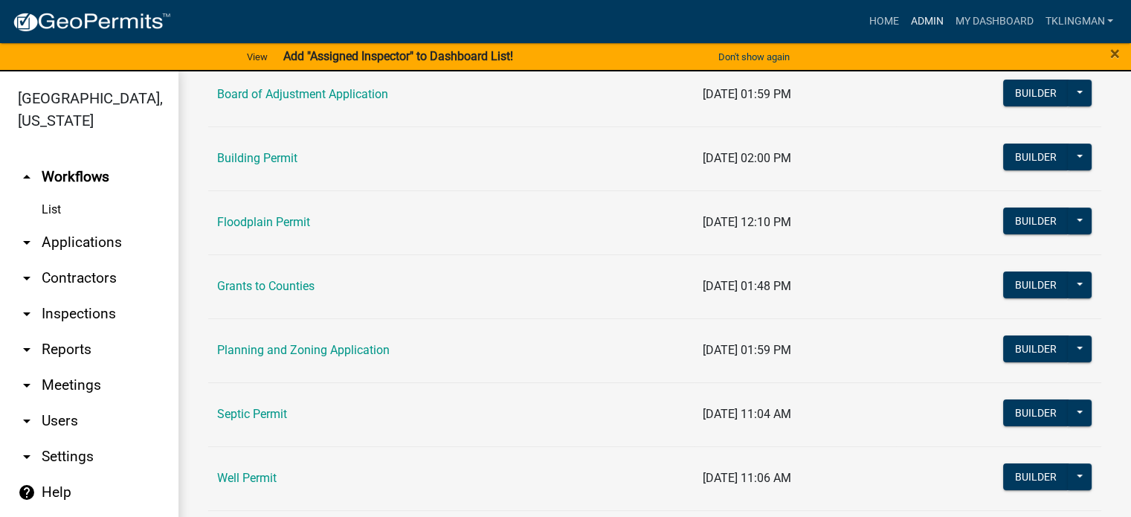
scroll to position [302, 0]
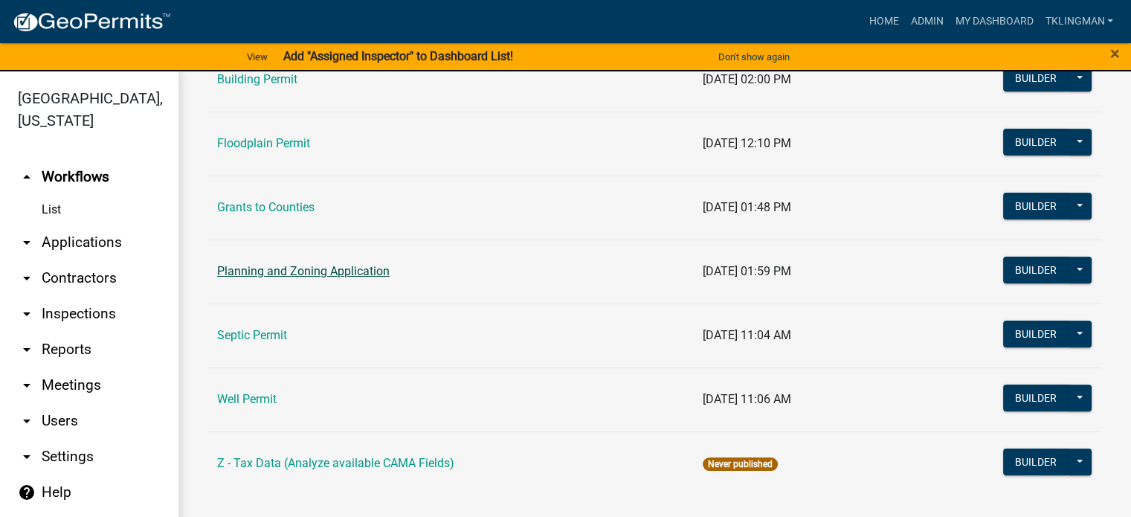
click at [352, 270] on link "Planning and Zoning Application" at bounding box center [303, 271] width 172 height 14
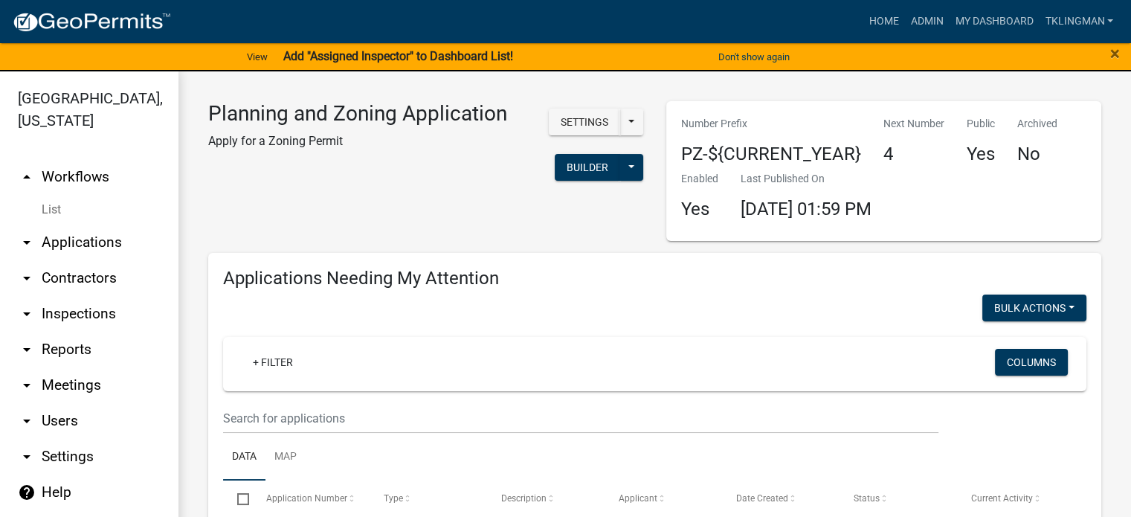
scroll to position [223, 0]
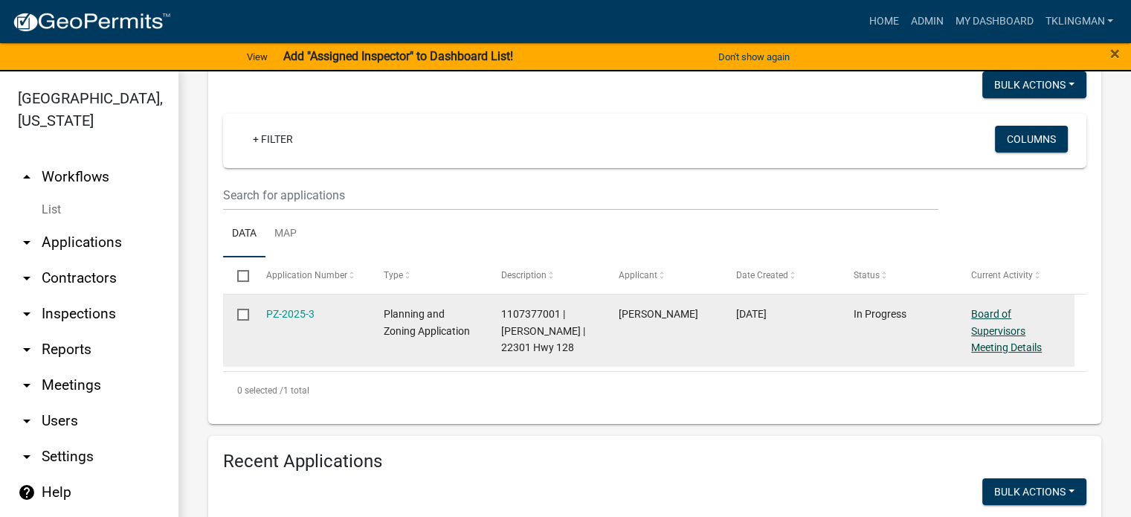
click at [1012, 329] on link "Board of Supervisors Meeting Details" at bounding box center [1006, 331] width 71 height 46
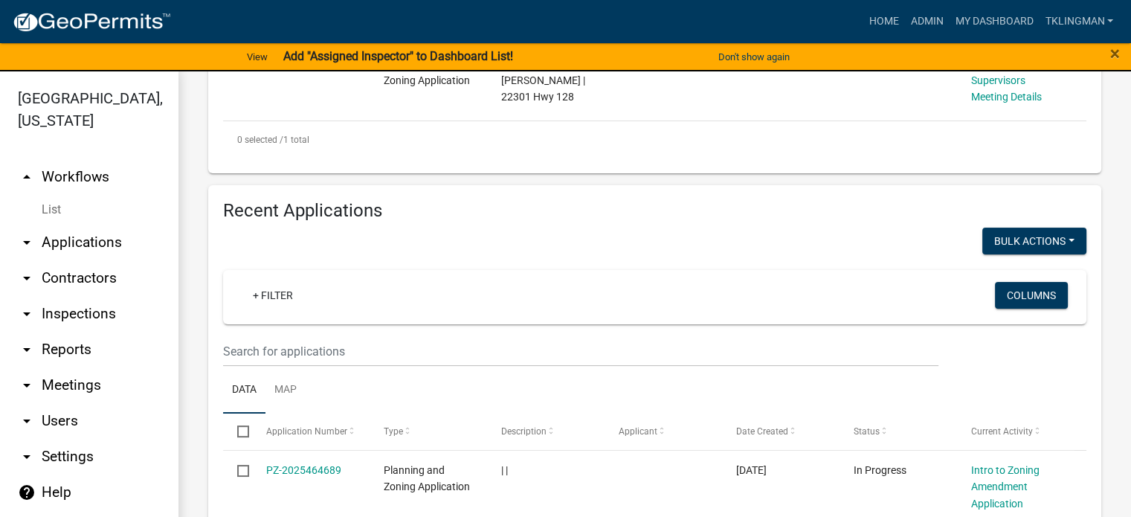
scroll to position [669, 0]
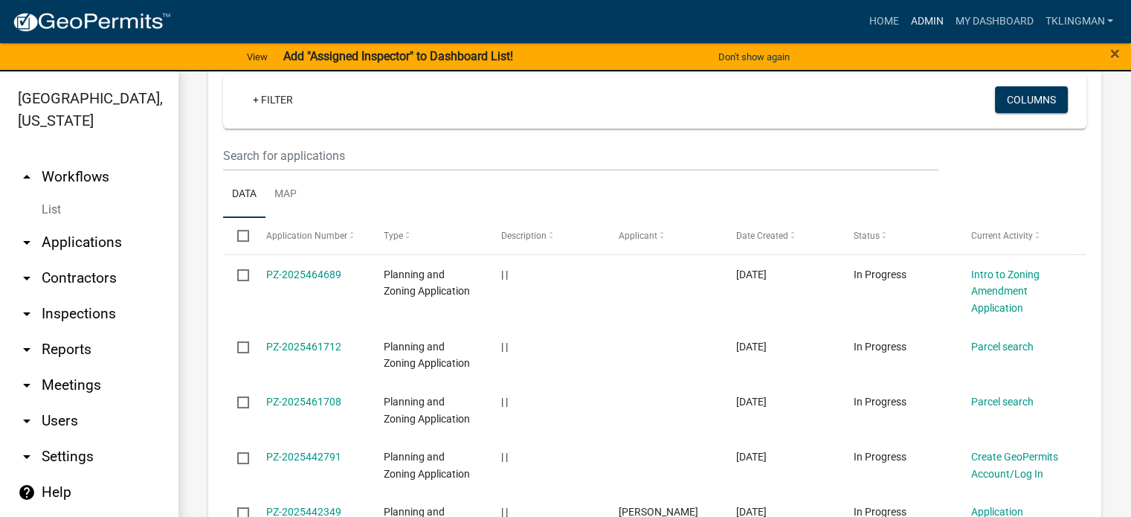
click at [923, 27] on link "Admin" at bounding box center [926, 21] width 45 height 28
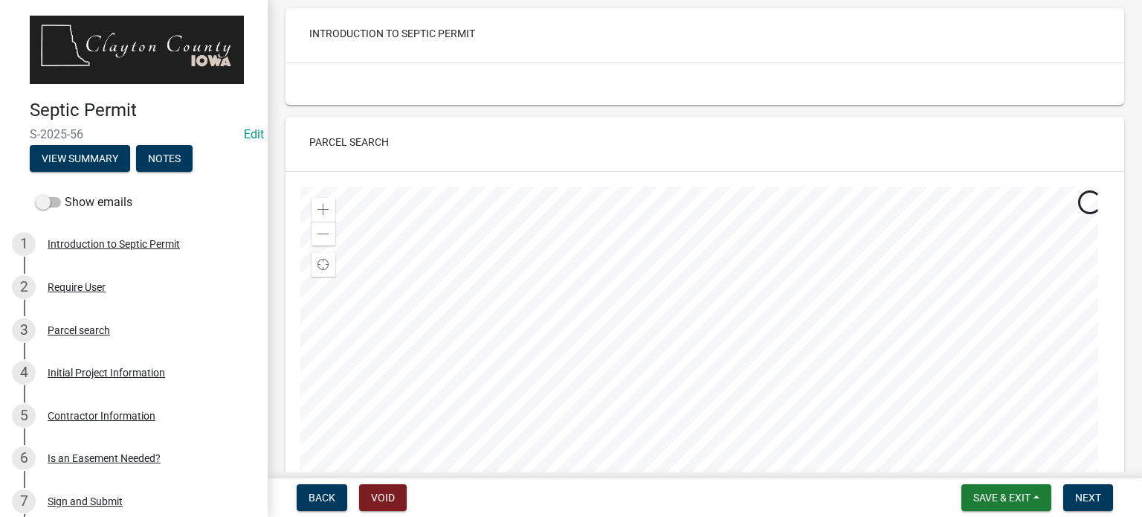
scroll to position [297, 0]
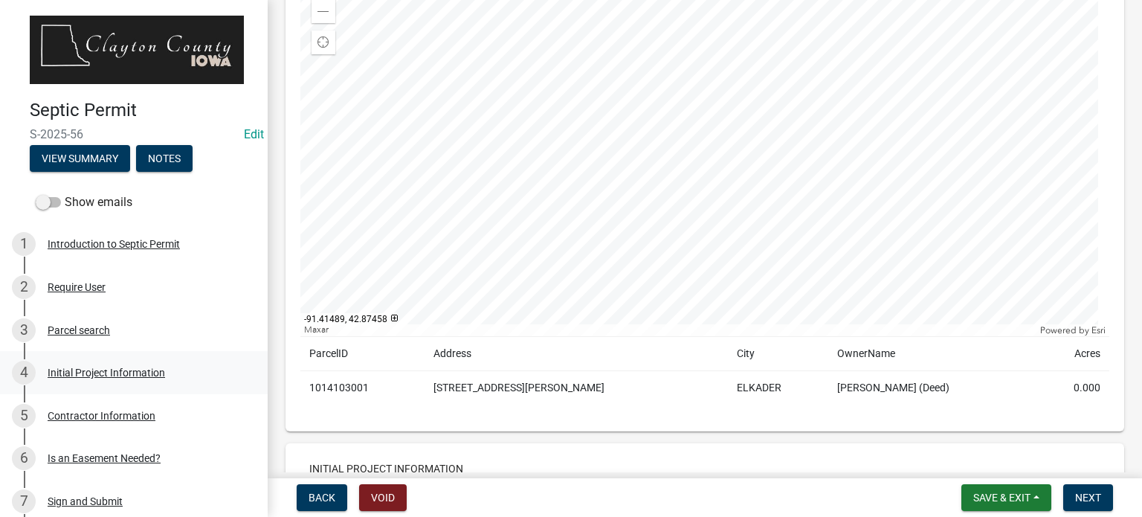
click at [138, 367] on div "Initial Project Information" at bounding box center [106, 372] width 117 height 10
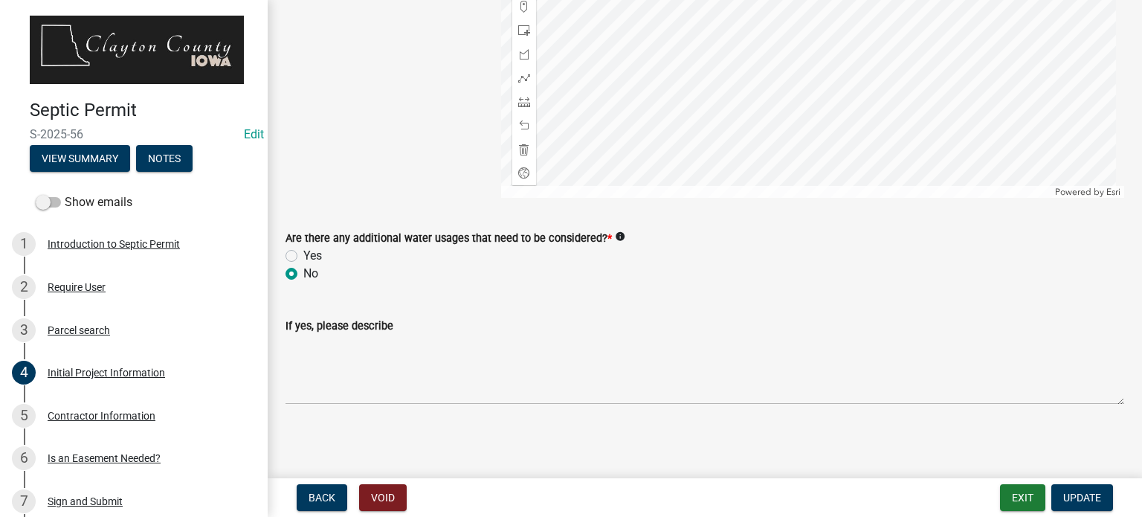
scroll to position [2702, 0]
click at [1096, 495] on span "Update" at bounding box center [1082, 497] width 38 height 12
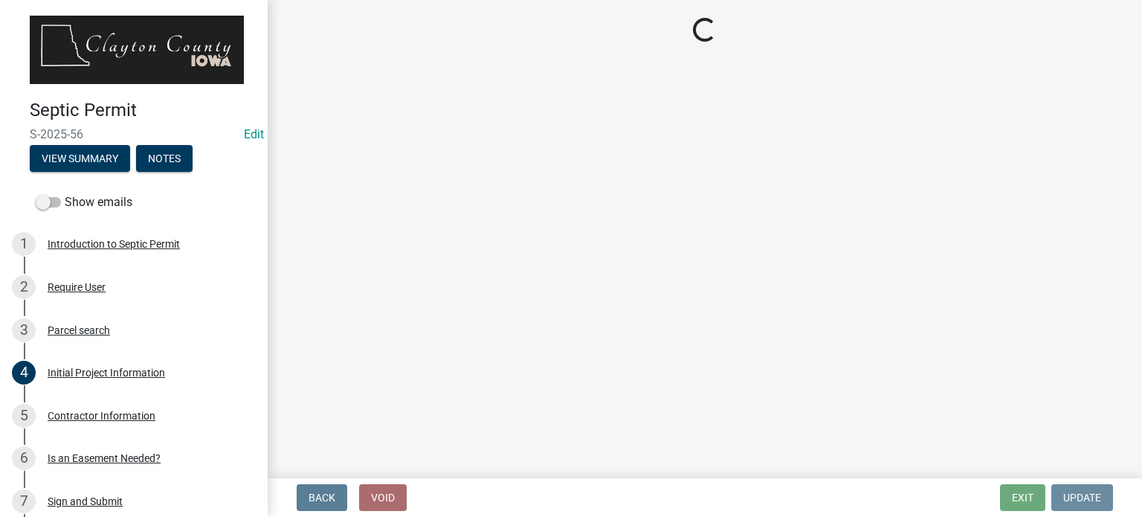
scroll to position [0, 0]
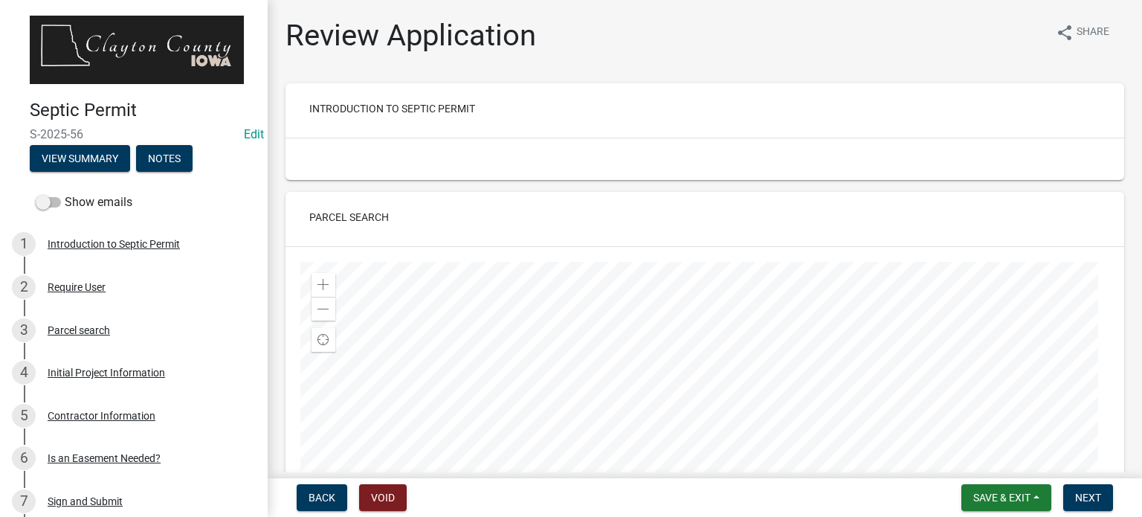
drag, startPoint x: 1100, startPoint y: 494, endPoint x: 1123, endPoint y: 230, distance: 264.9
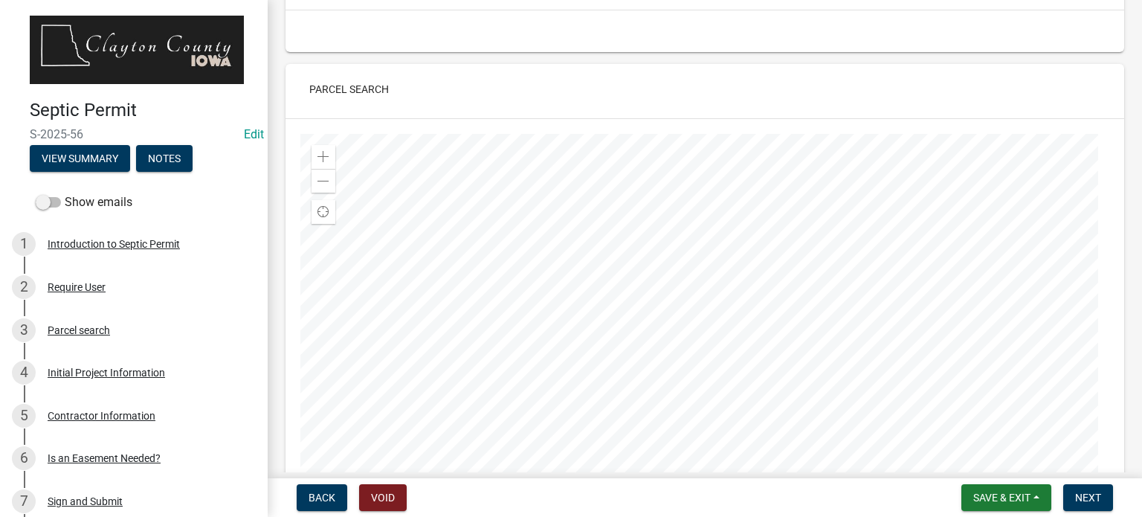
scroll to position [149, 0]
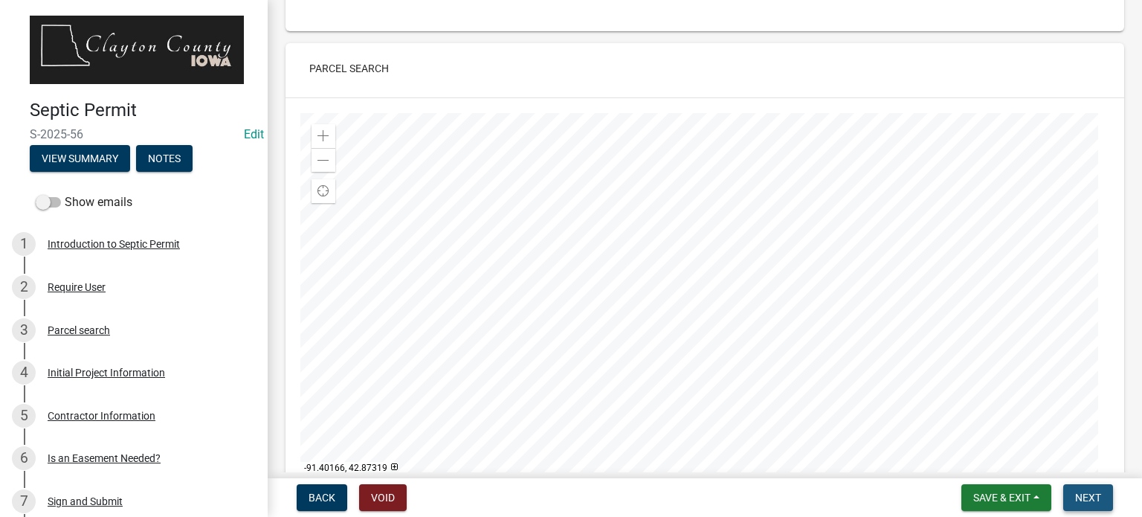
click at [1090, 496] on span "Next" at bounding box center [1088, 497] width 26 height 12
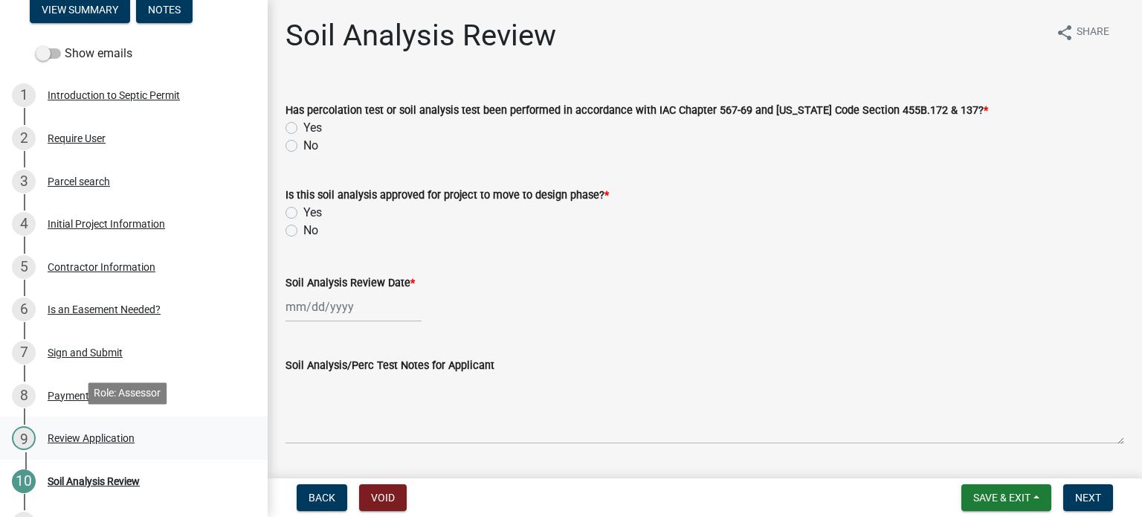
click at [106, 433] on div "Review Application" at bounding box center [91, 438] width 87 height 10
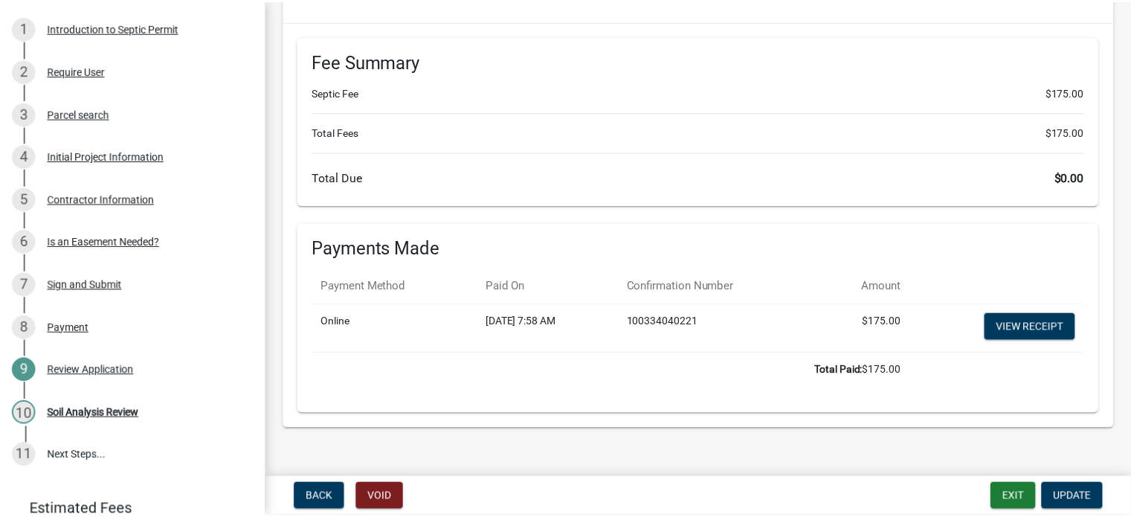
scroll to position [297, 0]
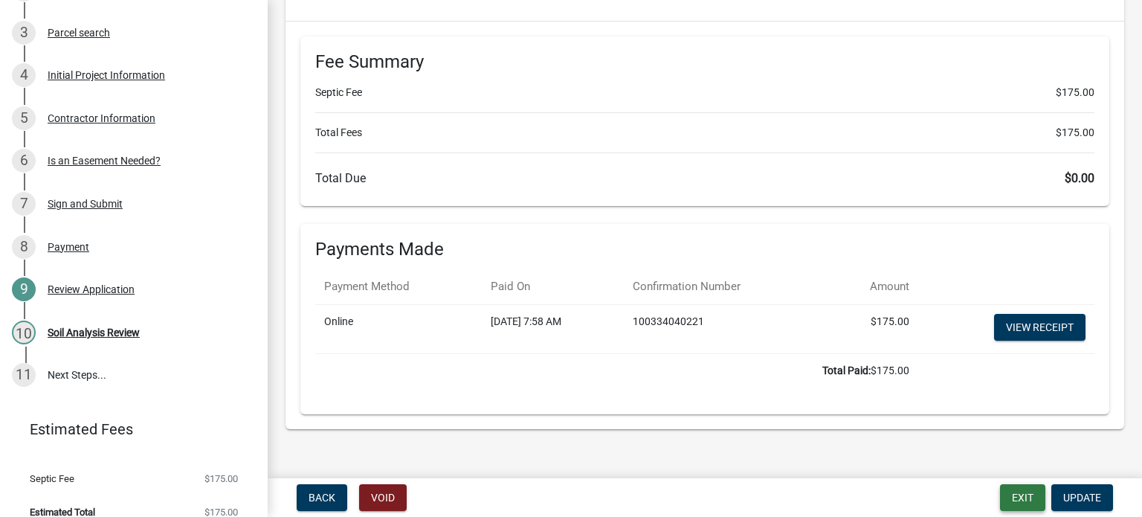
click at [1040, 491] on button "Exit" at bounding box center [1022, 497] width 45 height 27
